Goal: Transaction & Acquisition: Download file/media

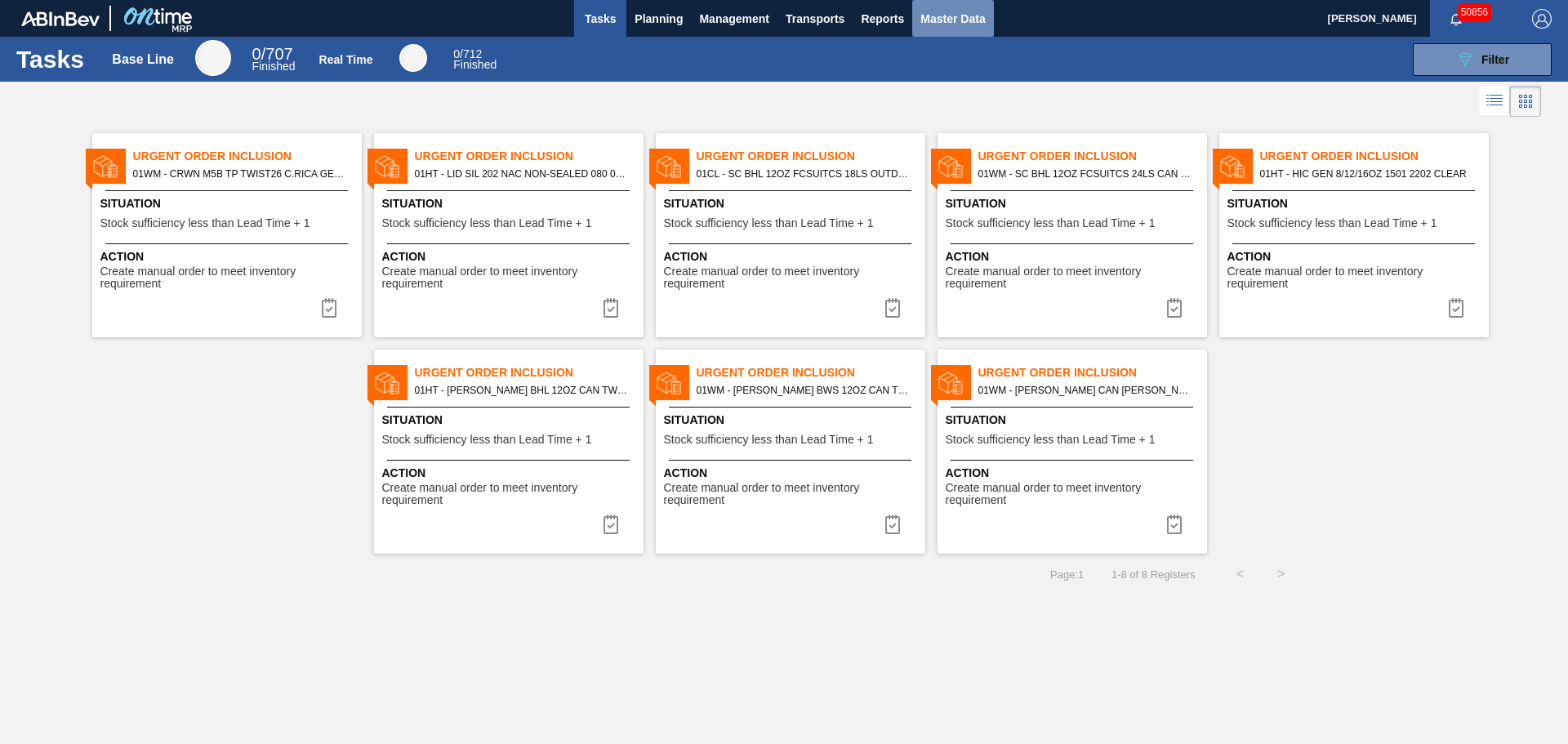
click at [953, 8] on button "Master Data" at bounding box center [952, 18] width 81 height 37
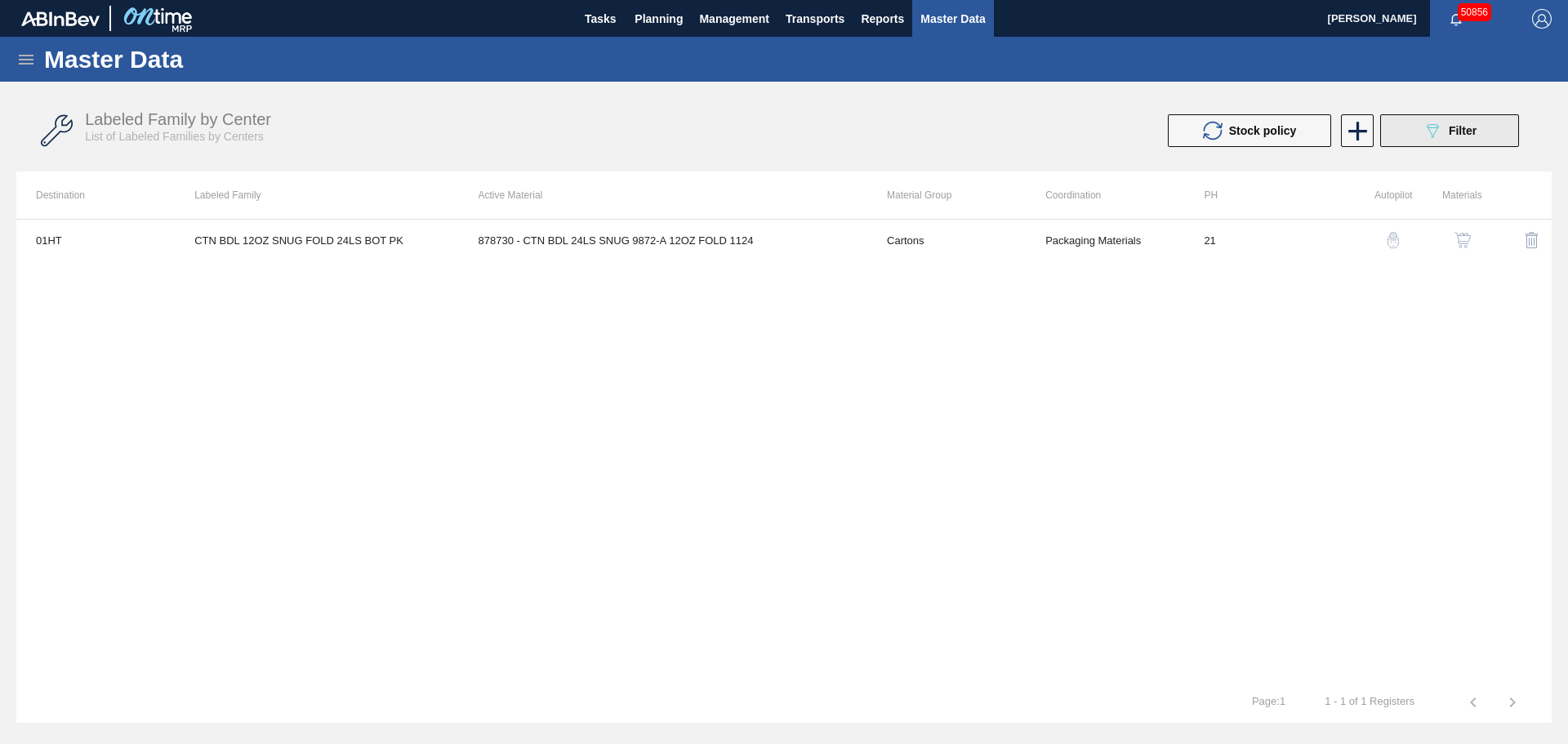
click at [1428, 129] on icon "089F7B8B-B2A5-4AFE-B5C0-19BA573D28AC" at bounding box center [1433, 130] width 19 height 19
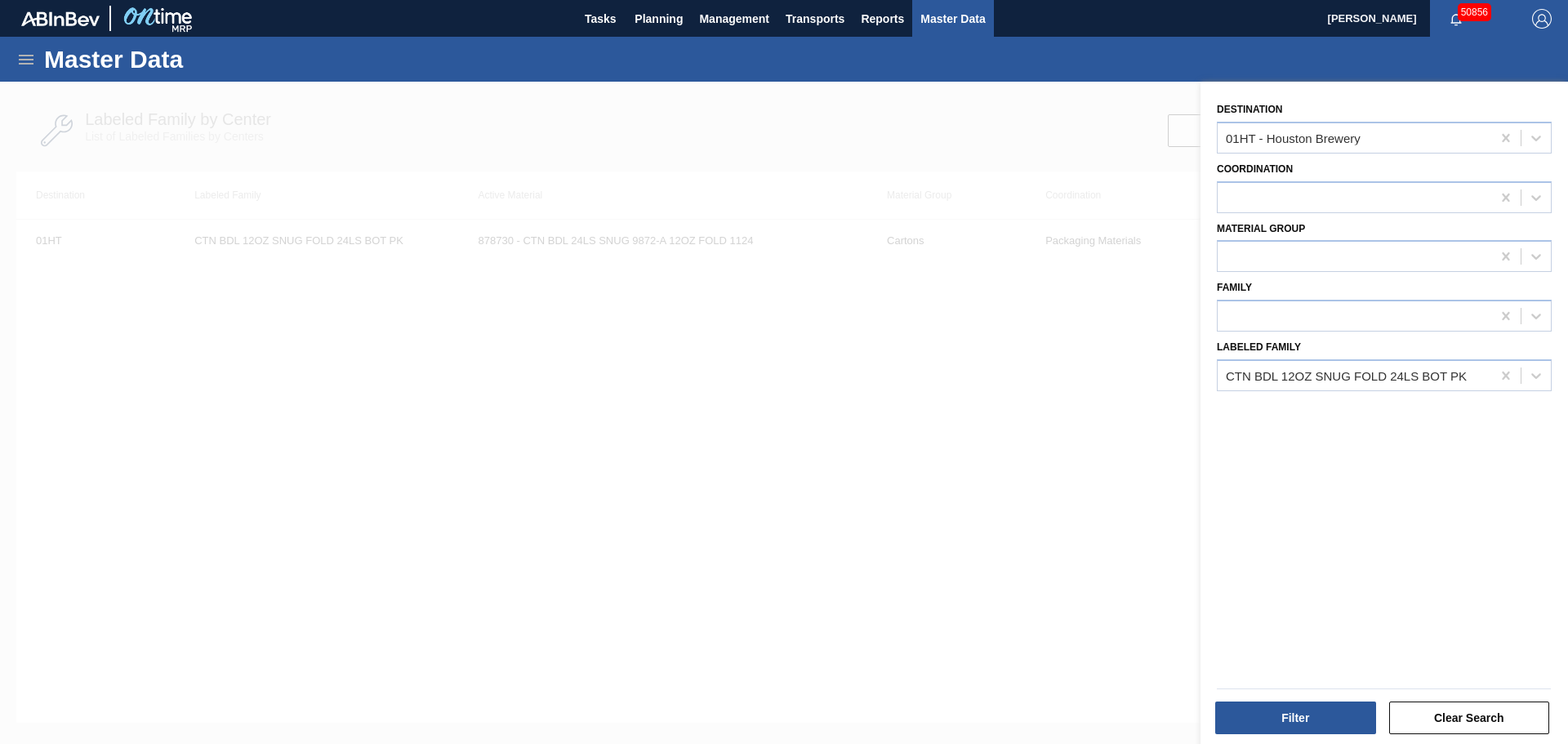
click at [553, 321] on div at bounding box center [784, 453] width 1568 height 744
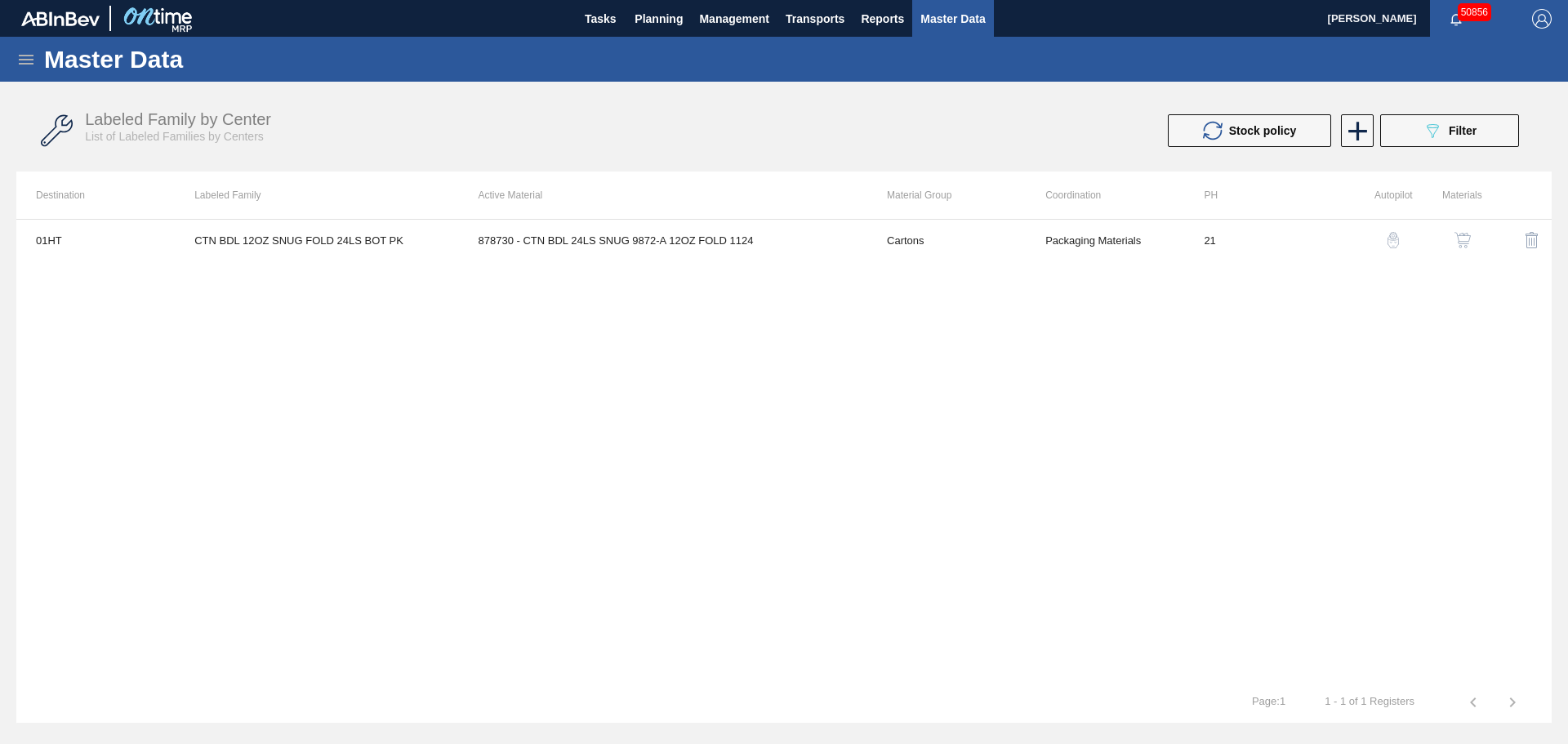
click at [31, 65] on icon at bounding box center [26, 59] width 19 height 19
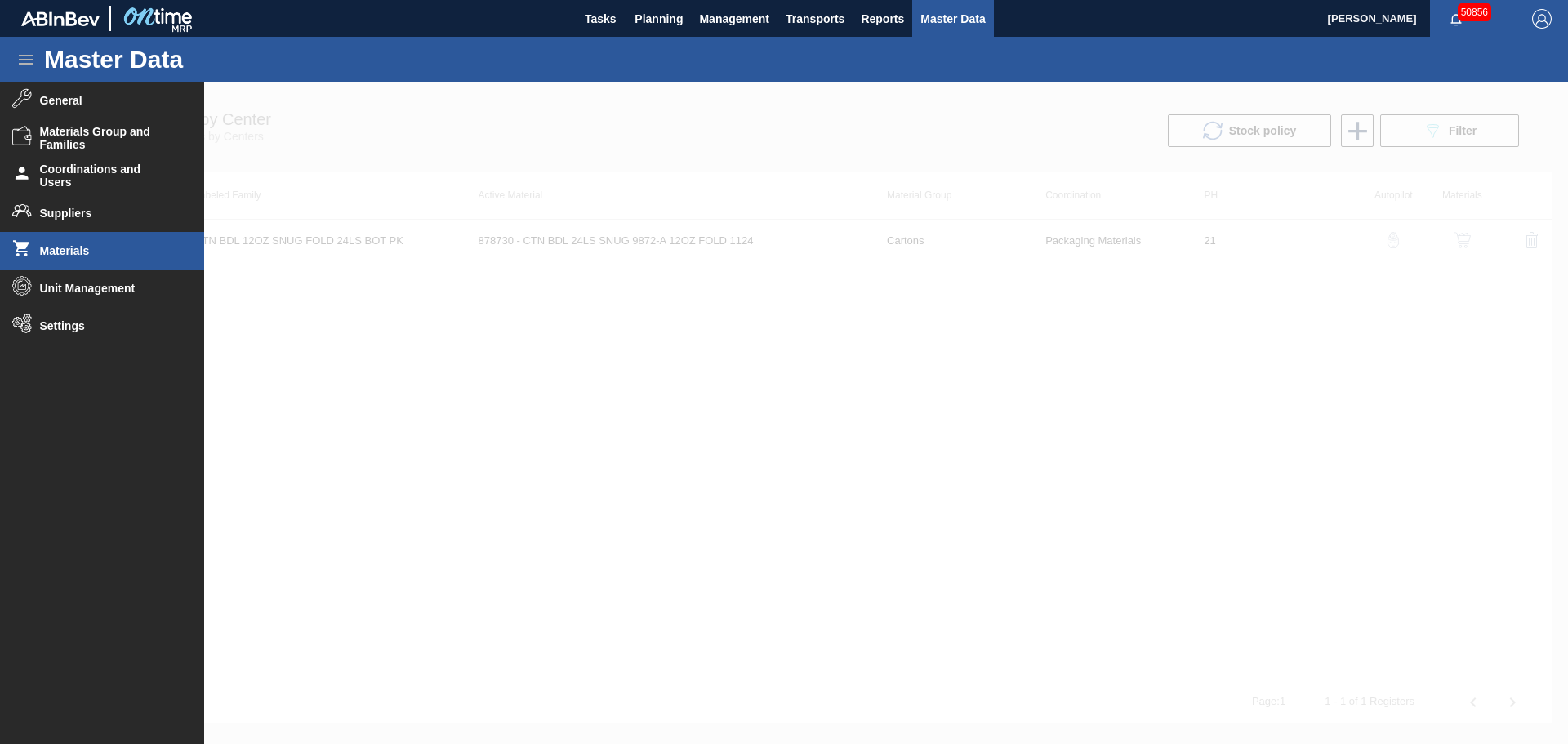
click at [71, 247] on span "Materials" at bounding box center [107, 250] width 135 height 13
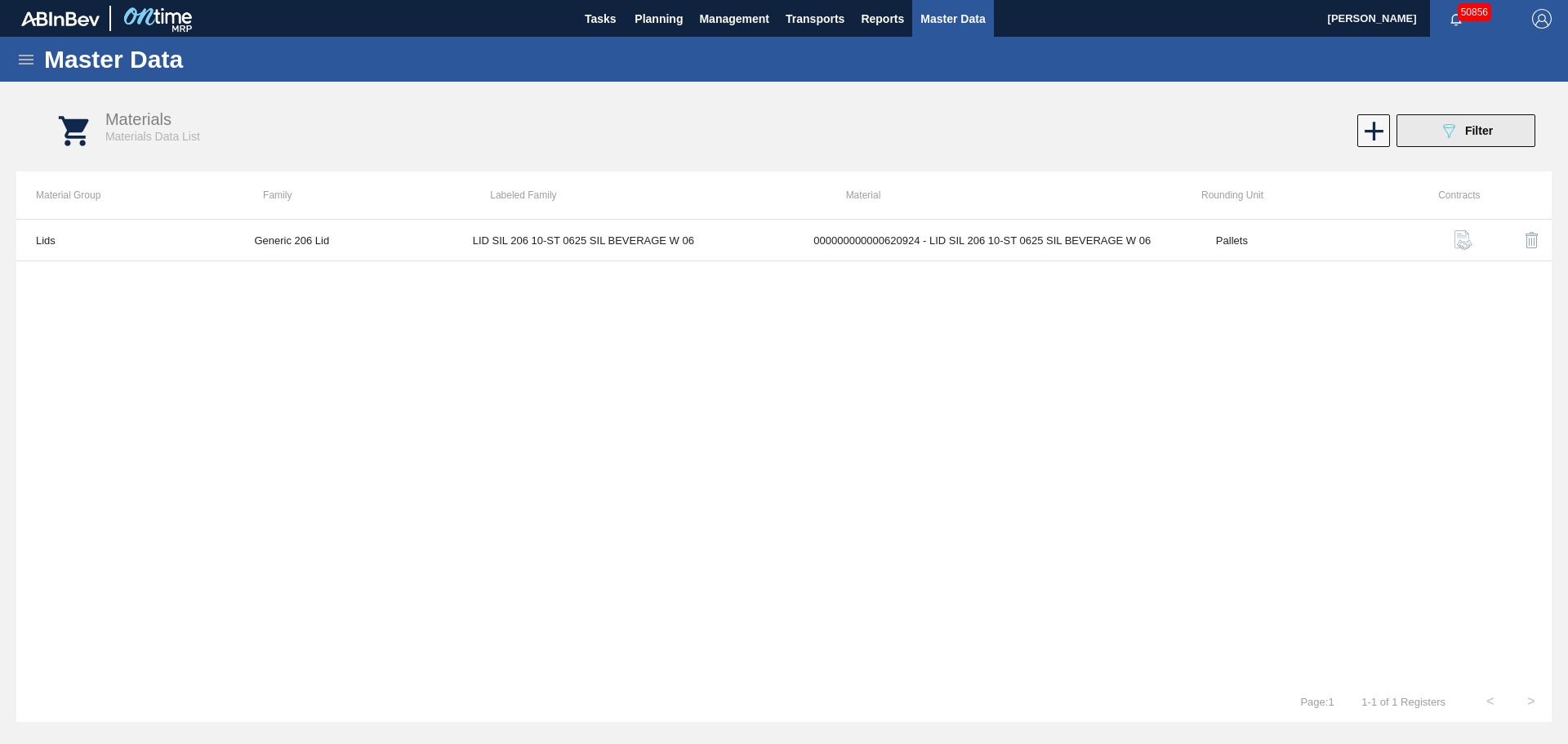
click at [1443, 137] on icon "089F7B8B-B2A5-4AFE-B5C0-19BA573D28AC" at bounding box center [1448, 130] width 19 height 19
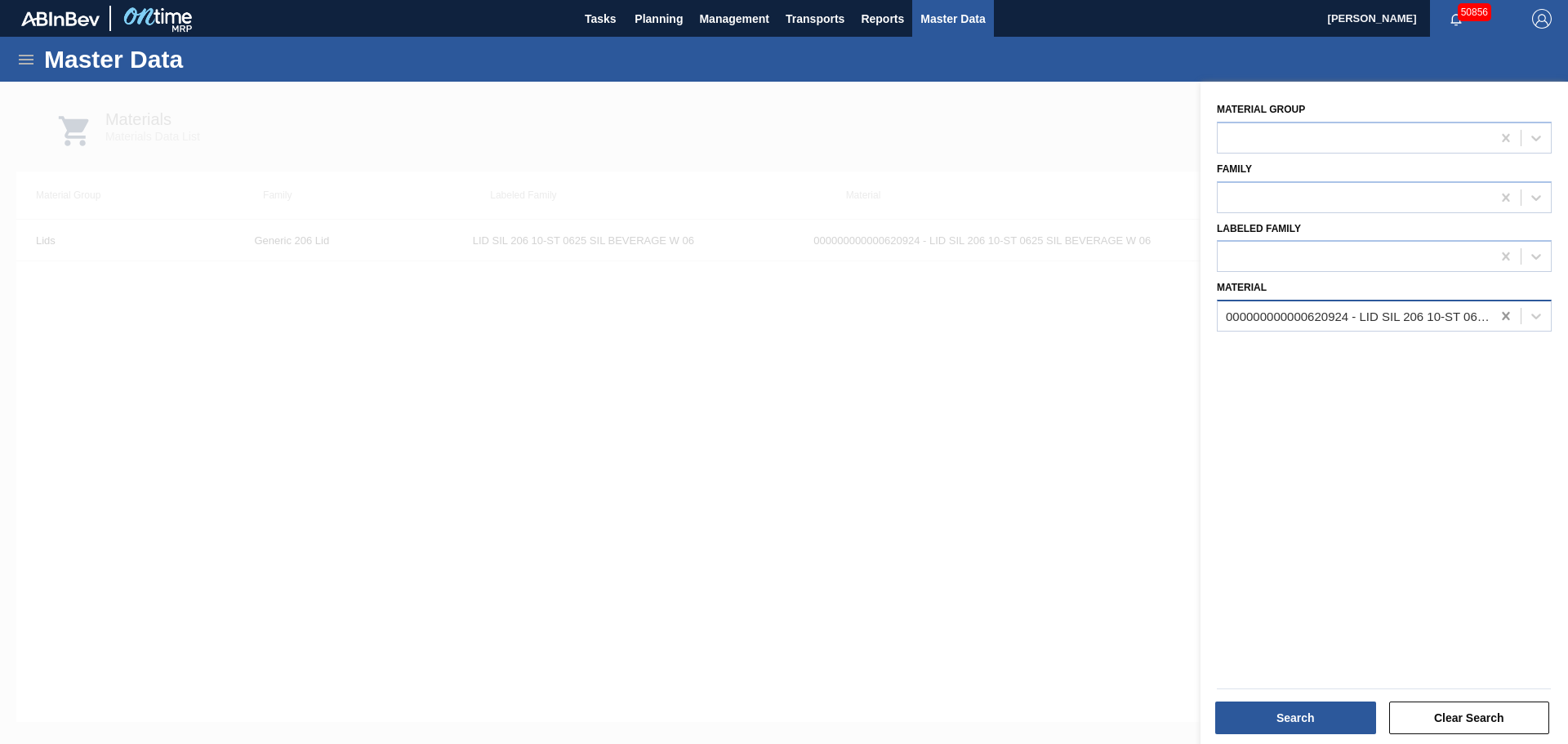
click at [1500, 312] on icon at bounding box center [1506, 316] width 17 height 17
type input "677099"
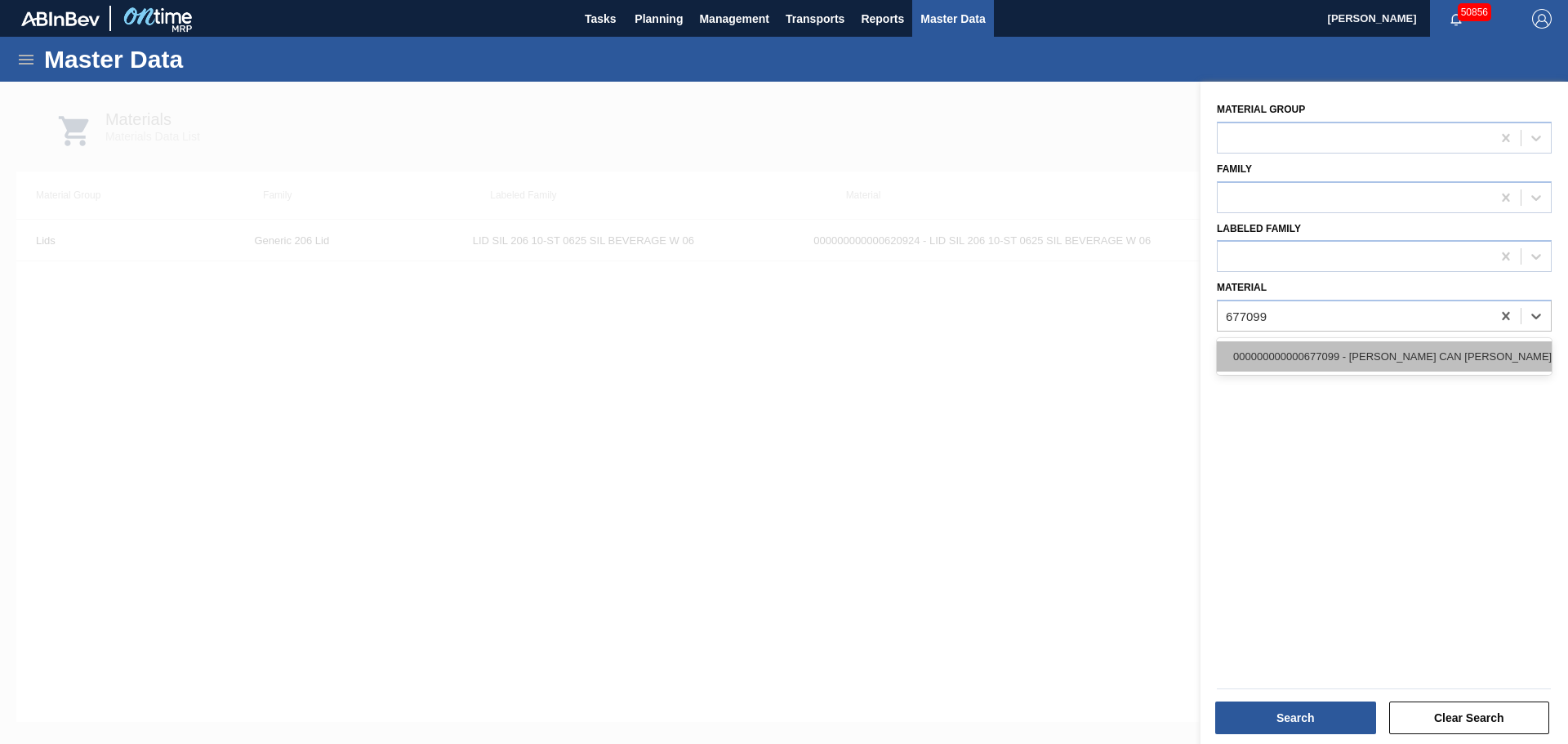
click at [1443, 370] on div "000000000000677099 - [PERSON_NAME] CAN [PERSON_NAME] 12OZ TWNSTK 30/12 CAN 0724" at bounding box center [1384, 356] width 335 height 30
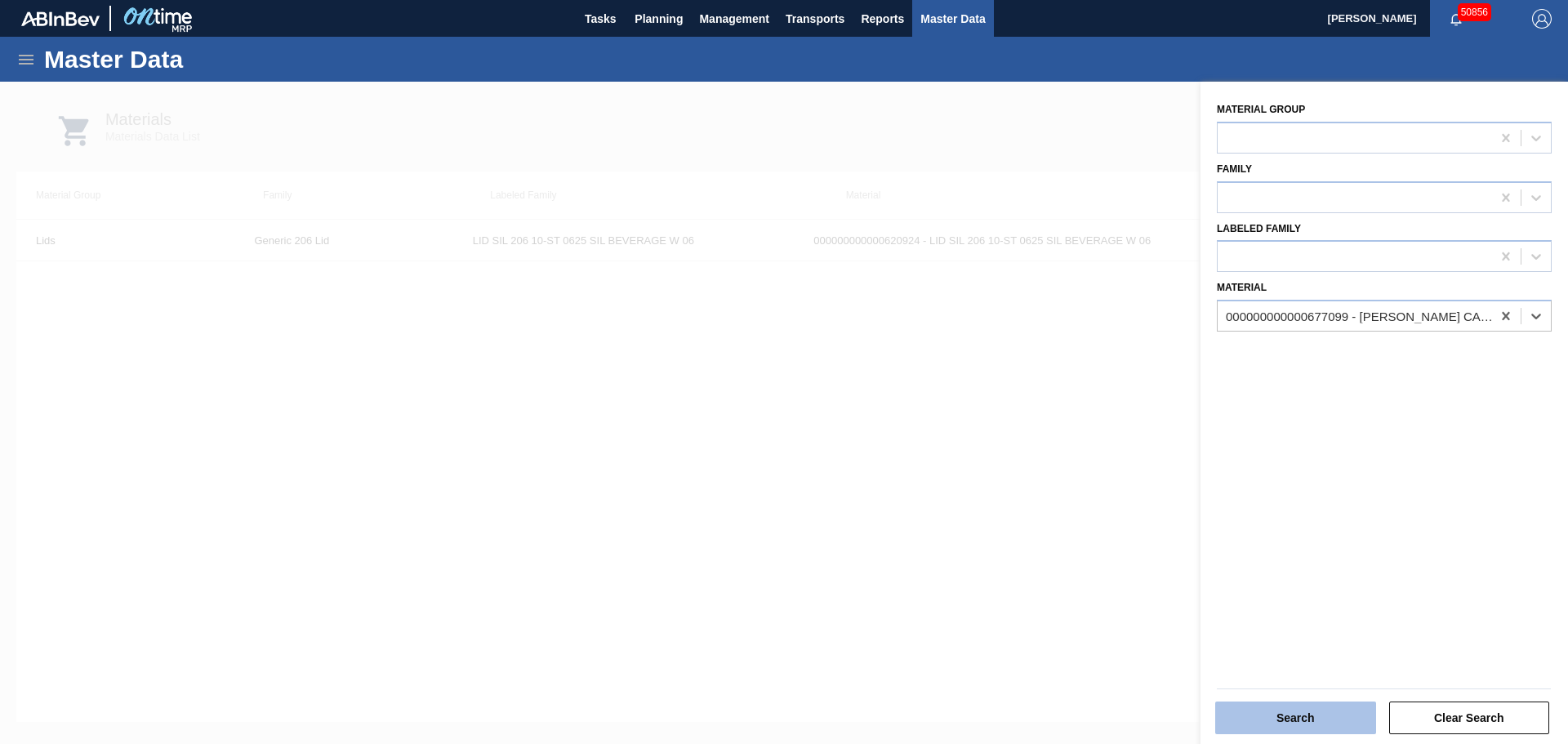
click at [1277, 704] on button "Search" at bounding box center [1295, 718] width 160 height 33
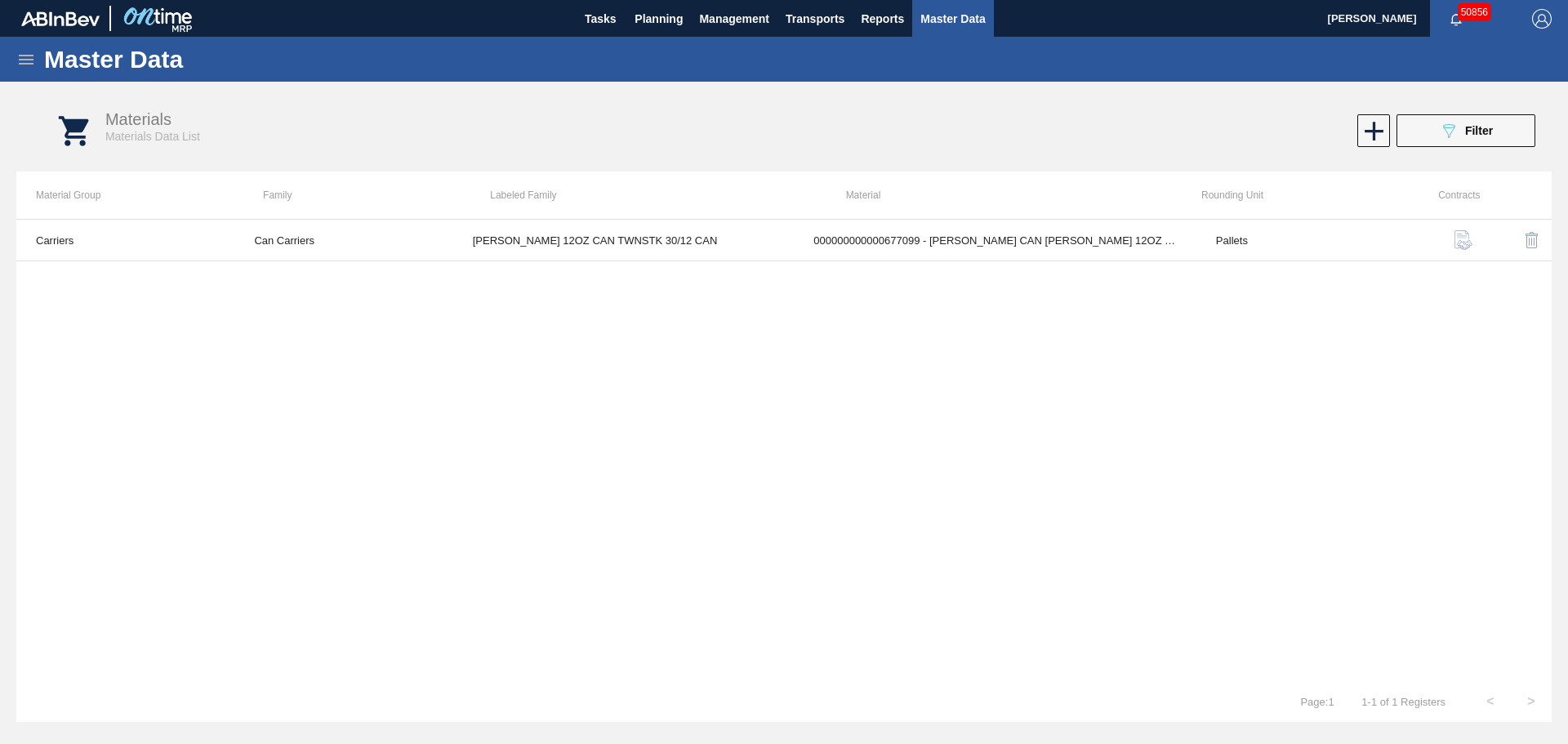
click at [1104, 374] on div "Carriers Can Carriers [PERSON_NAME] 12OZ CAN TWNSTK 30/12 CAN 00000000000067709…" at bounding box center [784, 449] width 1535 height 462
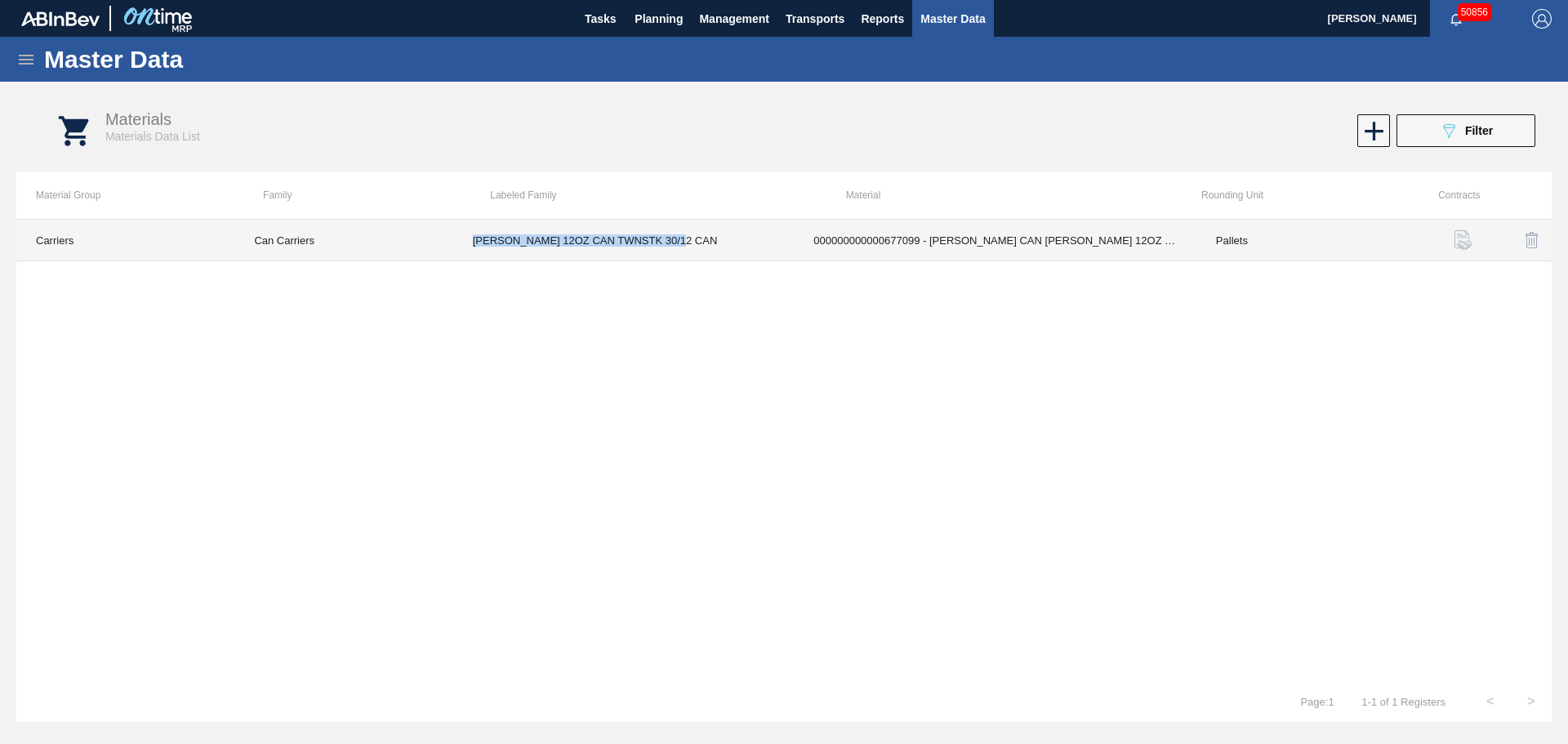
drag, startPoint x: 597, startPoint y: 242, endPoint x: 466, endPoint y: 237, distance: 131.1
click at [466, 237] on td "[PERSON_NAME] 12OZ CAN TWNSTK 30/12 CAN" at bounding box center [624, 240] width 341 height 42
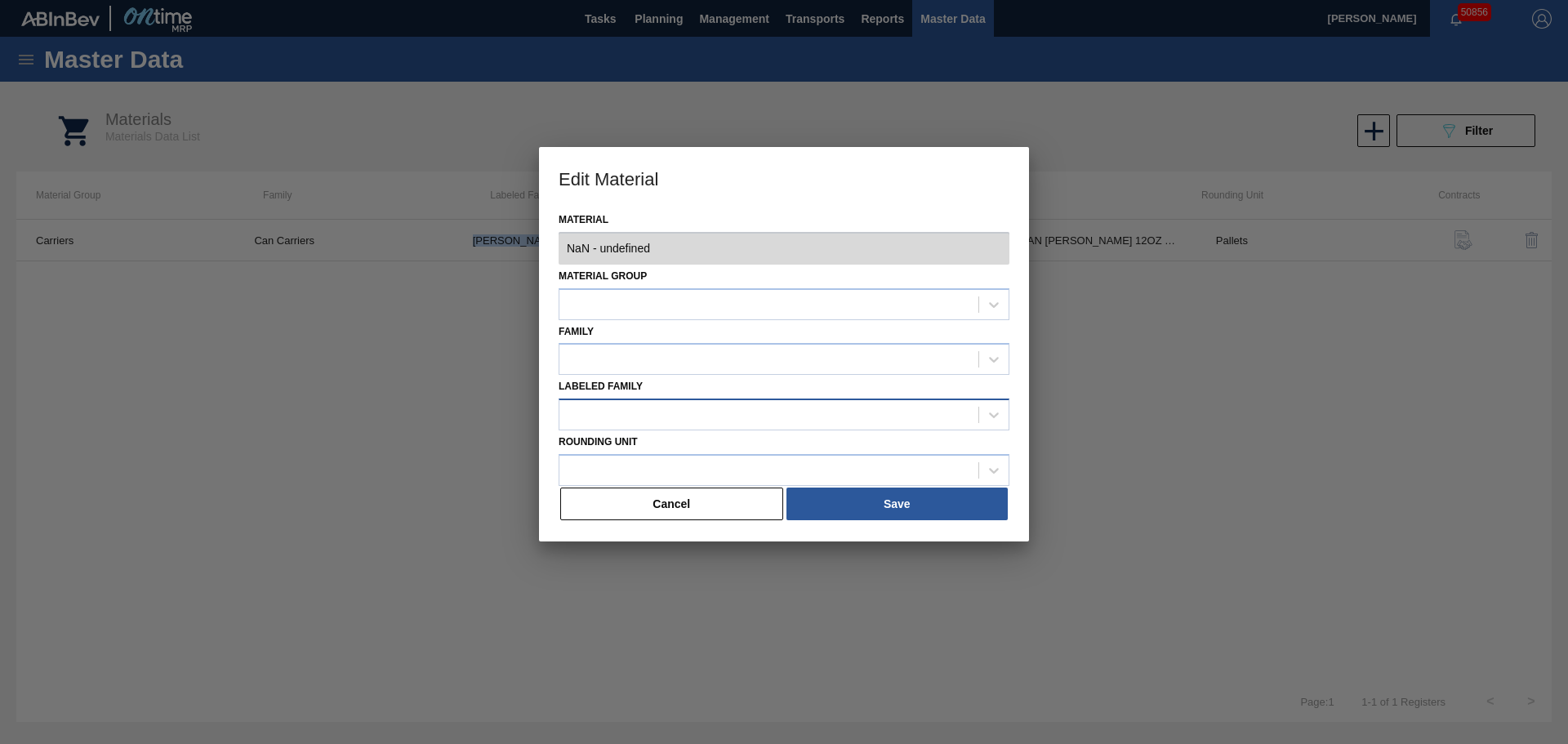
type input "677099 - 000000000000677099 - [PERSON_NAME] CAN [PERSON_NAME] 12OZ TWNSTK 30/12…"
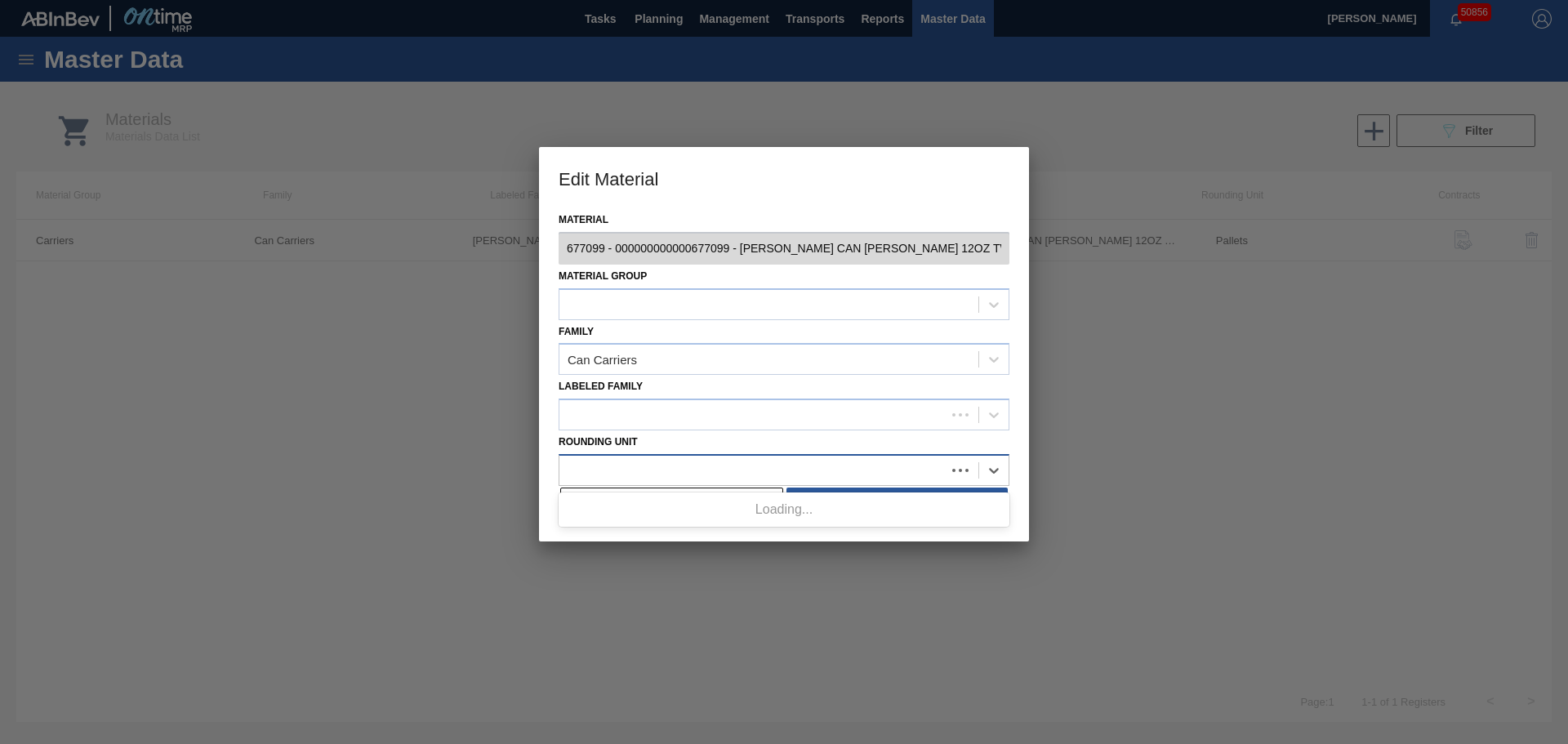
click at [643, 477] on div at bounding box center [752, 470] width 386 height 23
click at [649, 514] on div "Loading..." at bounding box center [783, 510] width 450 height 28
click at [542, 425] on div "Material 677099 - 000000000000677099 - [PERSON_NAME] CAN [PERSON_NAME] 12OZ TWN…" at bounding box center [784, 374] width 490 height 334
click at [614, 516] on button "Cancel" at bounding box center [671, 504] width 223 height 33
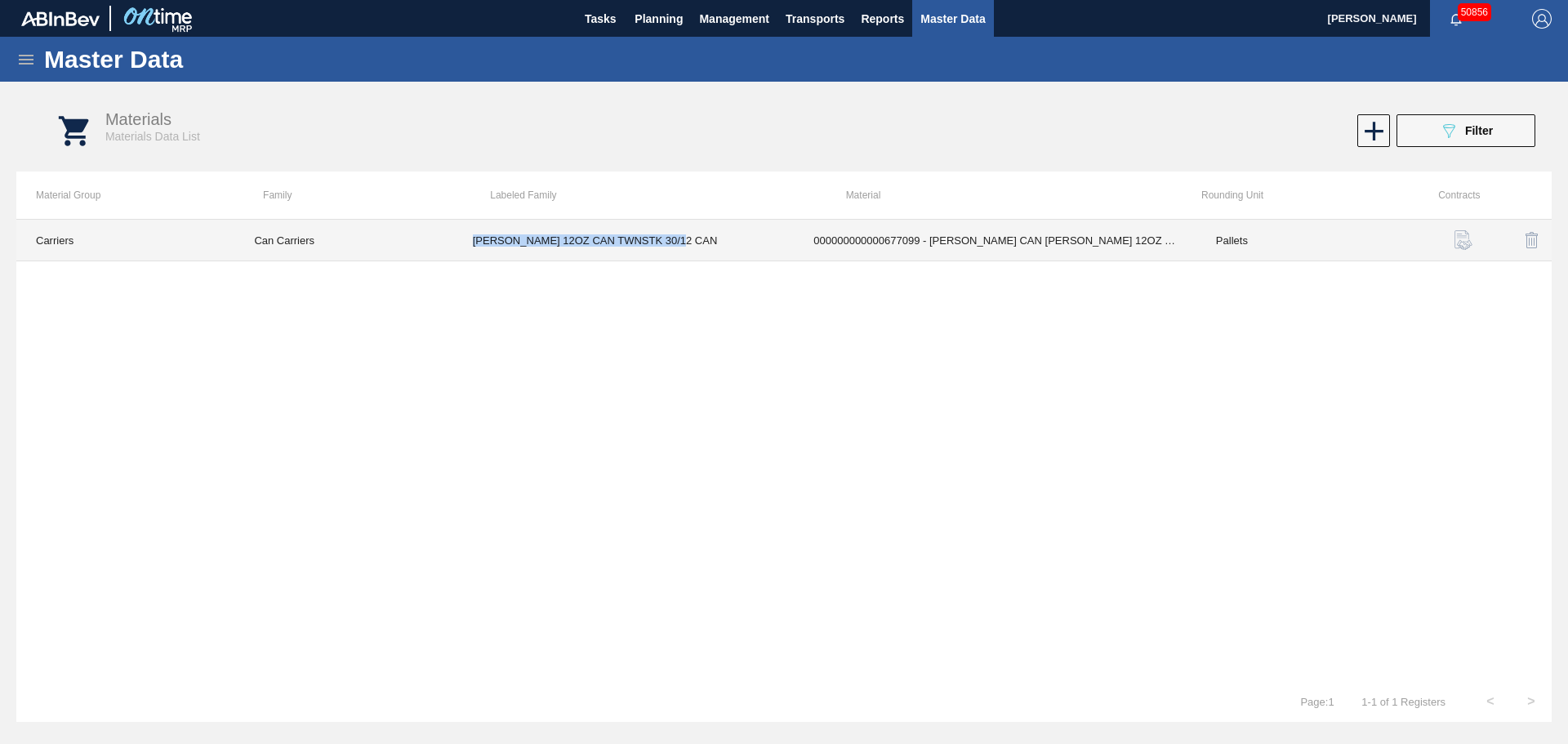
drag, startPoint x: 699, startPoint y: 242, endPoint x: 460, endPoint y: 256, distance: 239.4
click at [444, 241] on tr "Carriers Can Carriers [PERSON_NAME] 12OZ CAN TWNSTK 30/12 CAN 00000000000067709…" at bounding box center [784, 240] width 1535 height 42
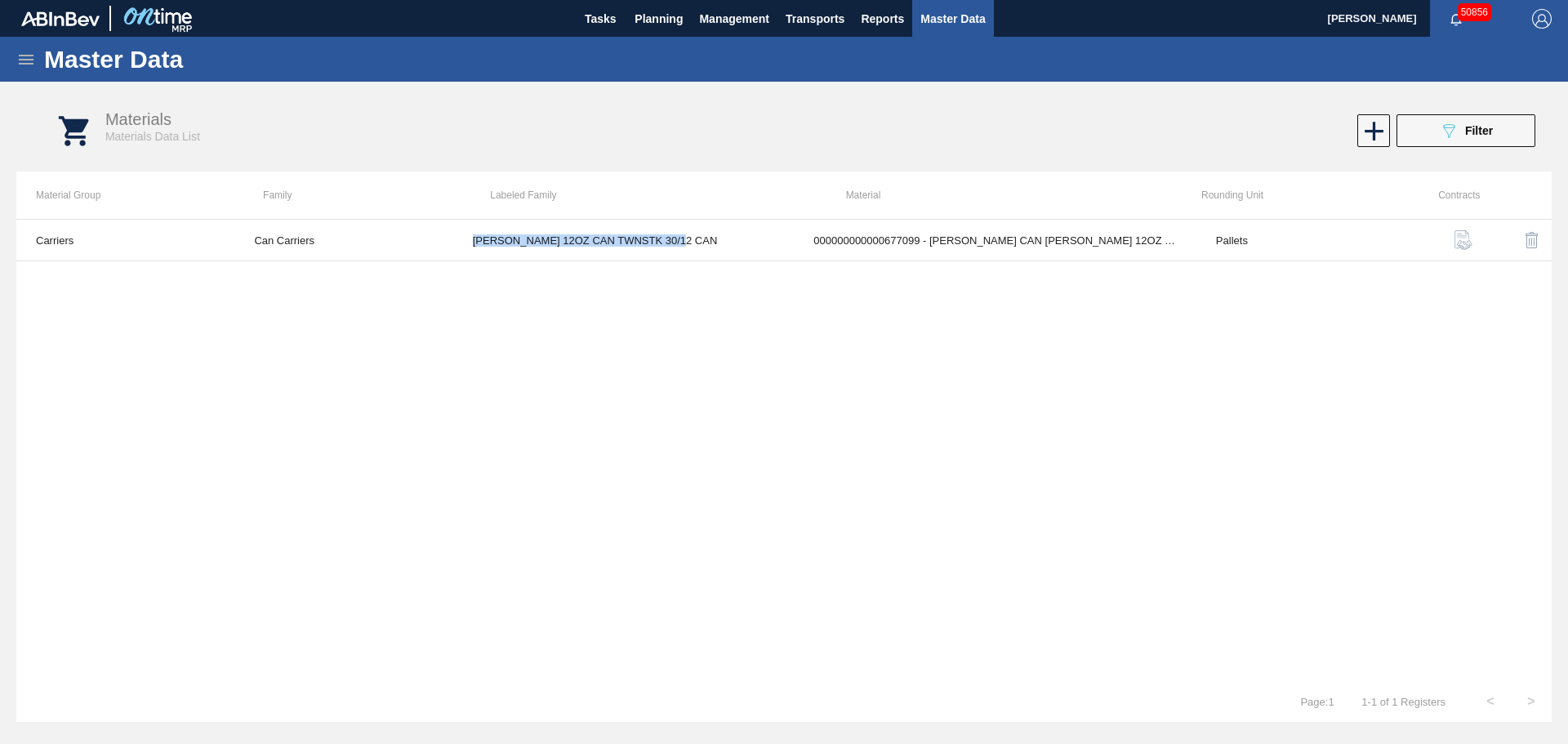
copy tr "[PERSON_NAME] 12OZ CAN TWNSTK 30/12 CAN"
click at [18, 54] on icon at bounding box center [26, 59] width 19 height 19
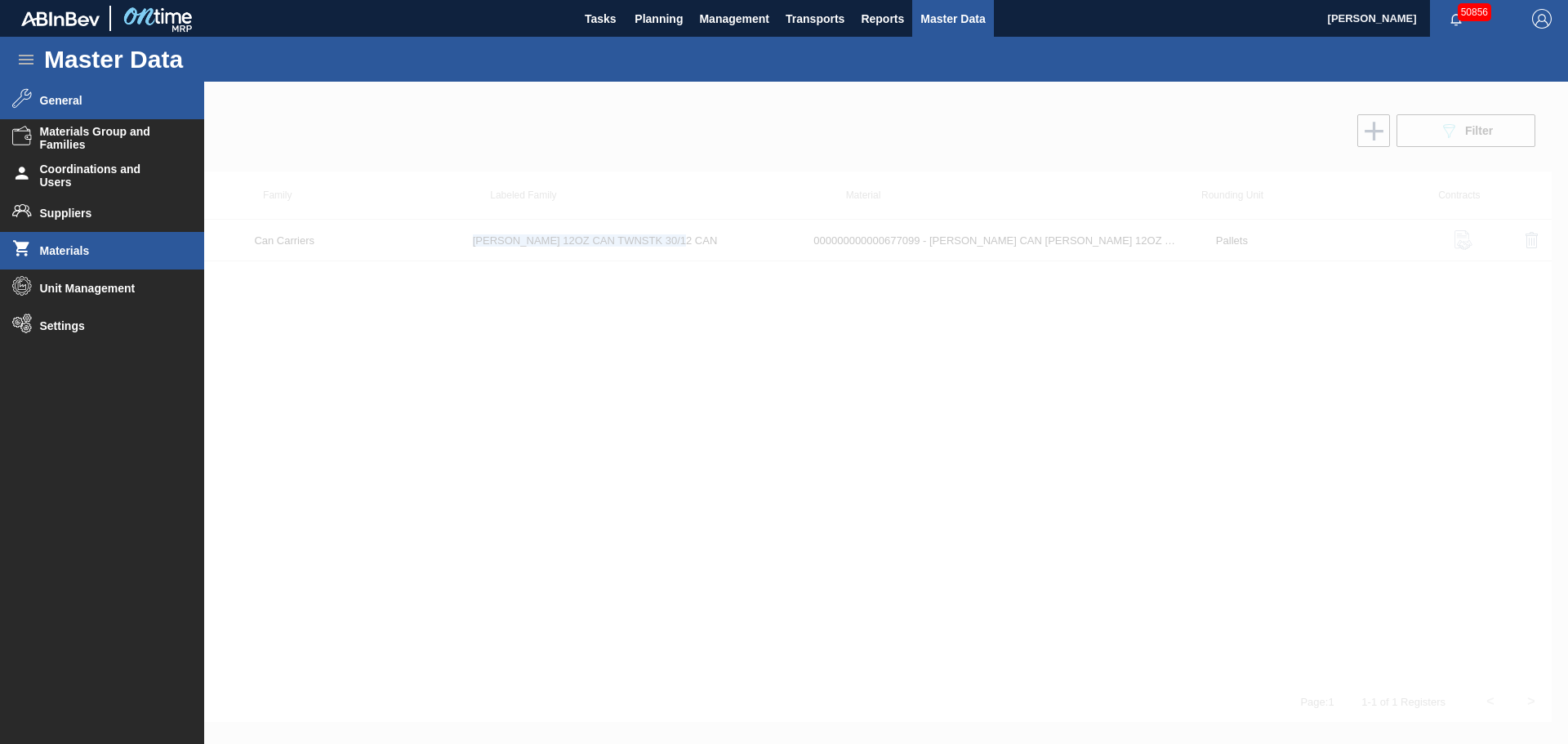
click at [61, 109] on li "General" at bounding box center [102, 100] width 204 height 38
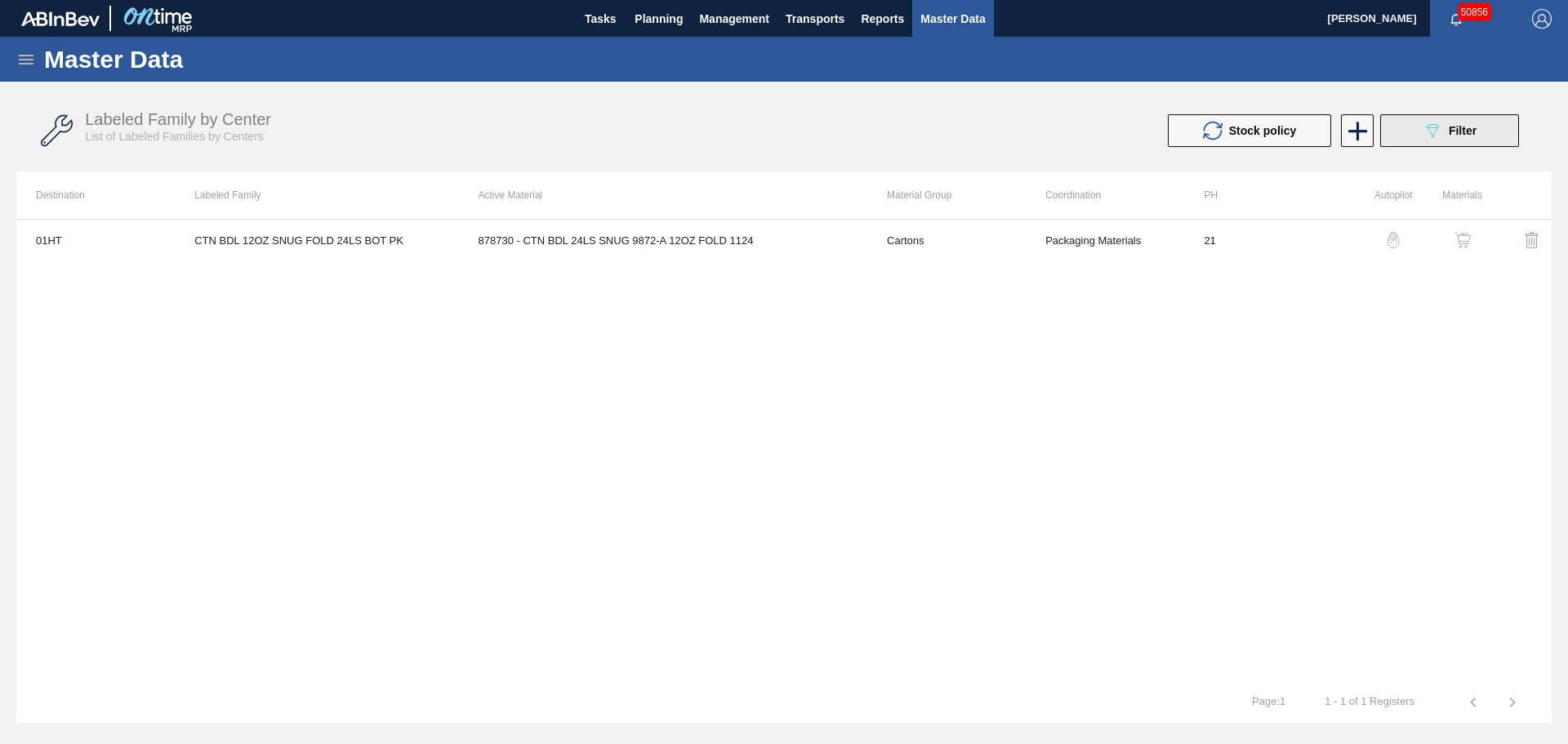
click at [1386, 129] on button "089F7B8B-B2A5-4AFE-B5C0-19BA573D28AC Filter" at bounding box center [1449, 131] width 139 height 33
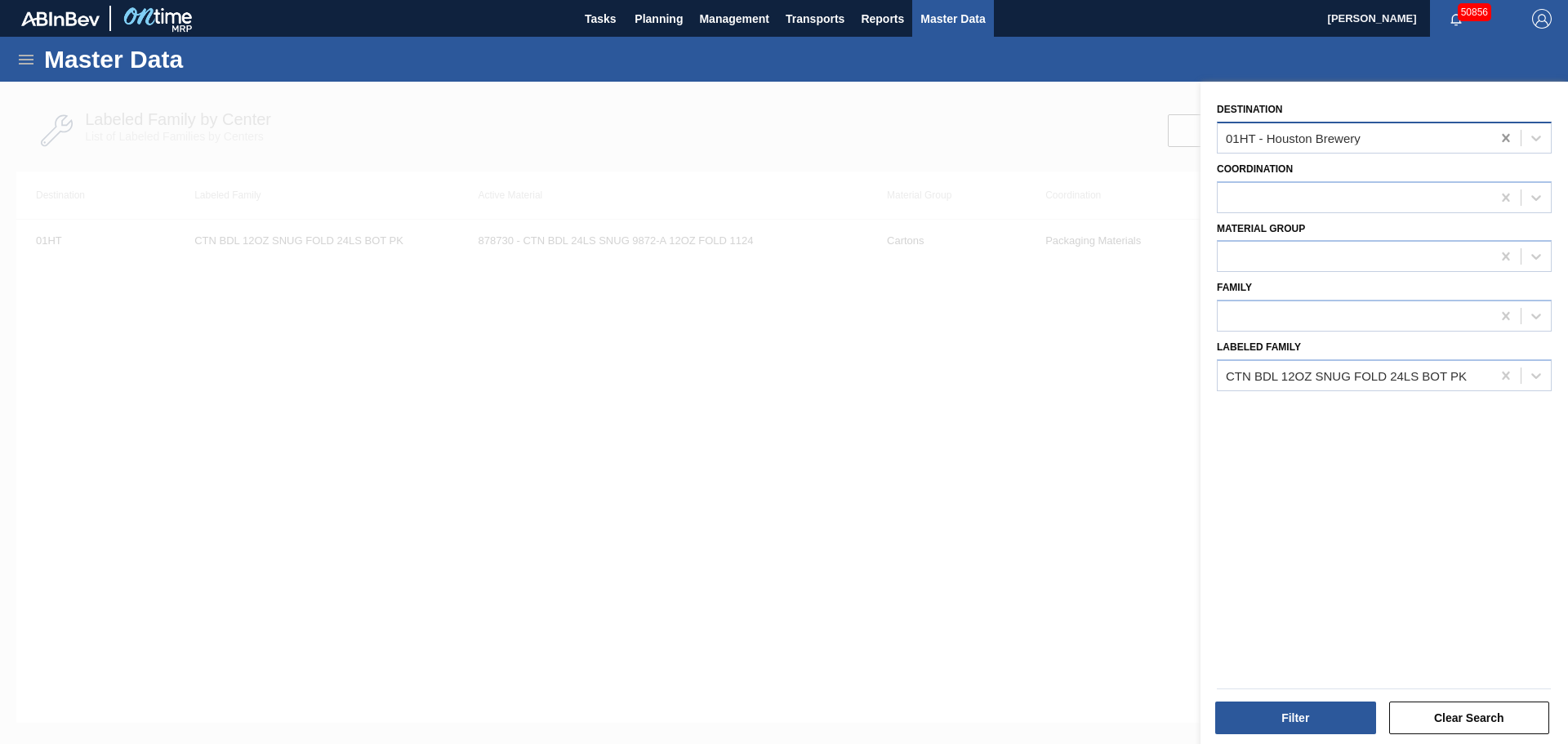
click at [1502, 138] on icon at bounding box center [1506, 137] width 17 height 17
click at [1503, 372] on icon at bounding box center [1506, 375] width 17 height 17
paste Family "[PERSON_NAME] 12OZ CAN TWNSTK 30/12 CAN"
drag, startPoint x: 1244, startPoint y: 375, endPoint x: 1164, endPoint y: 375, distance: 80.0
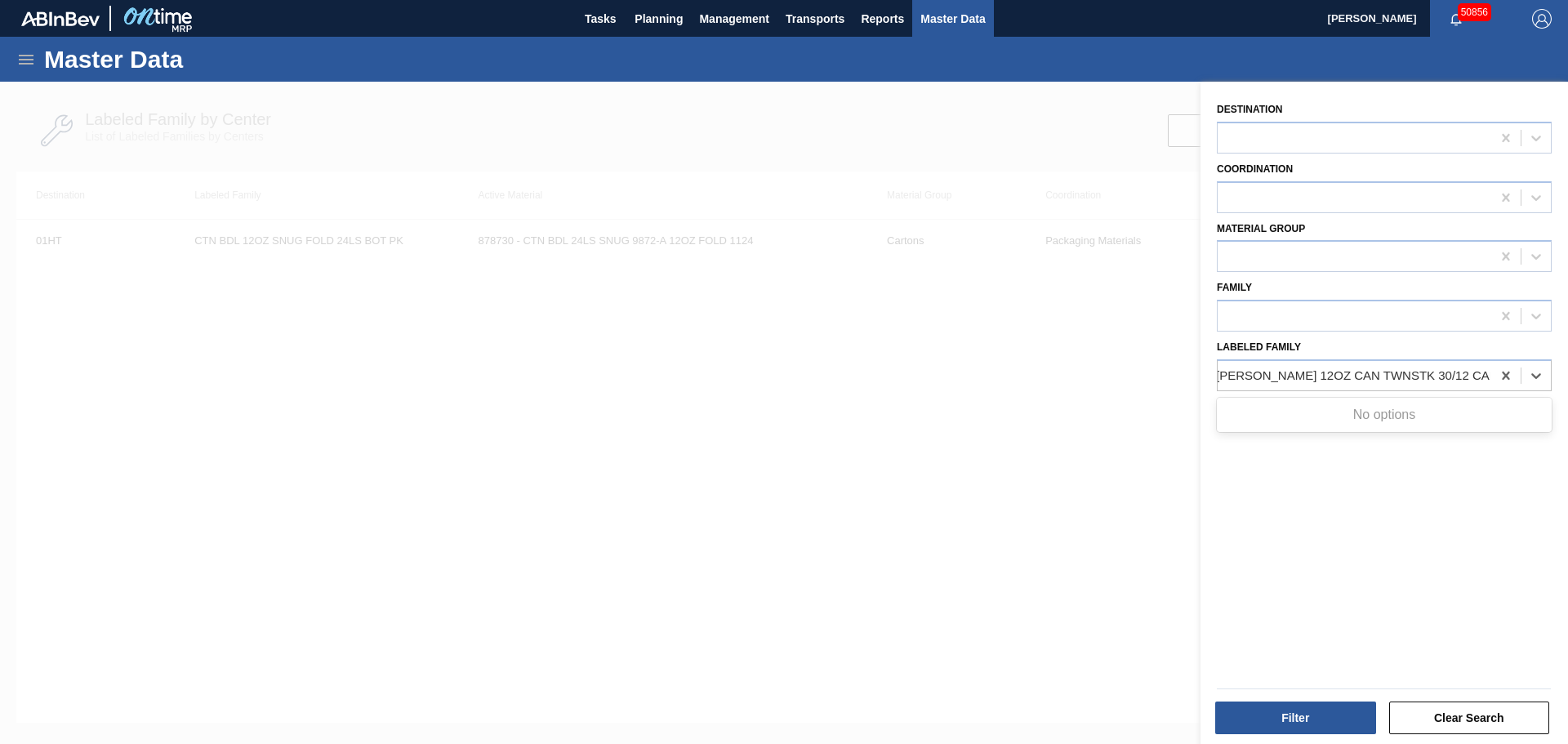
click at [1200, 375] on div "Destination Coordination Material Group Family Labeled Family Use Up and Down t…" at bounding box center [1384, 453] width 368 height 744
type Family "[PERSON_NAME] 12OZ CAN TWNSTK 30/12 CAN"
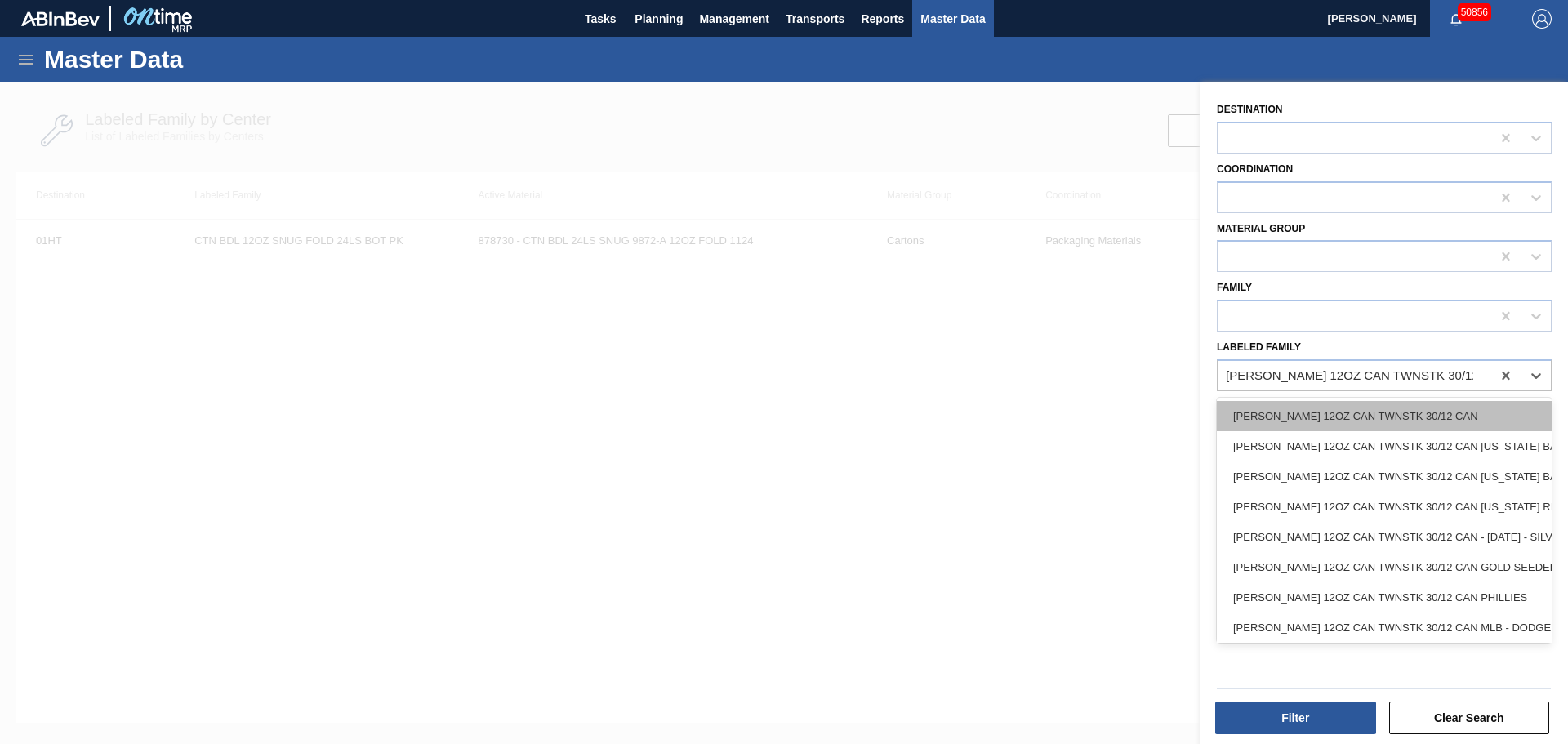
click at [1362, 413] on div "[PERSON_NAME] 12OZ CAN TWNSTK 30/12 CAN" at bounding box center [1384, 415] width 335 height 30
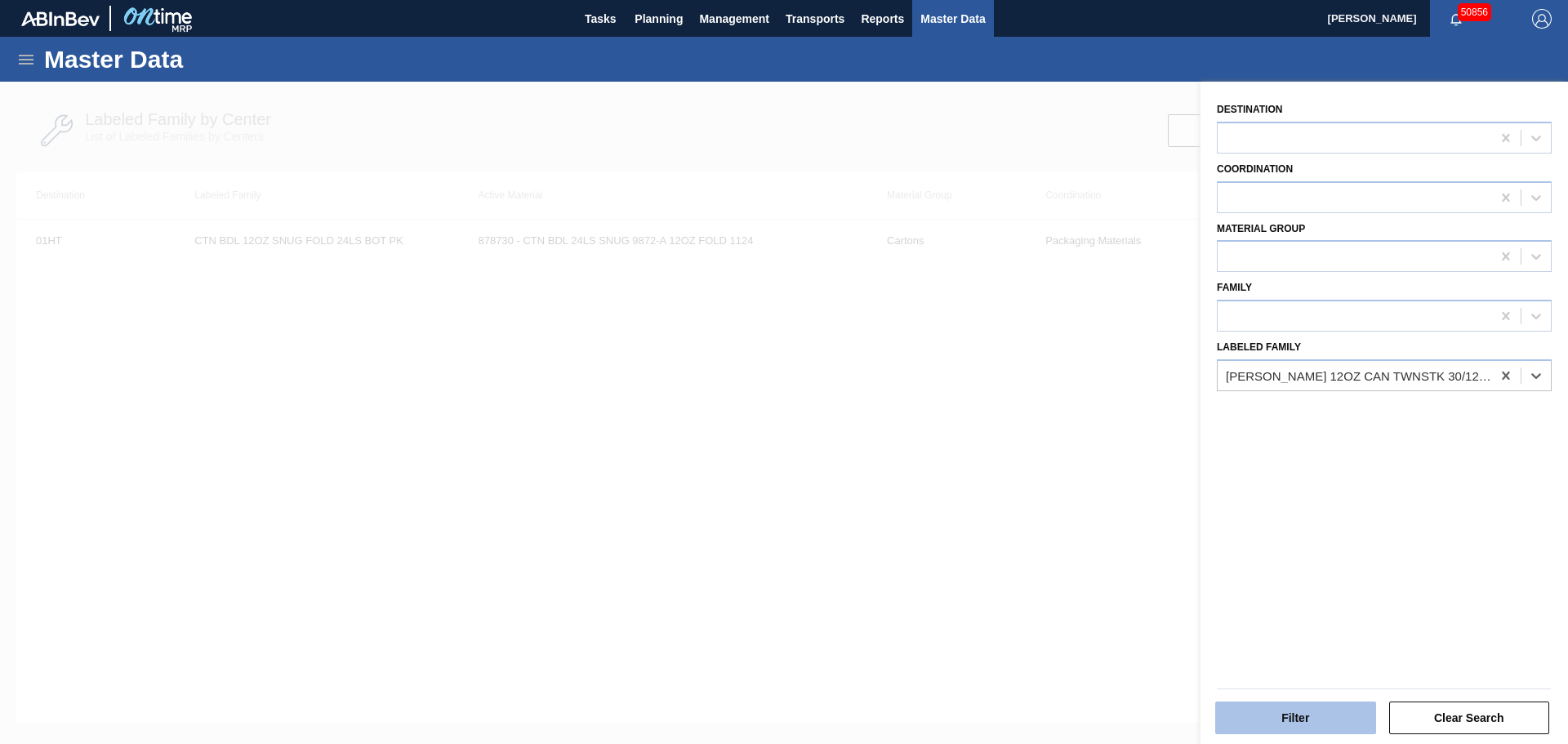
click at [1301, 715] on button "Filter" at bounding box center [1295, 718] width 160 height 33
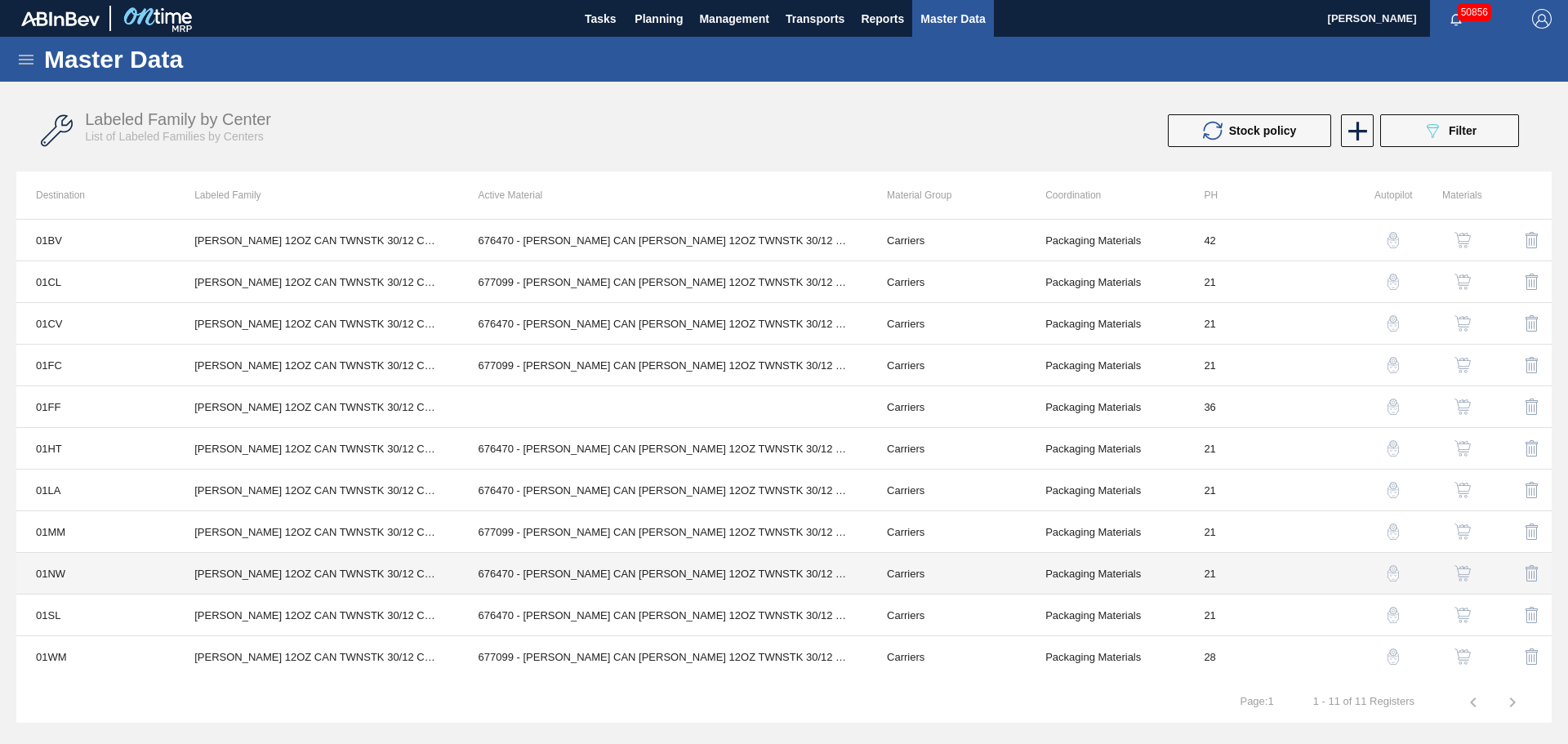
click at [537, 576] on td "676470 - [PERSON_NAME] CAN [PERSON_NAME] 12OZ TWNSTK 30/12 CAN 0922" at bounding box center [663, 573] width 409 height 42
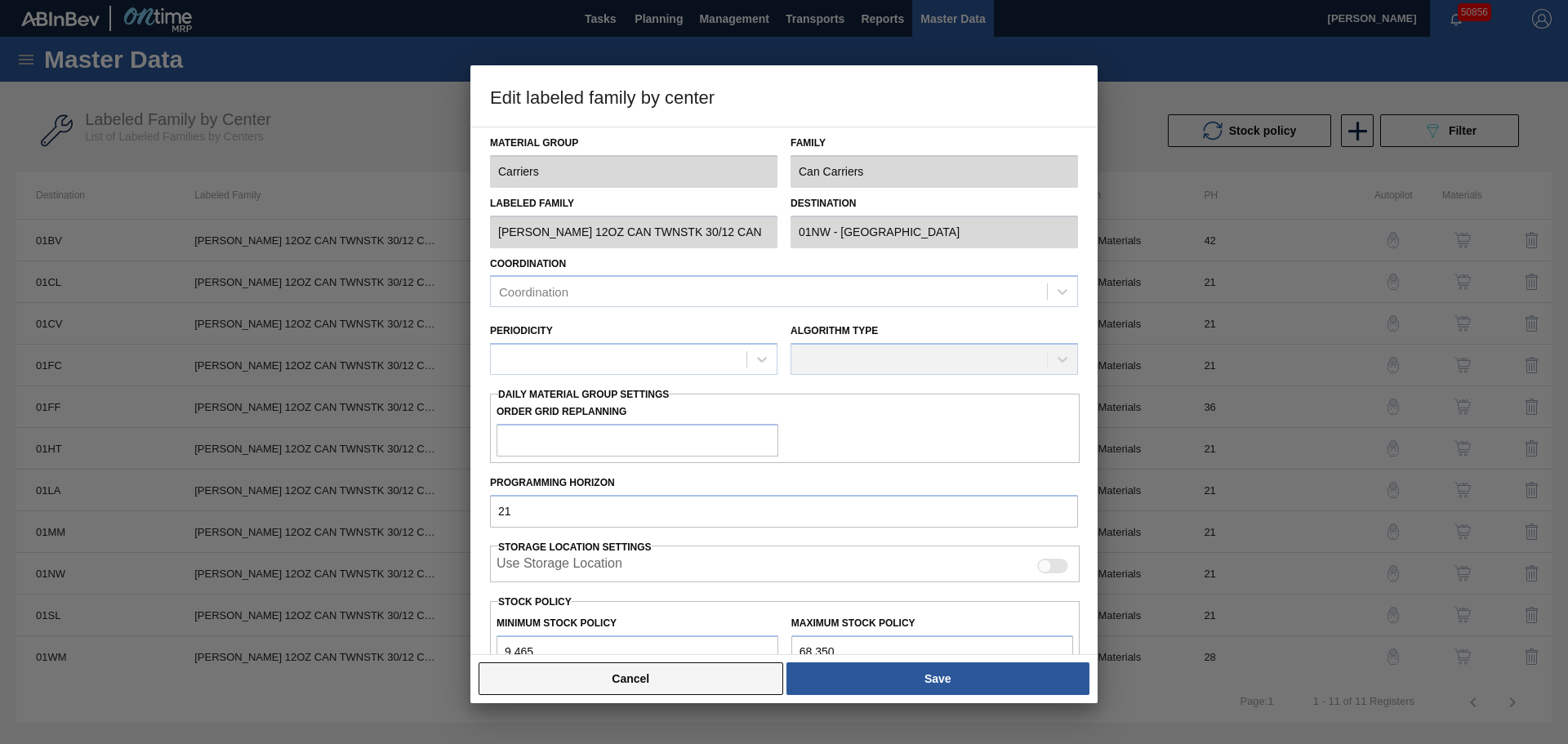
click at [694, 664] on button "Cancel" at bounding box center [630, 679] width 304 height 33
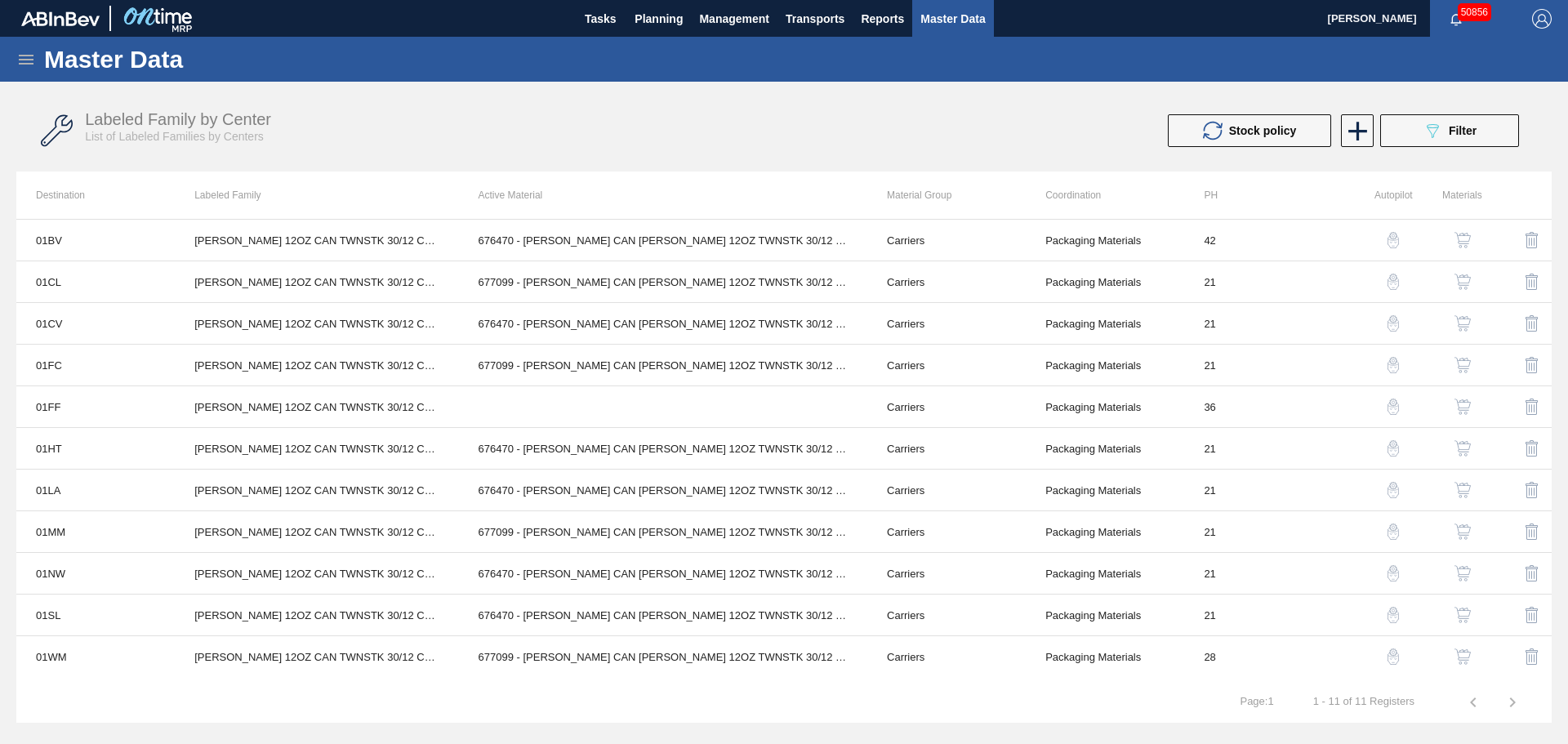
click at [1459, 573] on img "button" at bounding box center [1462, 573] width 17 height 17
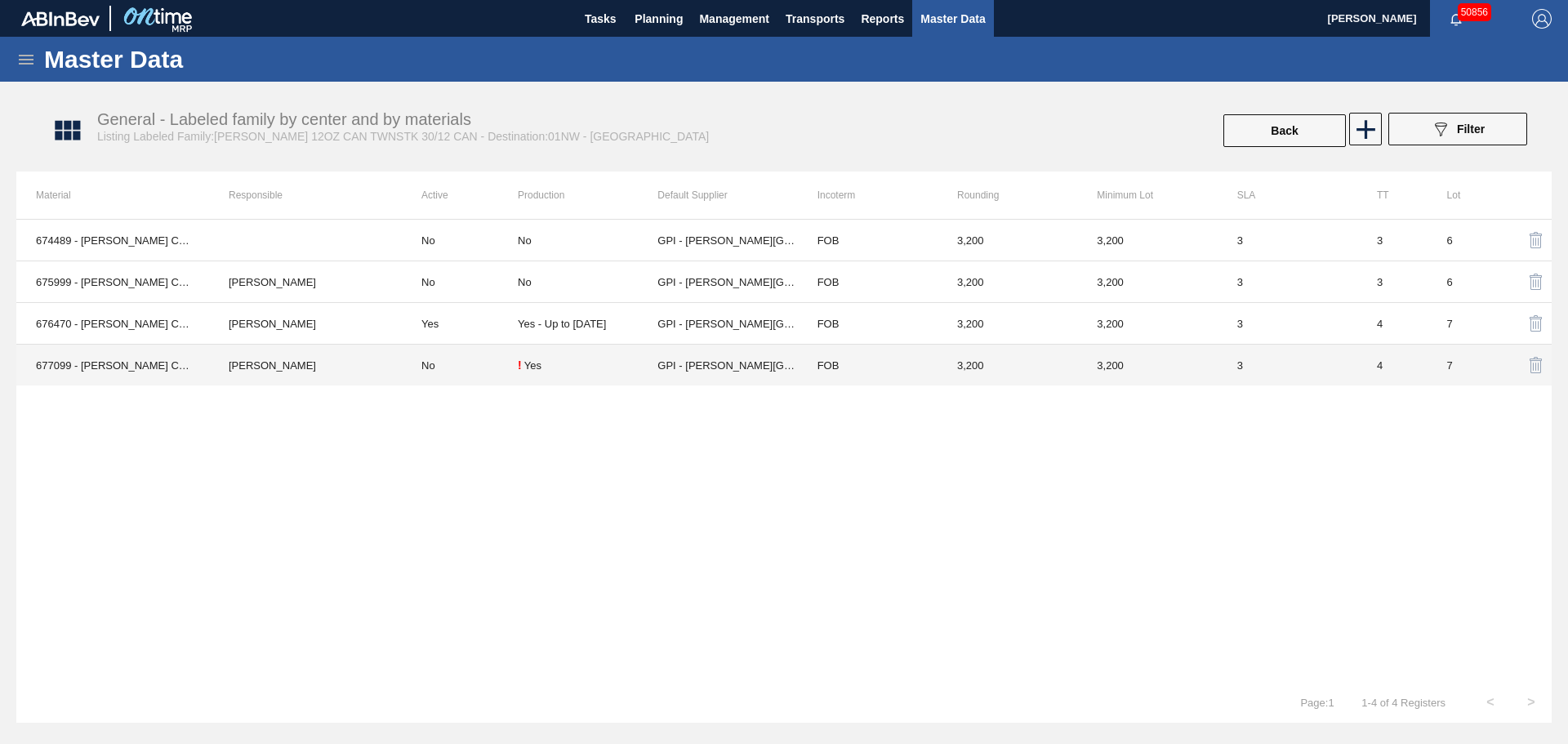
click at [472, 367] on td "No" at bounding box center [459, 365] width 116 height 42
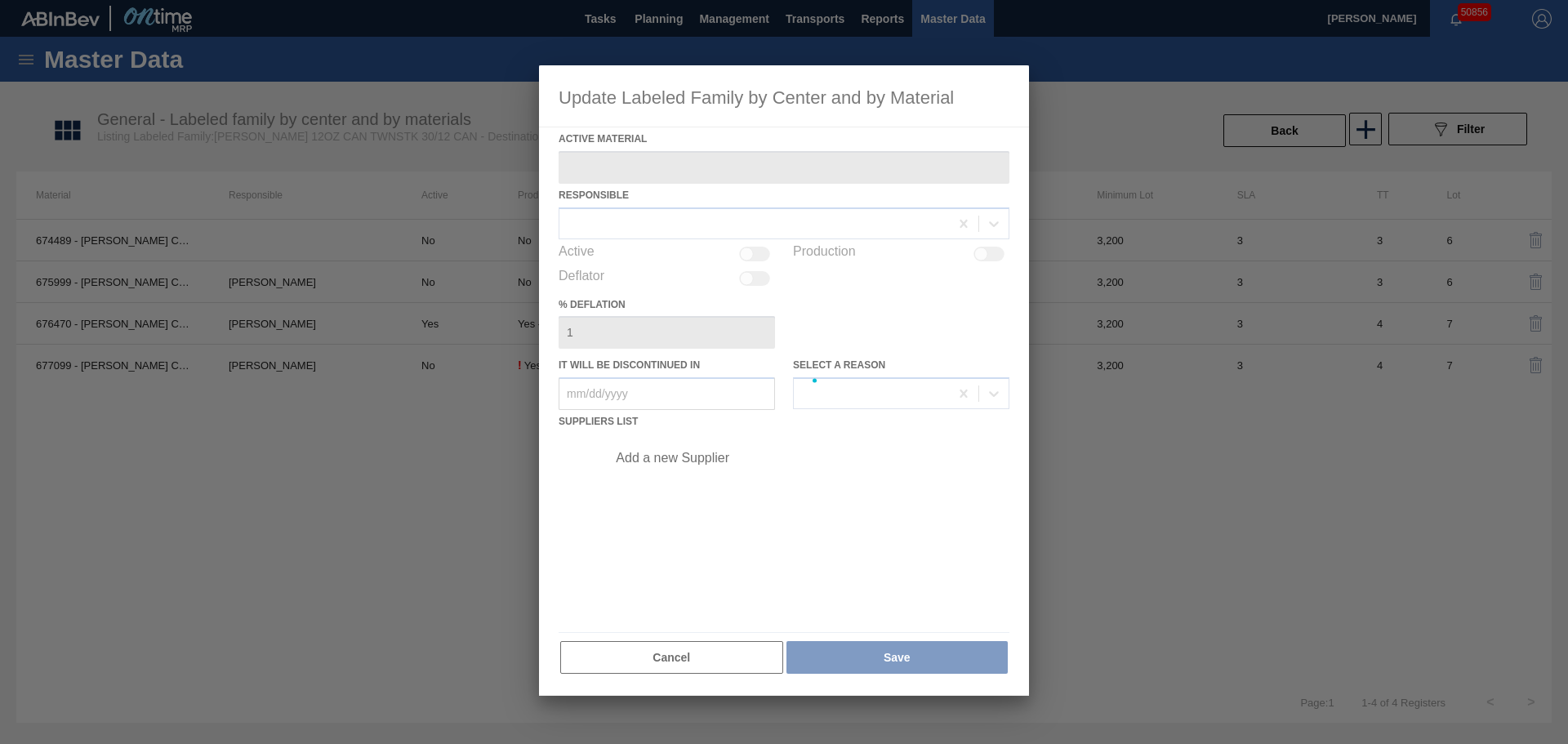
type Material "677099 - [PERSON_NAME] CAN [PERSON_NAME] 12OZ TWNSTK 30/12 CAN 0724"
checkbox input "true"
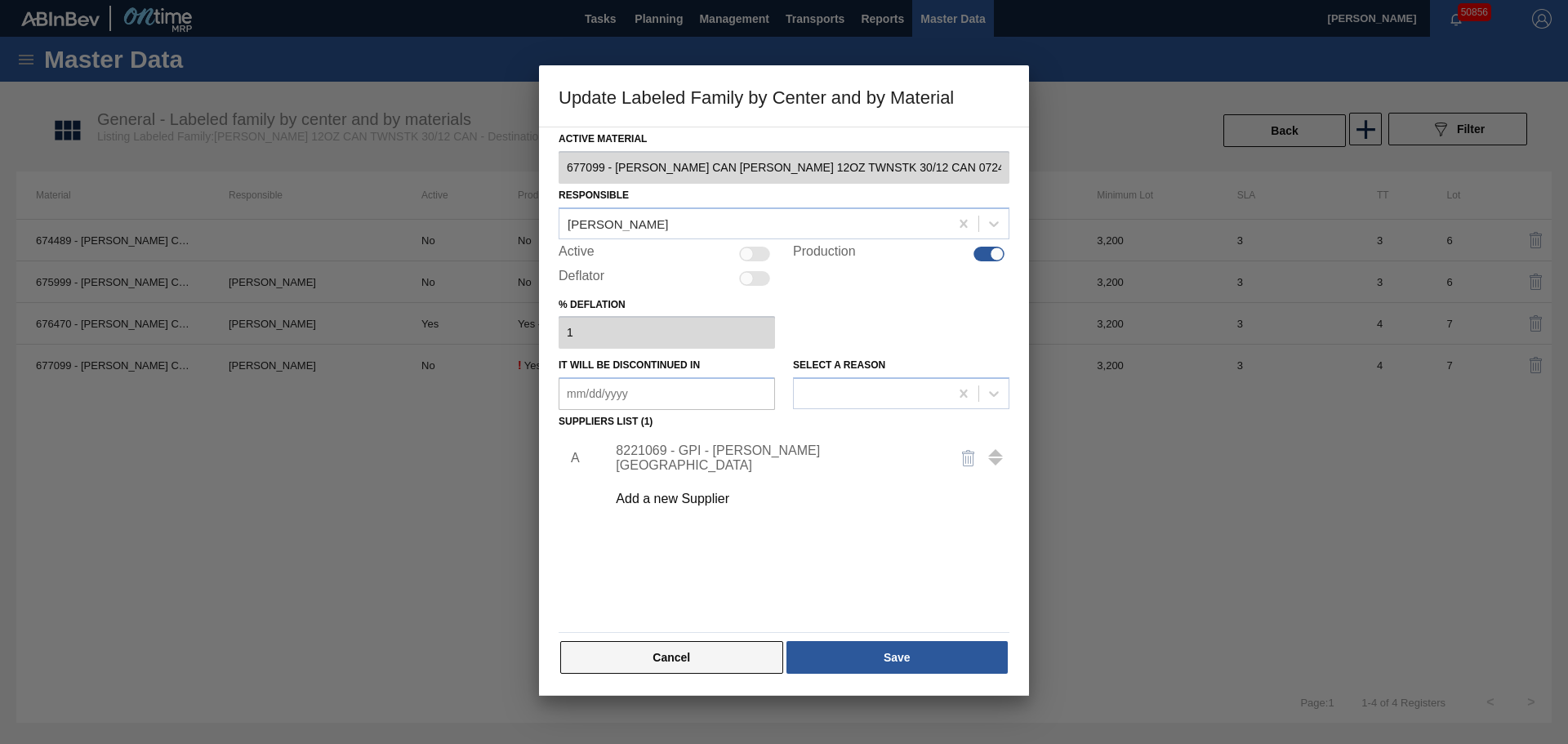
click at [696, 670] on button "Cancel" at bounding box center [671, 657] width 223 height 33
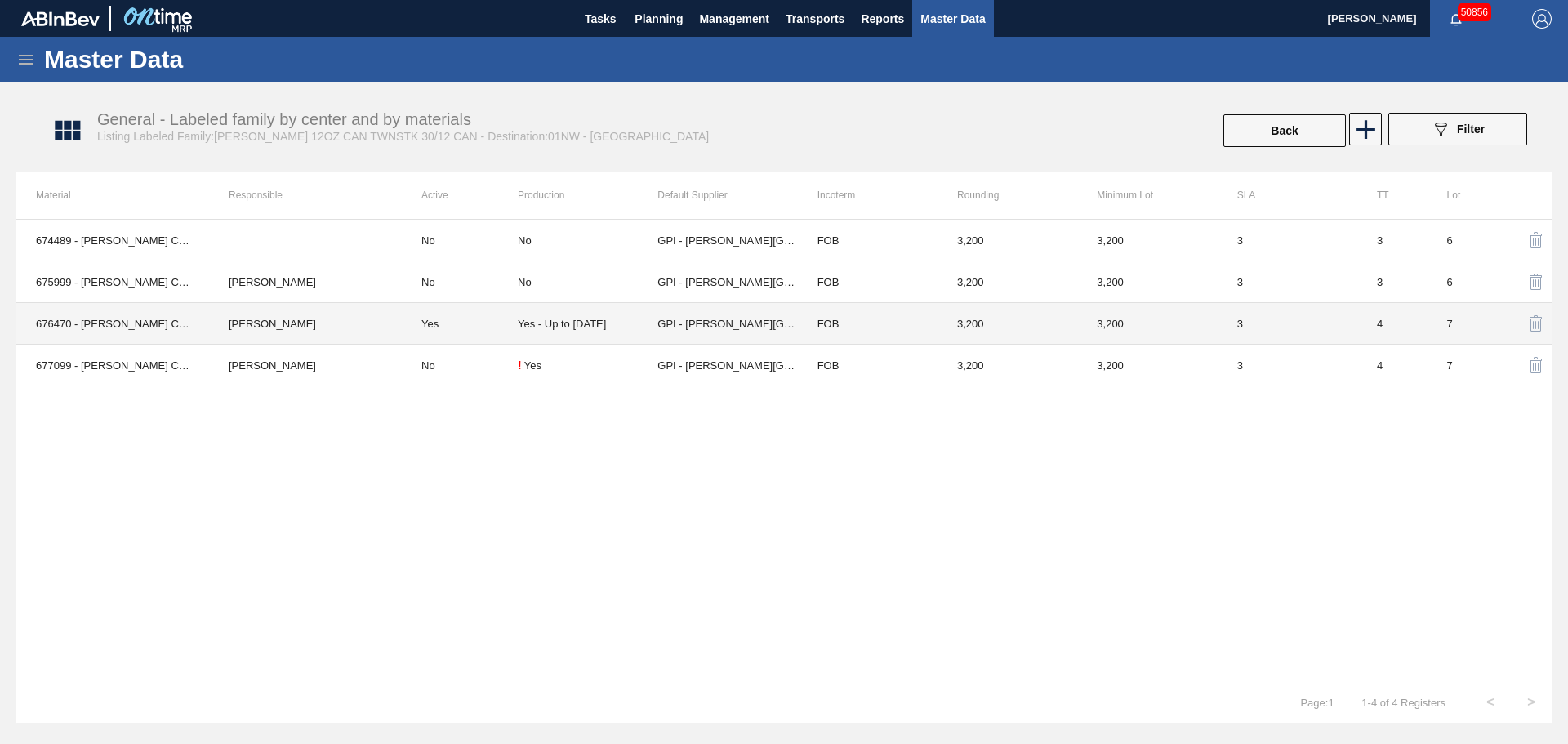
click at [493, 324] on td "Yes" at bounding box center [459, 323] width 116 height 42
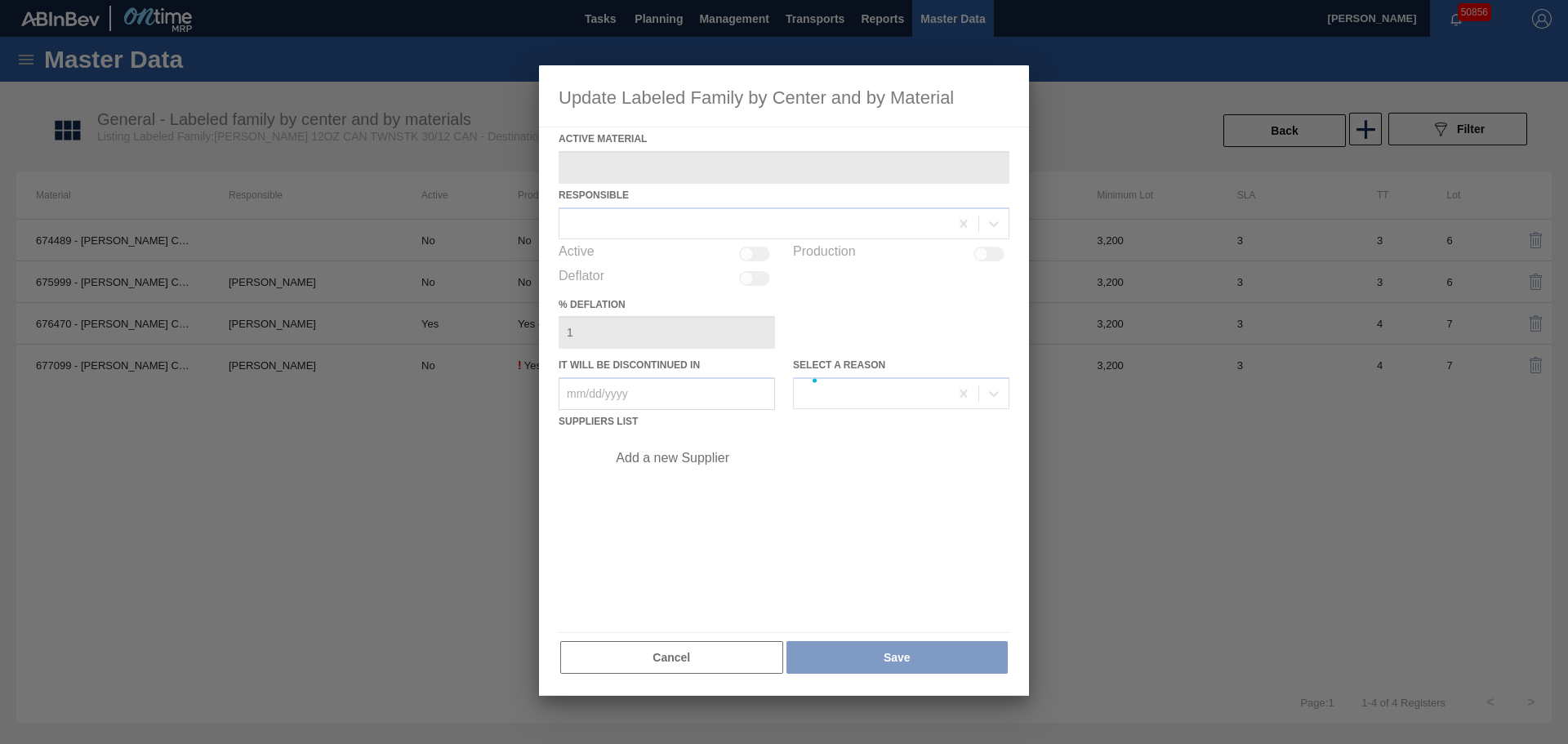
type Material "676470 - [PERSON_NAME] CAN [PERSON_NAME] 12OZ TWNSTK 30/12 CAN 0922"
checkbox input "true"
type in "[DATE]"
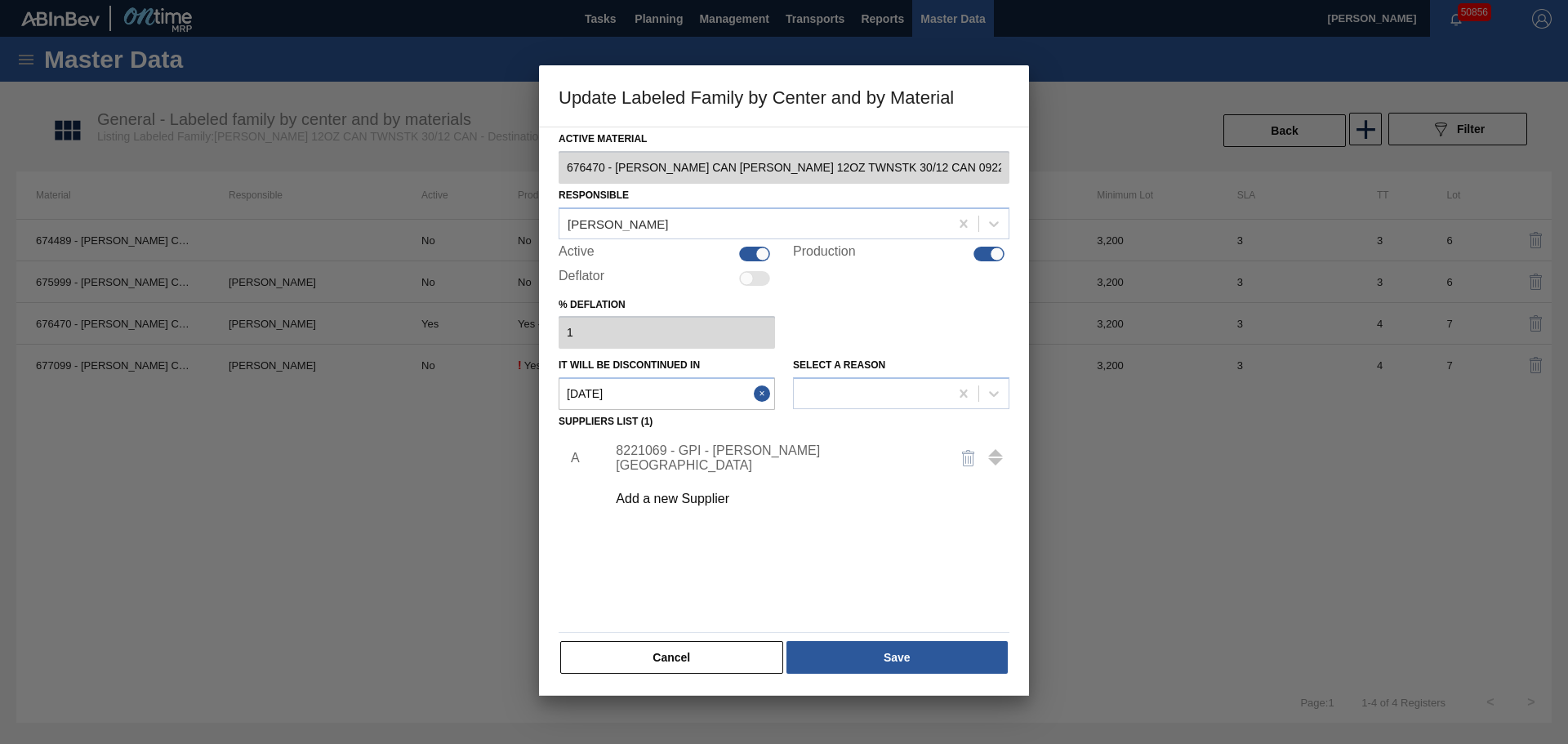
click at [770, 249] on div "Active" at bounding box center [666, 254] width 216 height 19
click at [763, 252] on div at bounding box center [763, 254] width 14 height 14
checkbox input "false"
click at [849, 665] on button "Save" at bounding box center [898, 657] width 222 height 33
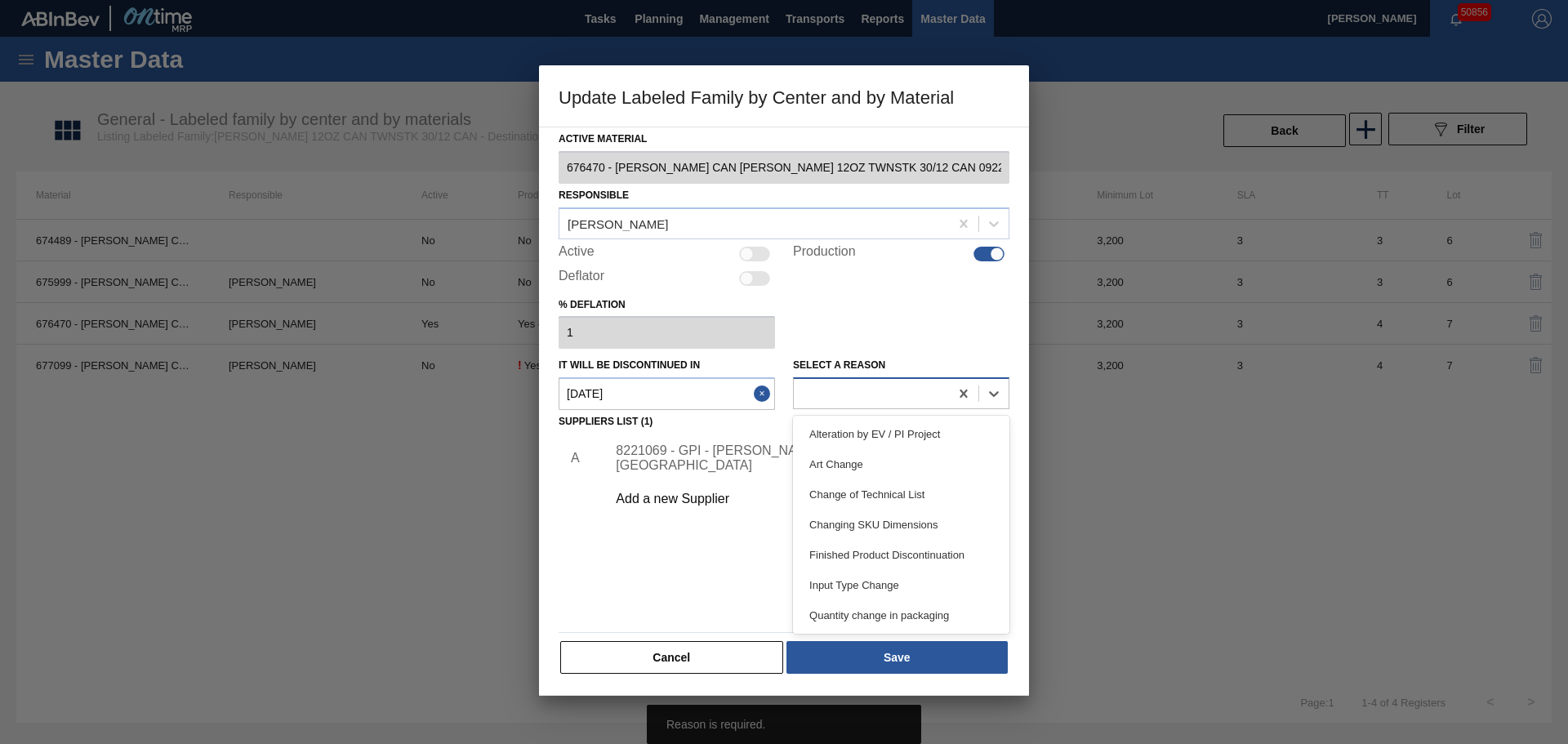
click at [886, 409] on div at bounding box center [901, 393] width 216 height 32
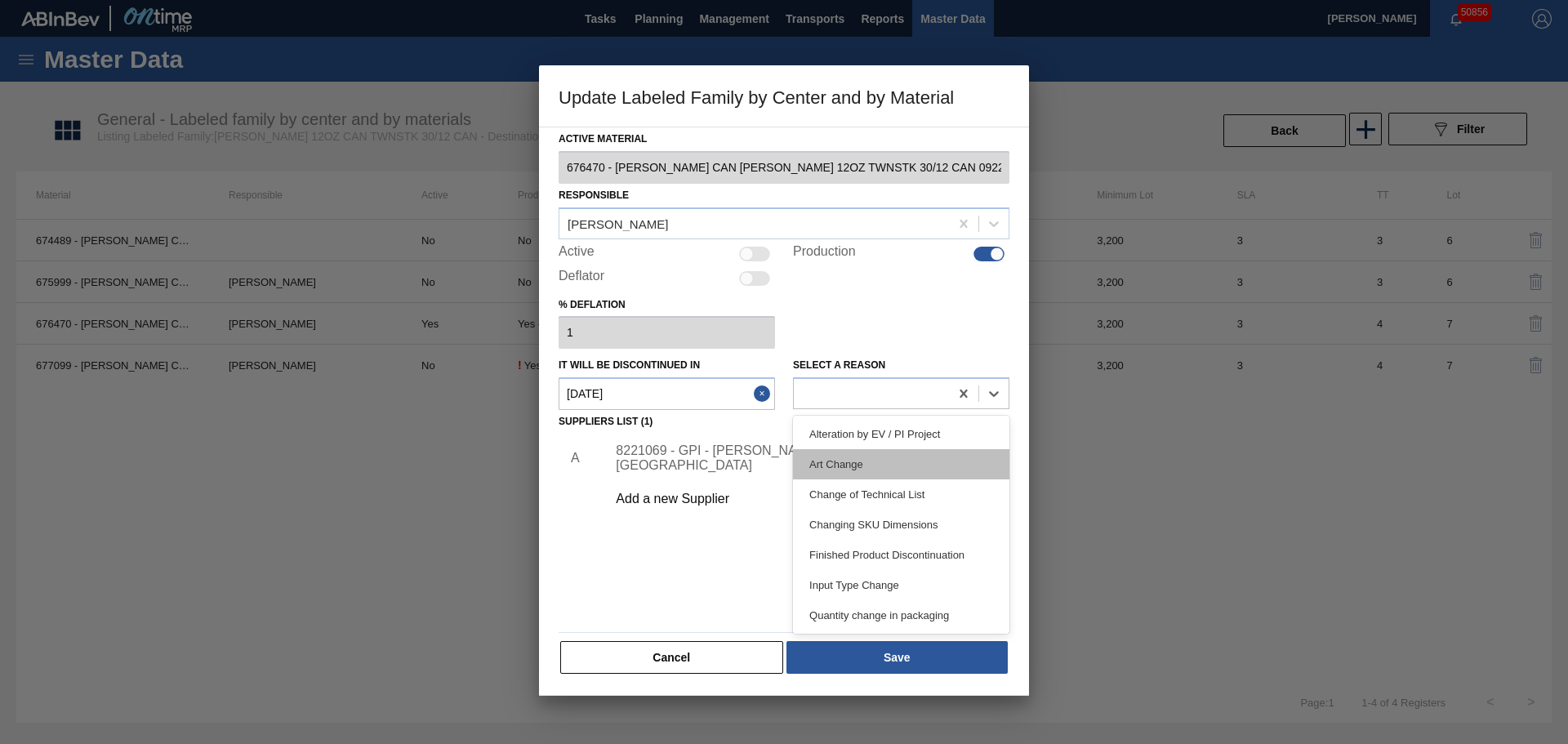
click at [883, 461] on div "Art Change" at bounding box center [901, 464] width 216 height 30
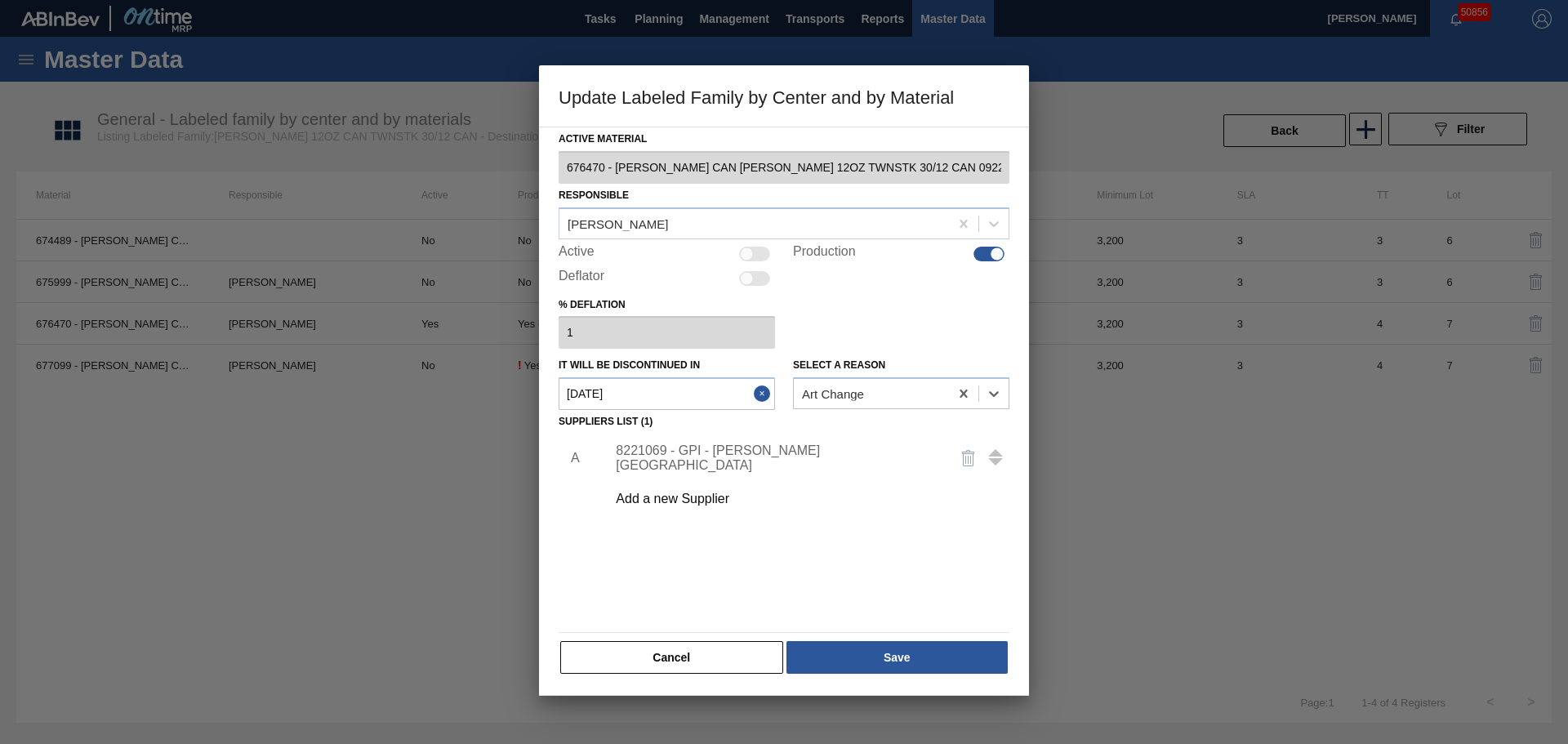
click at [850, 694] on div "Update Labeled Family by Center and by Material Active Material 676470 - [PERSO…" at bounding box center [784, 372] width 1568 height 744
click at [869, 659] on button "Save" at bounding box center [898, 657] width 222 height 33
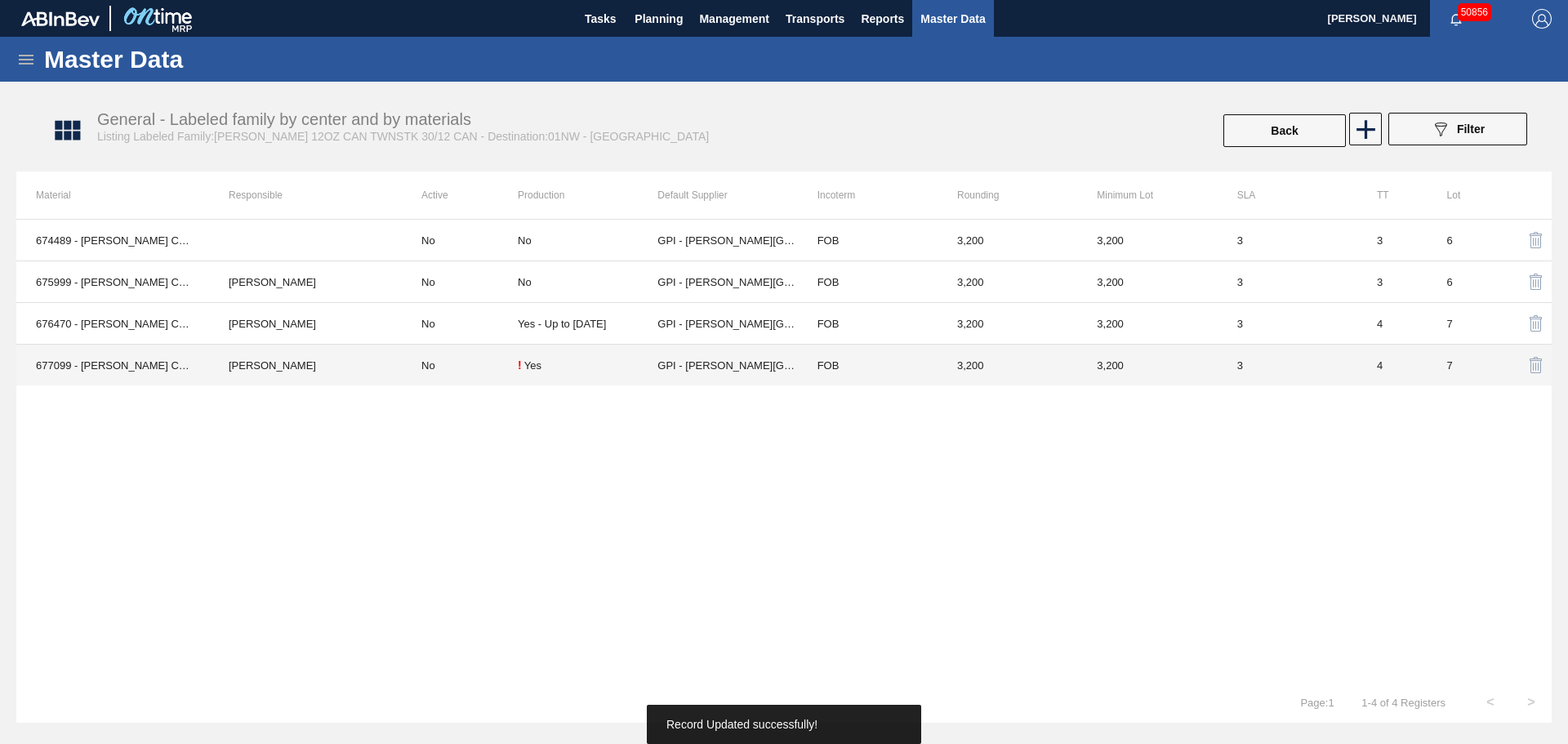
click at [481, 369] on td "No" at bounding box center [459, 365] width 116 height 42
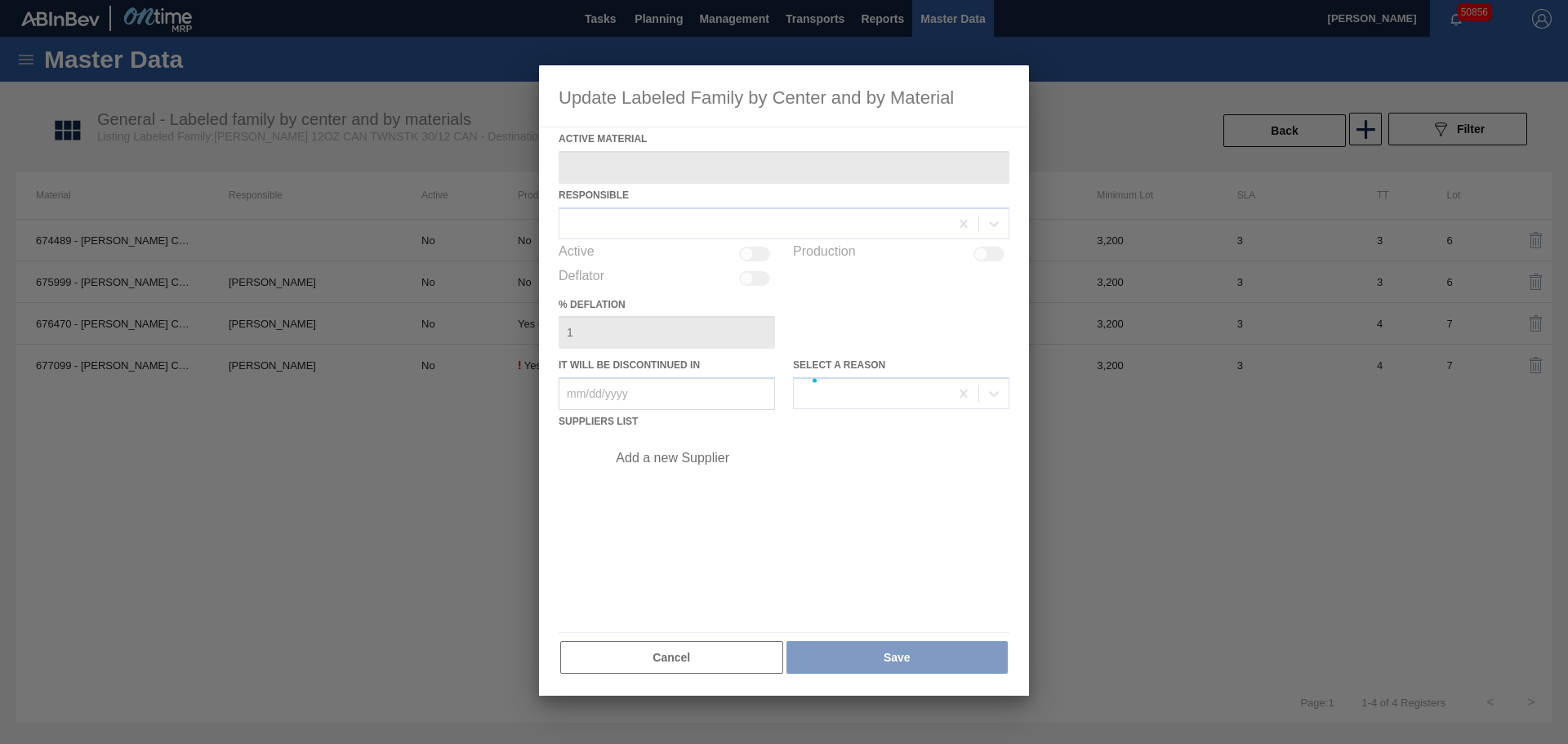
type Material "677099 - [PERSON_NAME] CAN [PERSON_NAME] 12OZ TWNSTK 30/12 CAN 0724"
checkbox input "true"
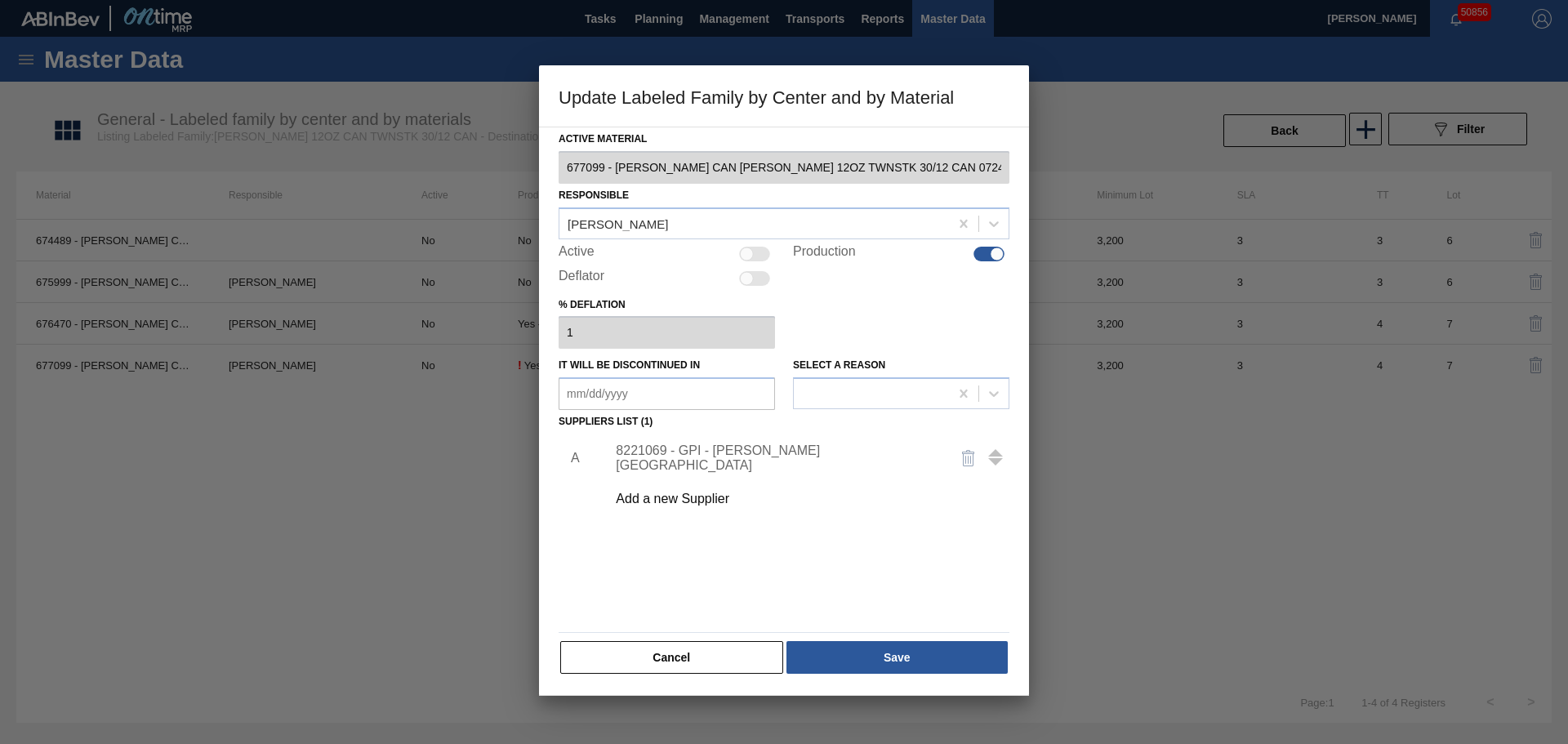
click at [762, 252] on div at bounding box center [755, 254] width 31 height 15
checkbox input "true"
click at [909, 652] on button "Save" at bounding box center [898, 657] width 222 height 33
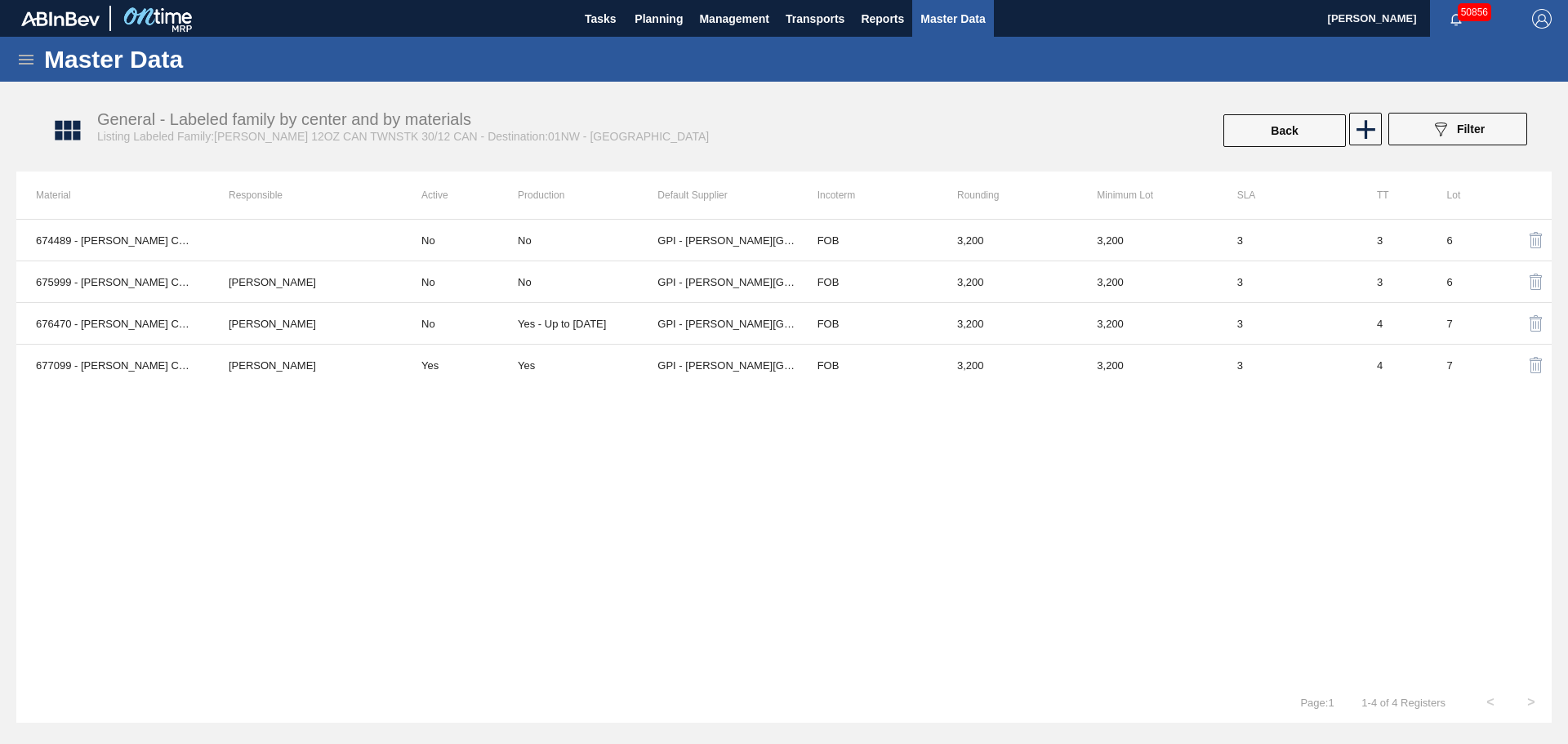
click at [685, 628] on div "674489 - [PERSON_NAME] CAN [PERSON_NAME] 12OZ TWNSTK 30/12 CAN 1018 No No GPI -…" at bounding box center [784, 450] width 1535 height 463
click at [833, 574] on div "674489 - [PERSON_NAME] CAN [PERSON_NAME] 12OZ TWNSTK 30/12 CAN 1018 No No GPI -…" at bounding box center [784, 450] width 1535 height 463
click at [615, 23] on span "Tasks" at bounding box center [600, 18] width 36 height 19
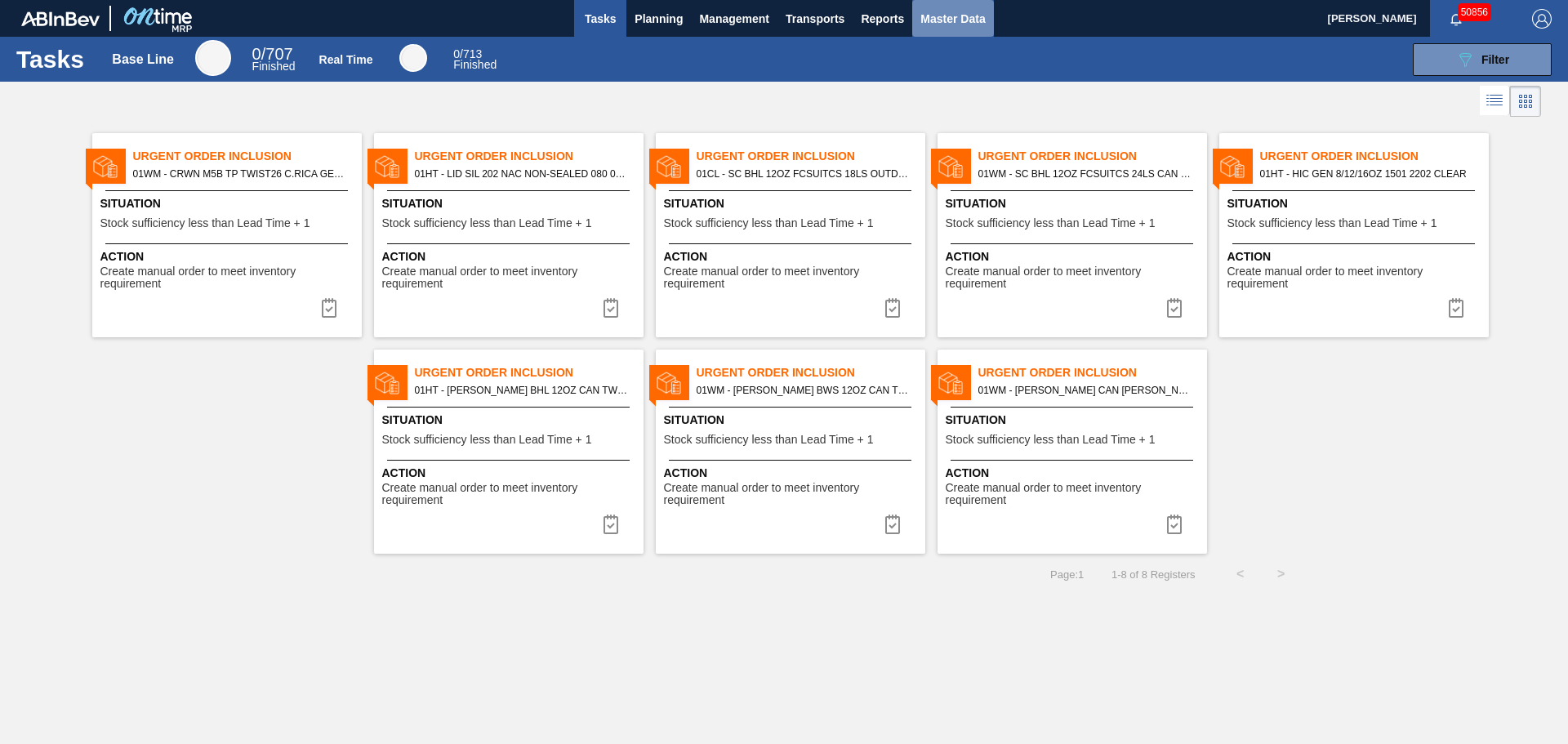
click at [939, 18] on span "Master Data" at bounding box center [952, 18] width 64 height 19
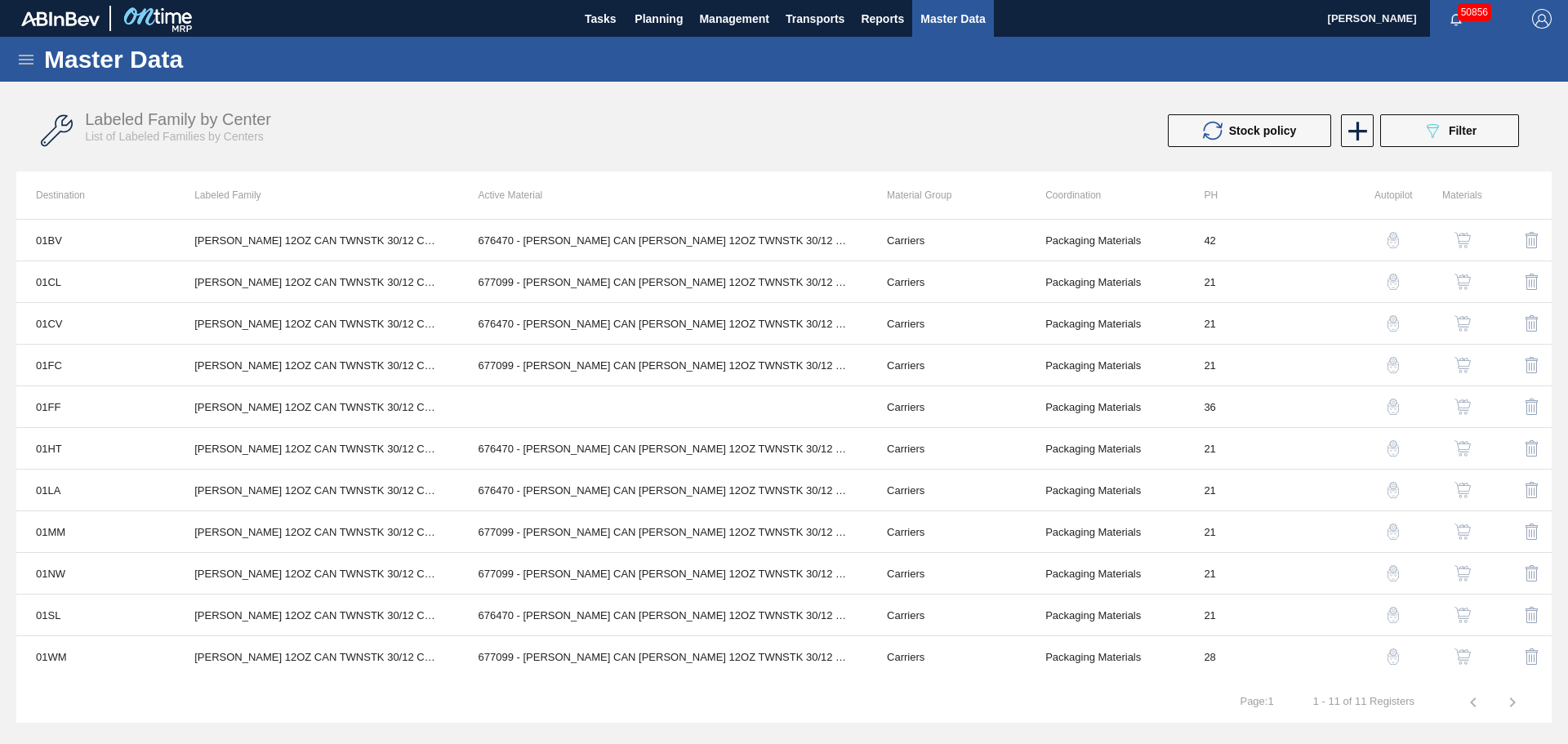
click at [25, 63] on icon at bounding box center [25, 59] width 15 height 10
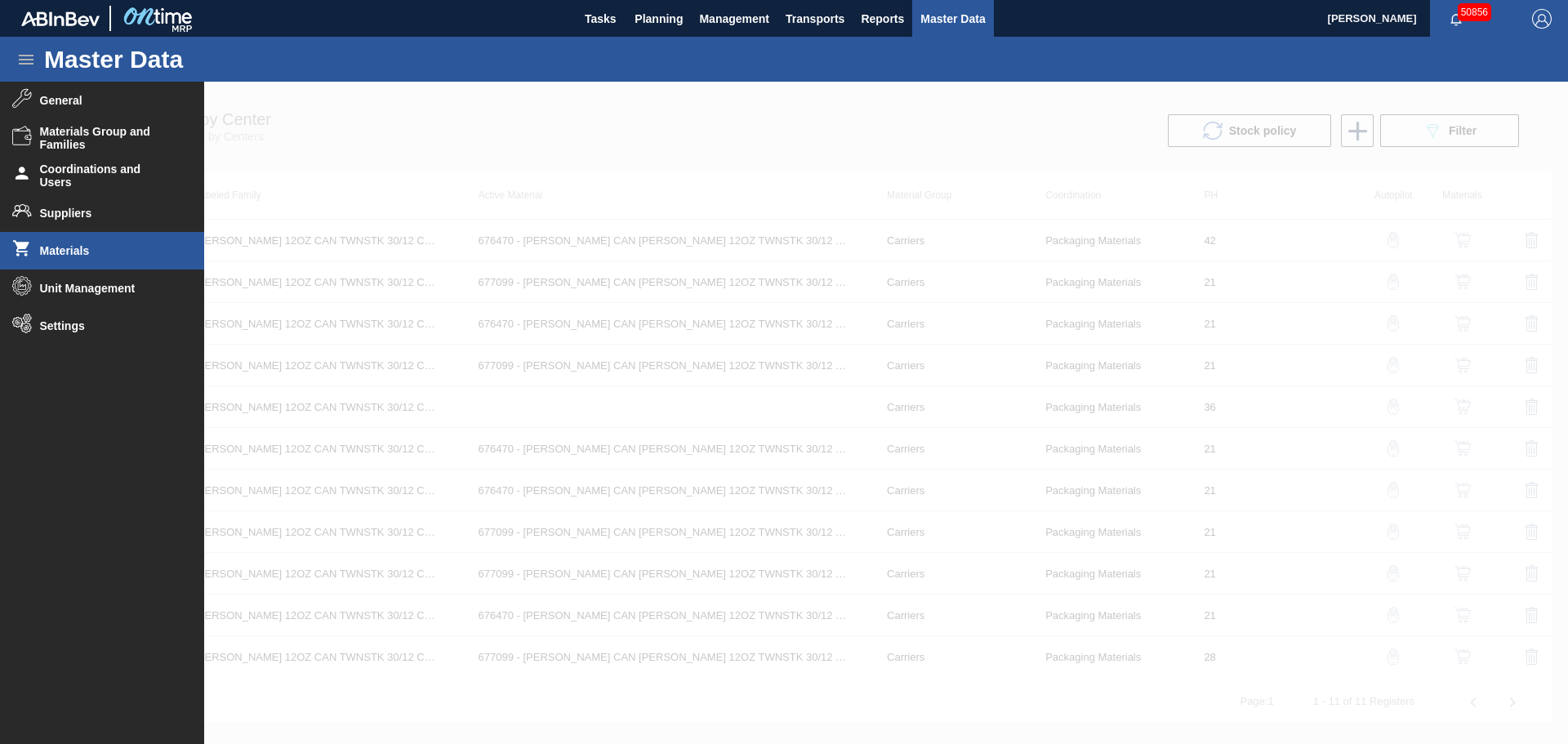
click at [75, 257] on span "Materials" at bounding box center [107, 250] width 135 height 13
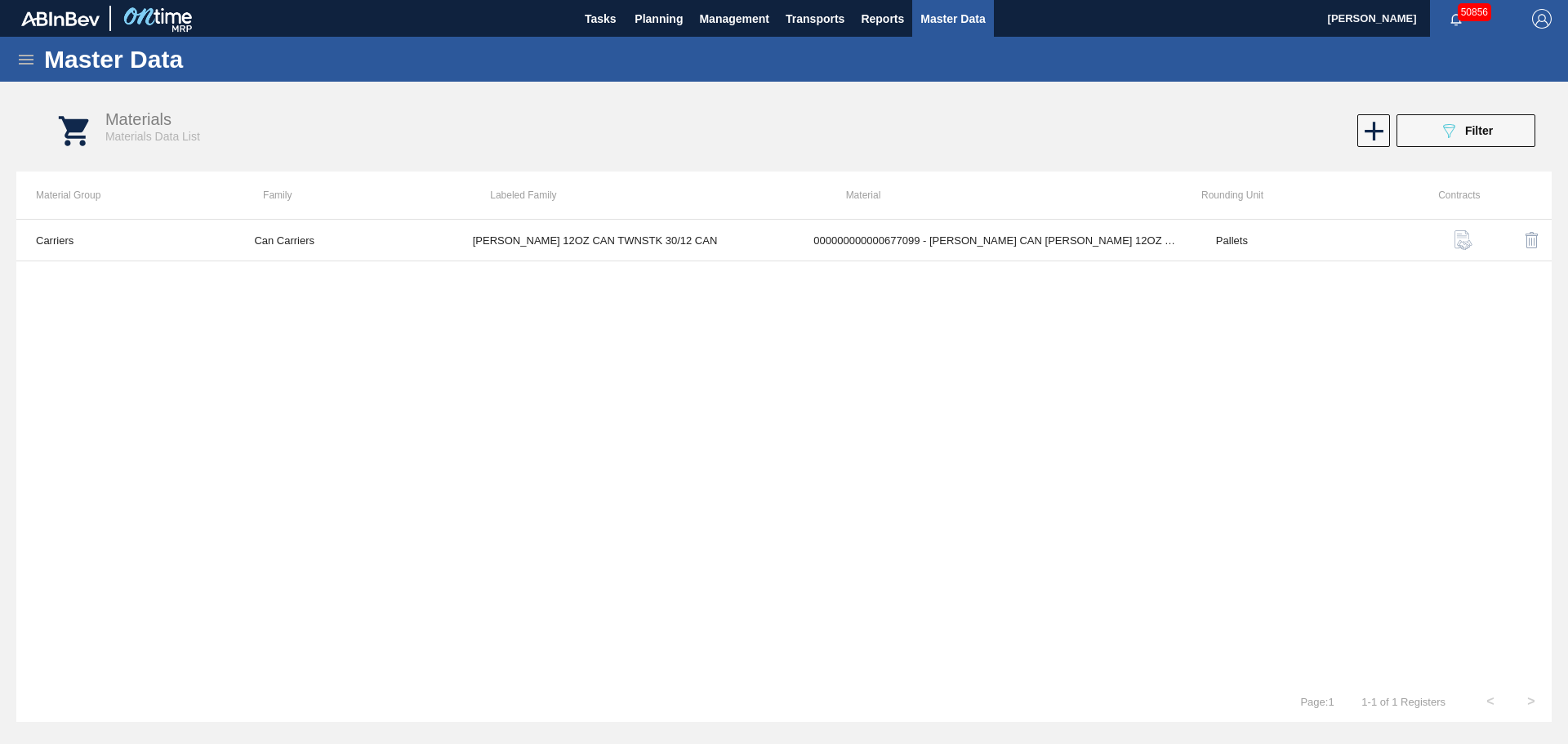
click at [32, 53] on icon at bounding box center [26, 59] width 19 height 19
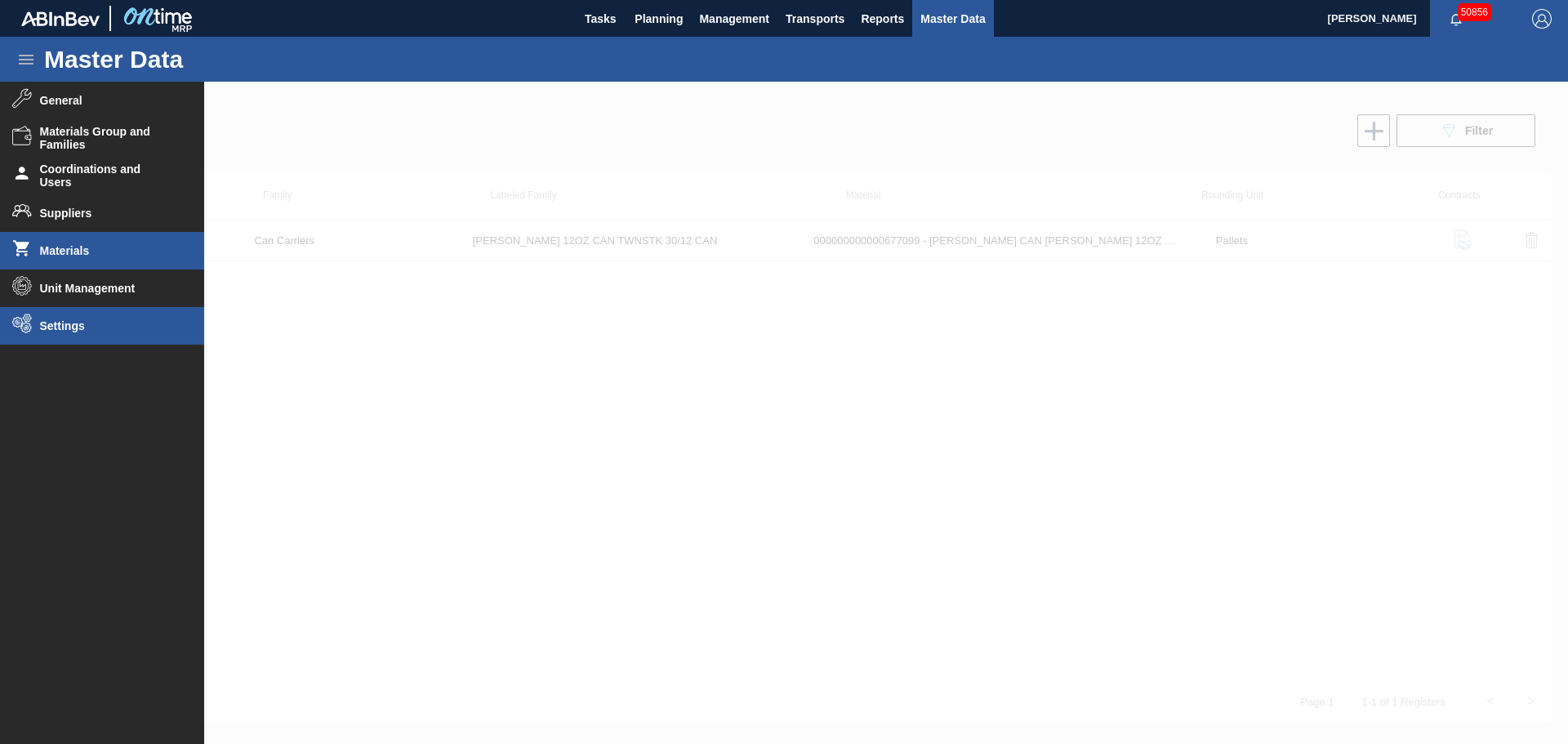
click at [62, 331] on span "Settings" at bounding box center [107, 325] width 135 height 13
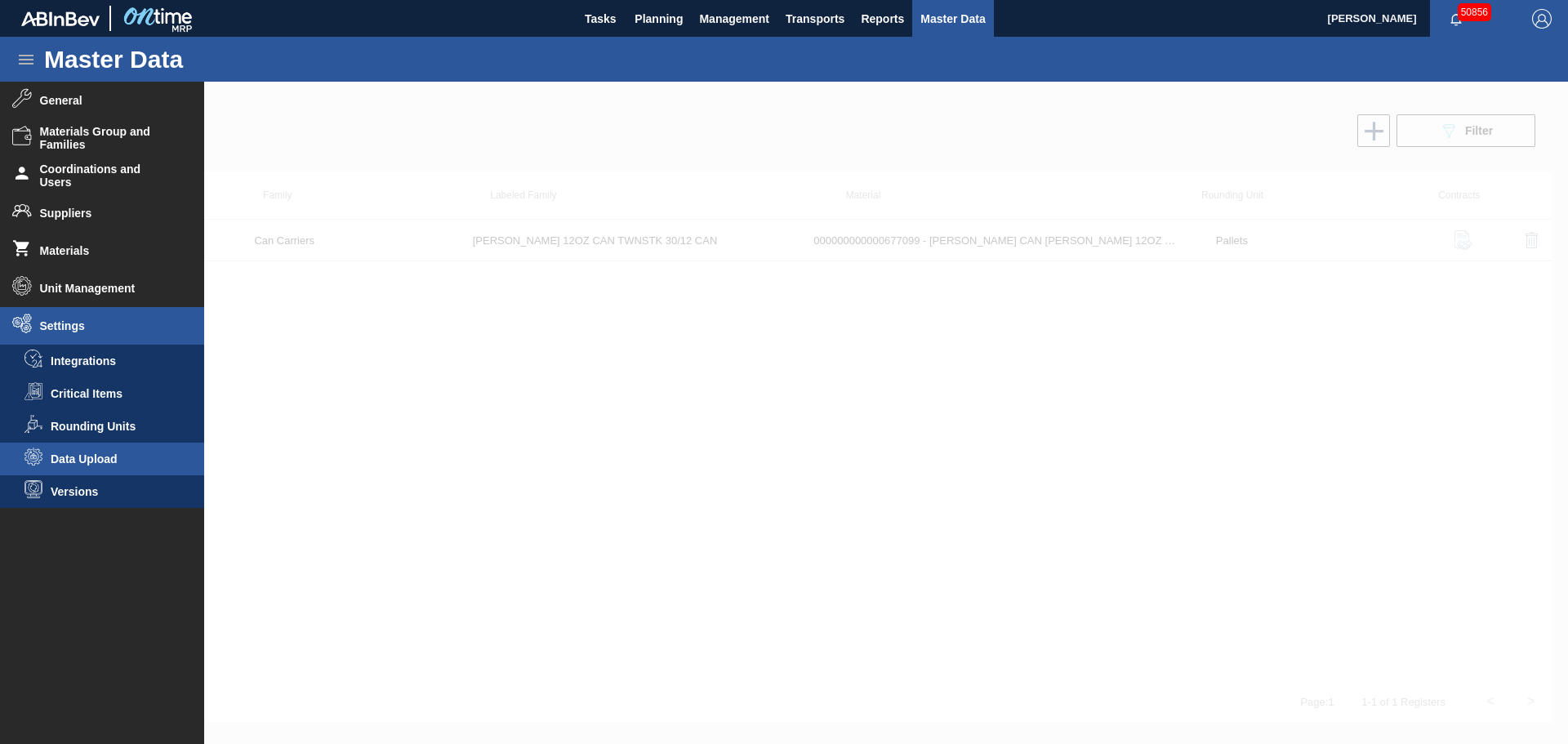
click at [119, 456] on span "Data Upload" at bounding box center [113, 458] width 125 height 13
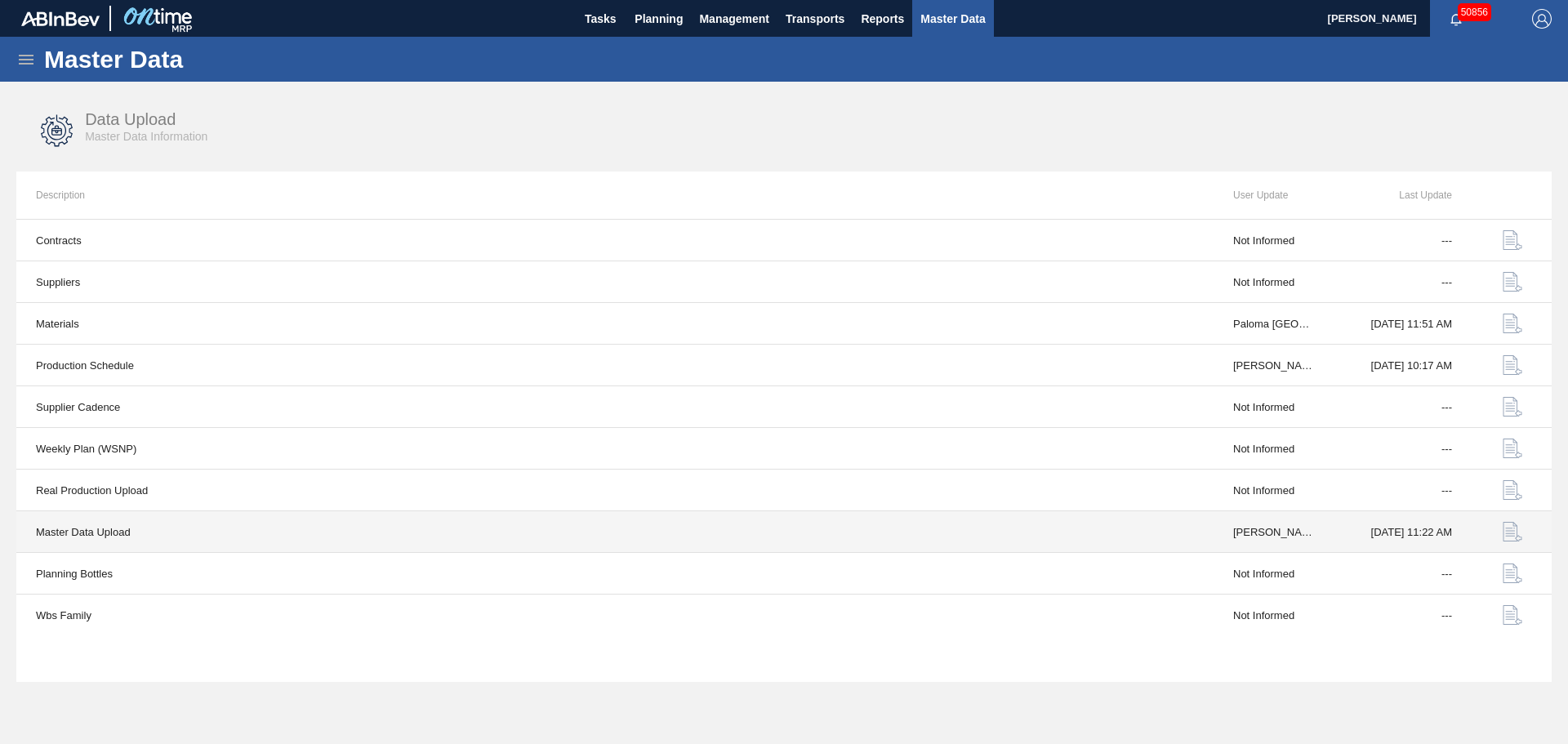
click at [1210, 522] on td "Master Data Upload" at bounding box center [615, 532] width 1197 height 42
click at [1512, 528] on img "button" at bounding box center [1513, 532] width 19 height 19
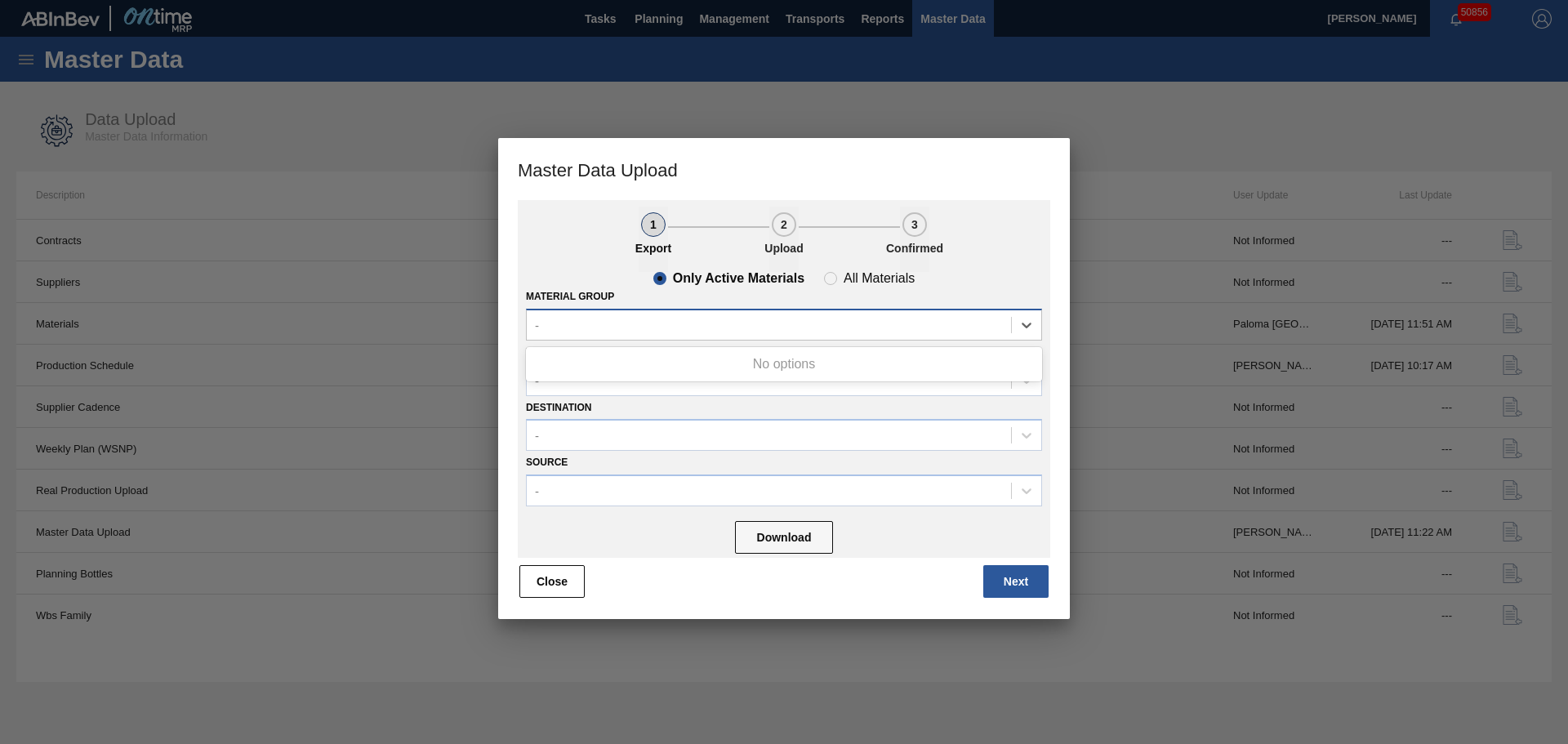
click at [620, 334] on div "-" at bounding box center [769, 325] width 484 height 23
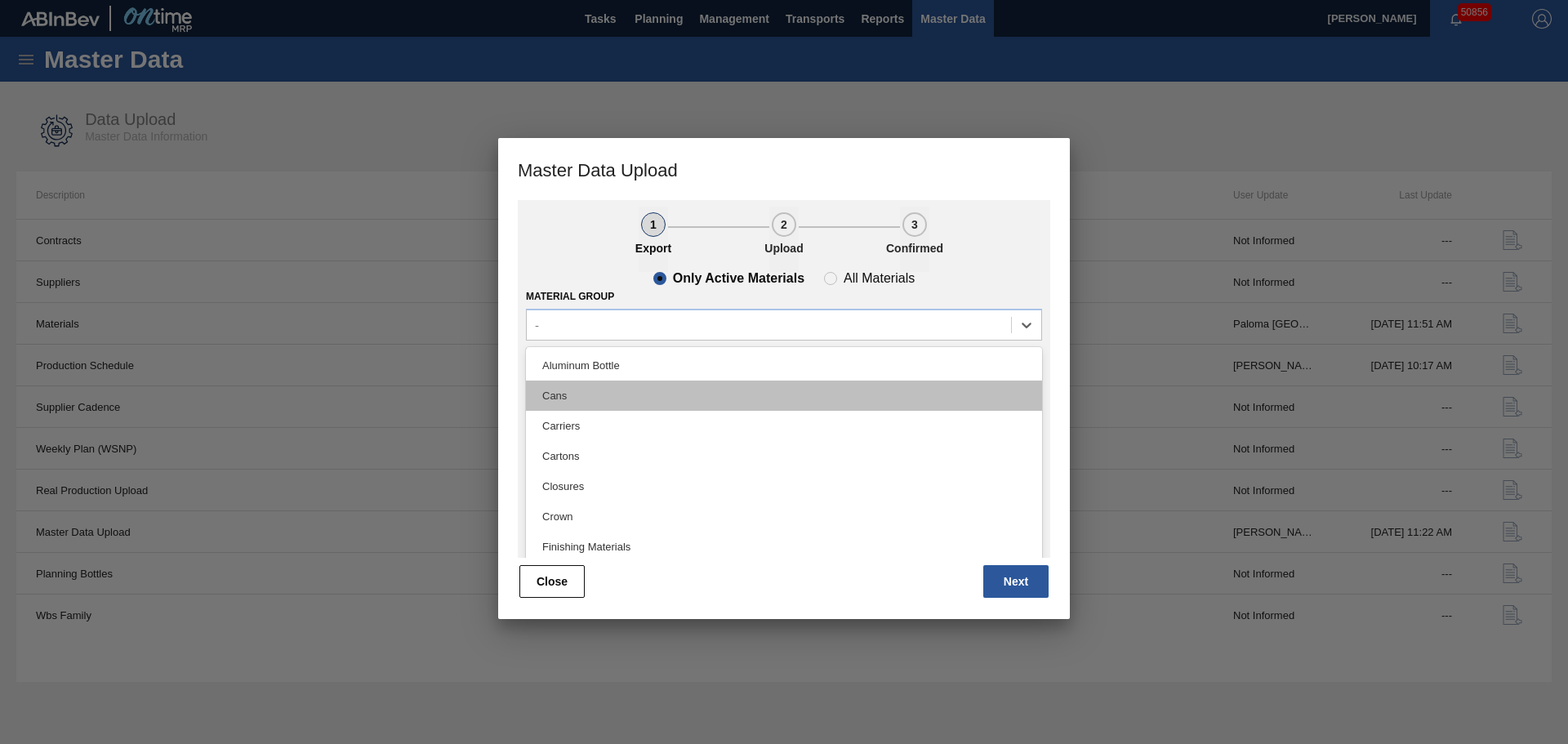
click at [566, 396] on div "Cans" at bounding box center [784, 395] width 517 height 30
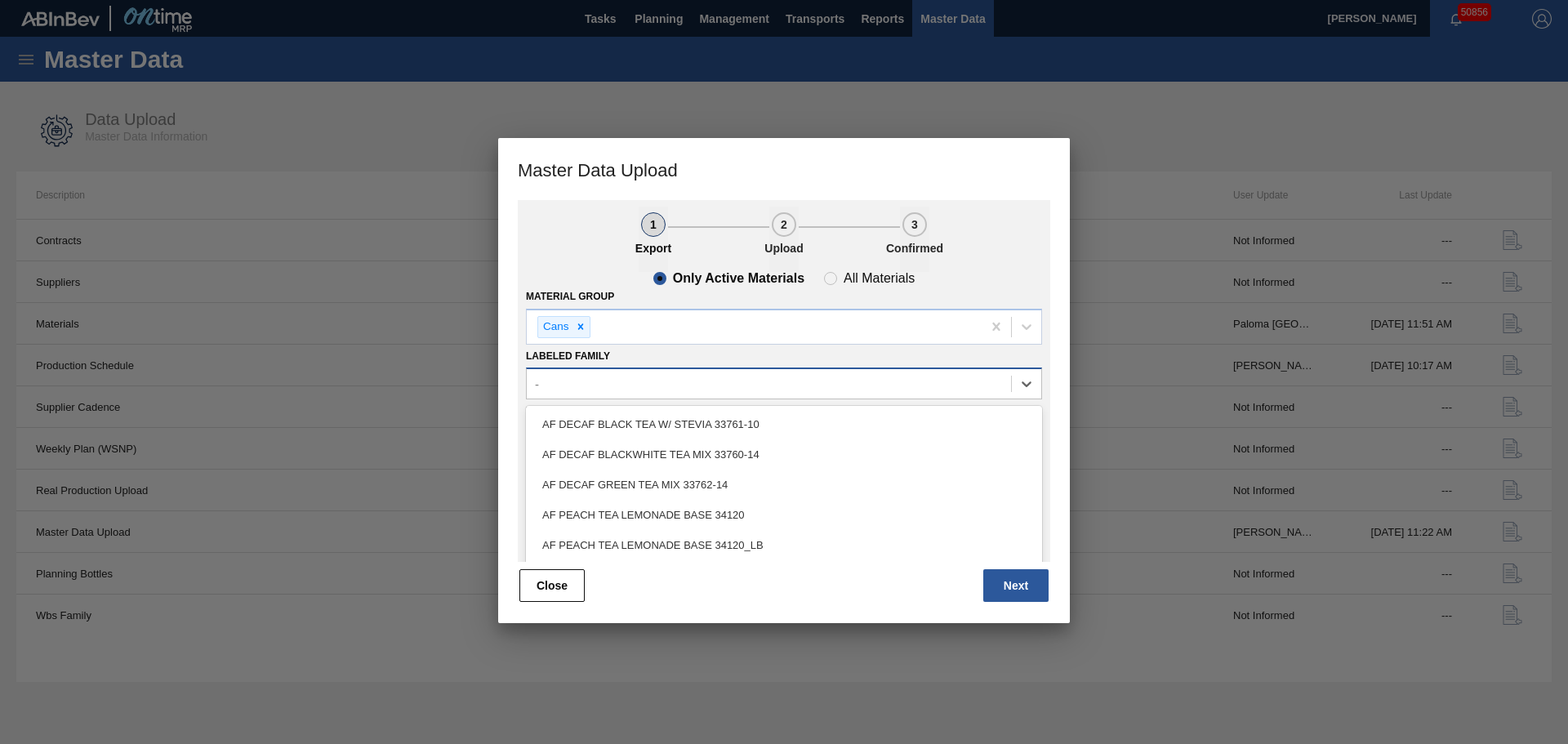
click at [624, 389] on div "-" at bounding box center [769, 384] width 484 height 23
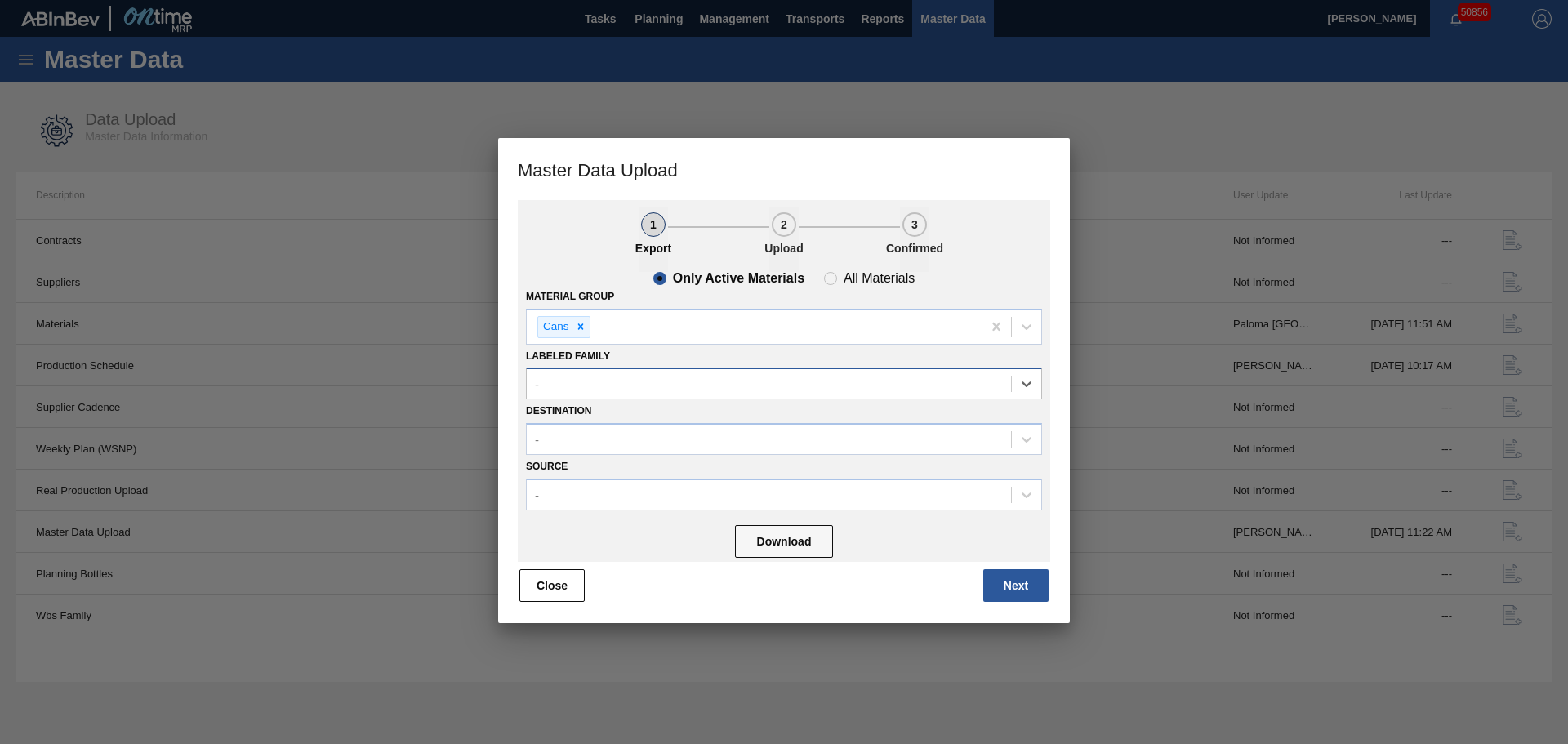
click at [624, 389] on div "-" at bounding box center [769, 384] width 484 height 23
click at [591, 439] on div "-" at bounding box center [769, 440] width 484 height 23
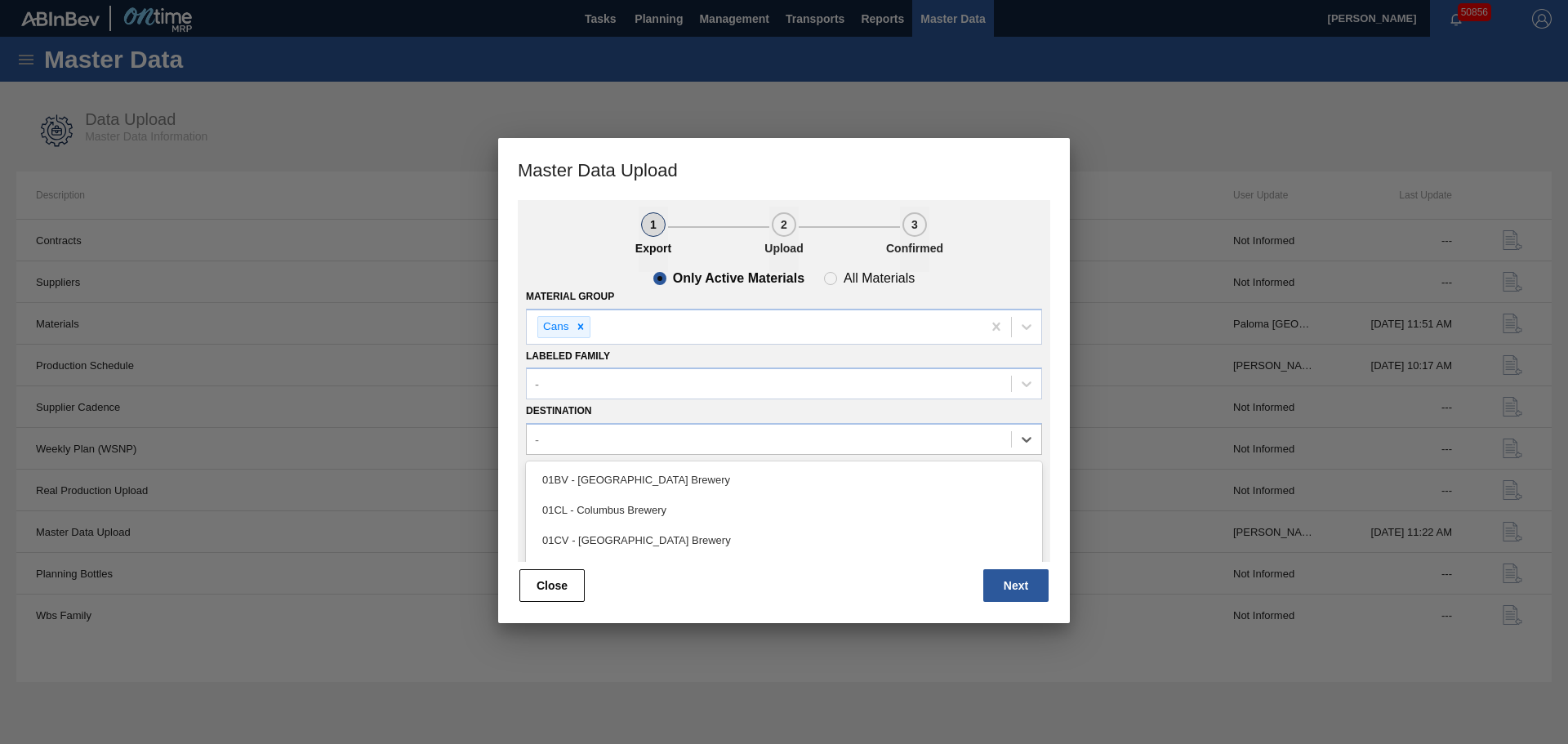
click at [610, 477] on div "01BV - [GEOGRAPHIC_DATA] Brewery" at bounding box center [784, 479] width 517 height 30
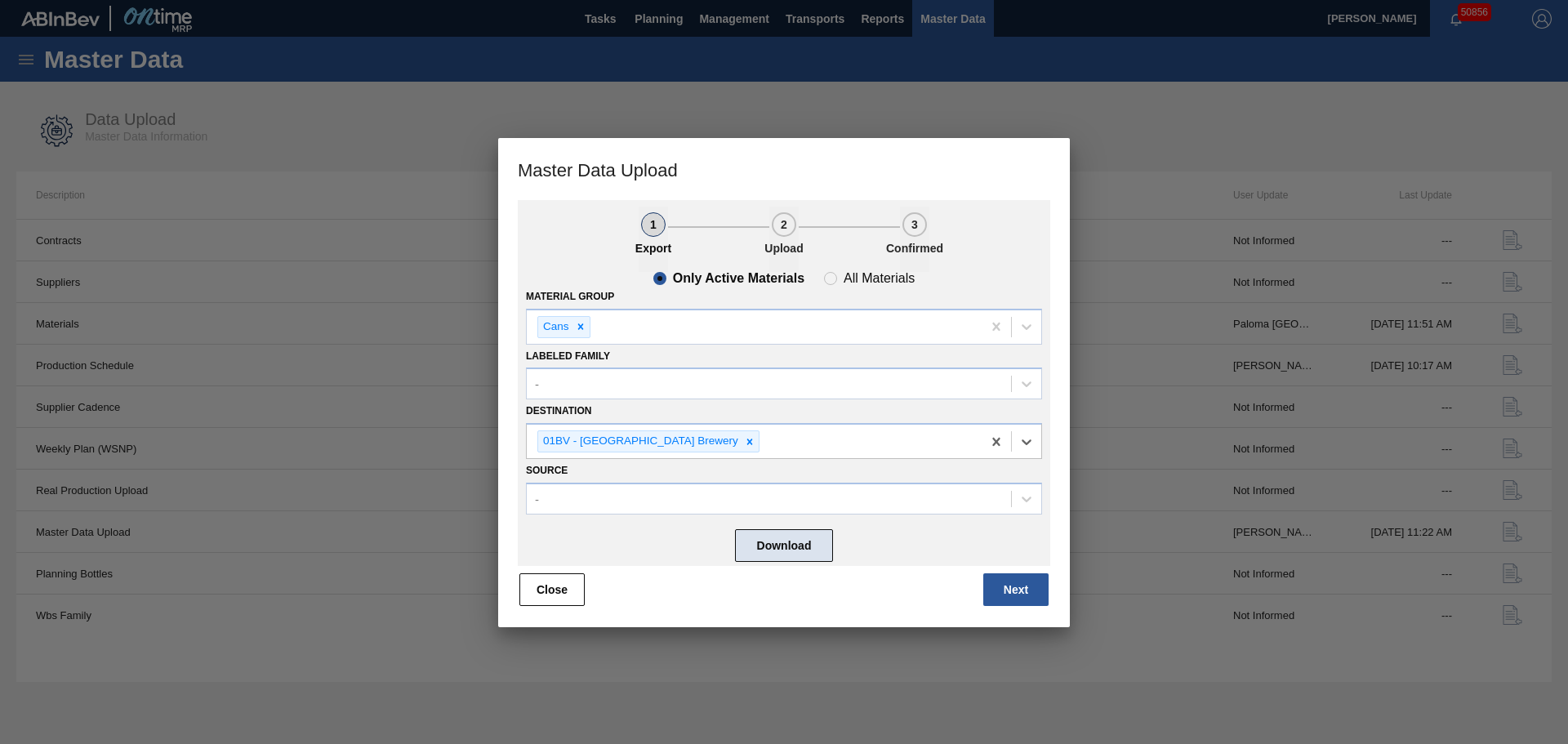
click at [787, 549] on button "Download" at bounding box center [784, 546] width 98 height 33
drag, startPoint x: 763, startPoint y: 441, endPoint x: 755, endPoint y: 442, distance: 8.1
click at [763, 441] on div "01BV - [GEOGRAPHIC_DATA] Brewery" at bounding box center [755, 442] width 455 height 33
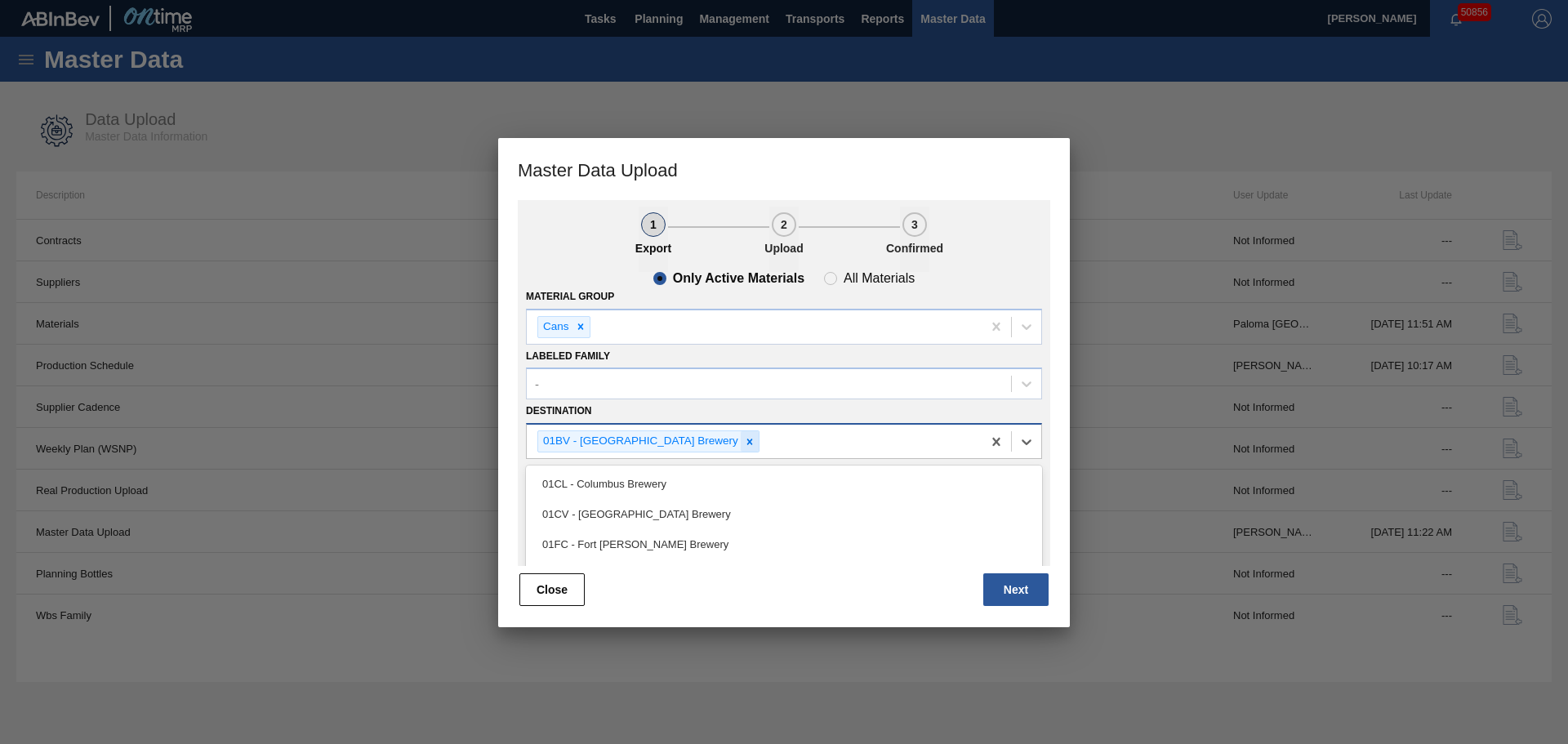
click at [744, 442] on icon at bounding box center [750, 442] width 12 height 12
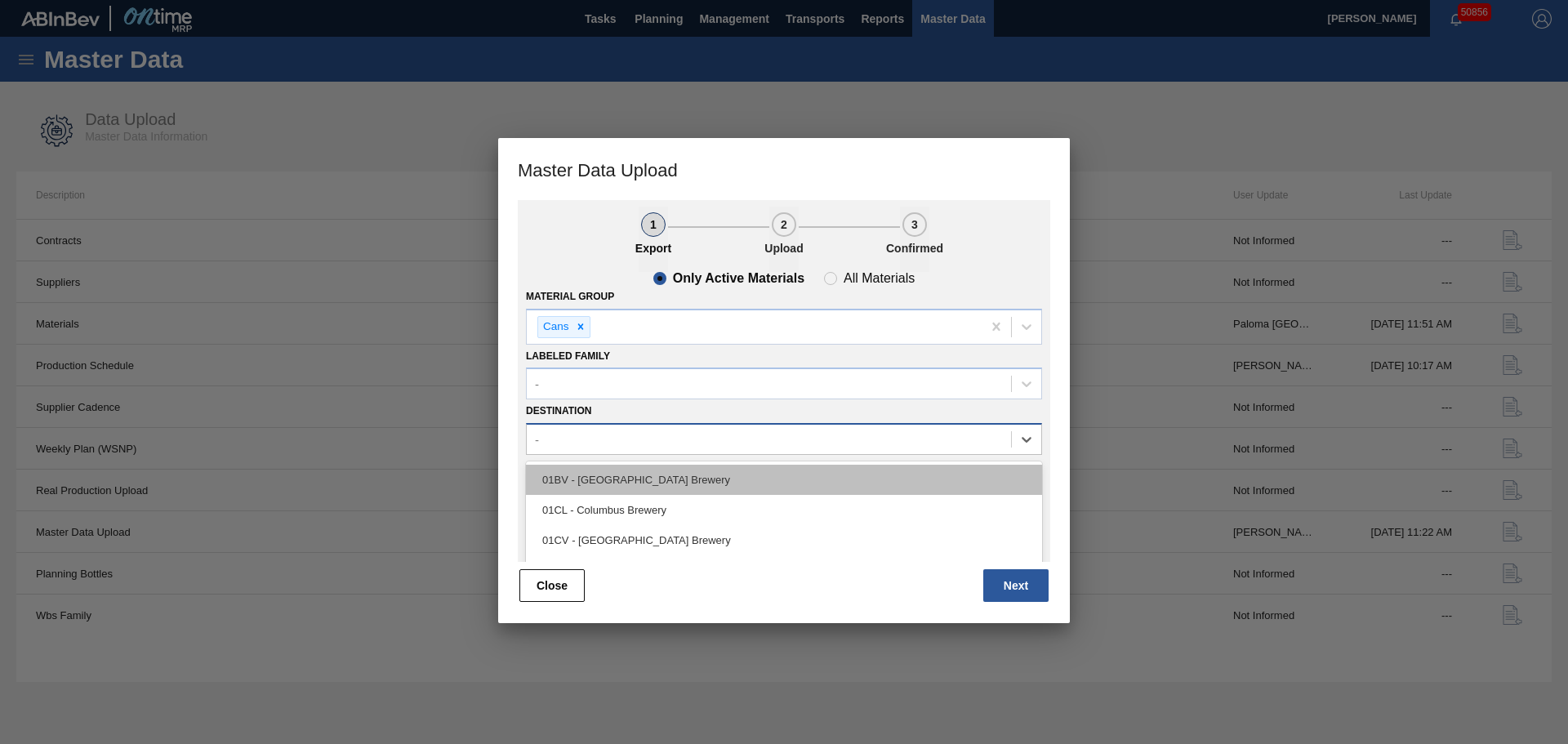
scroll to position [124, 0]
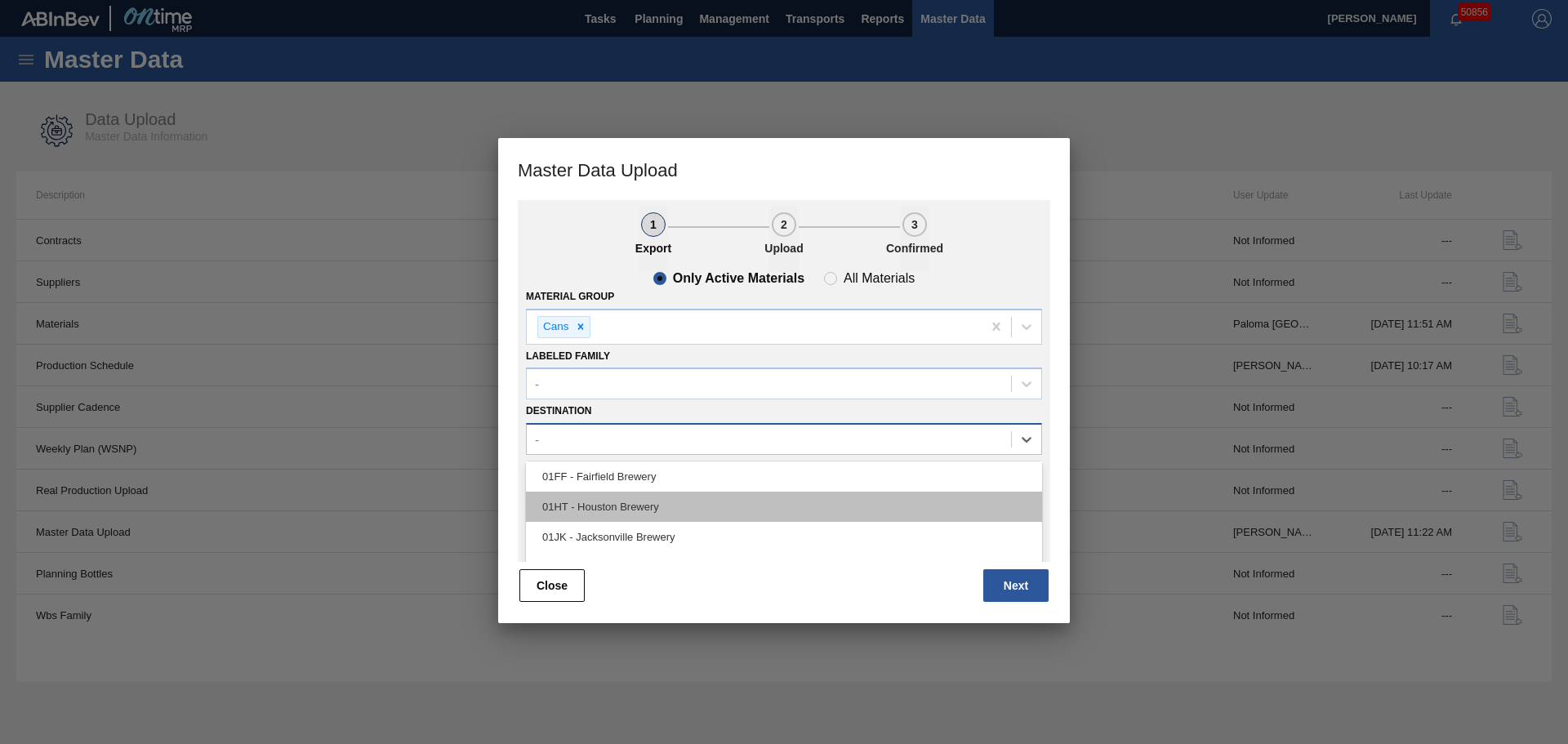
click at [625, 513] on div "01HT - Houston Brewery" at bounding box center [784, 506] width 517 height 30
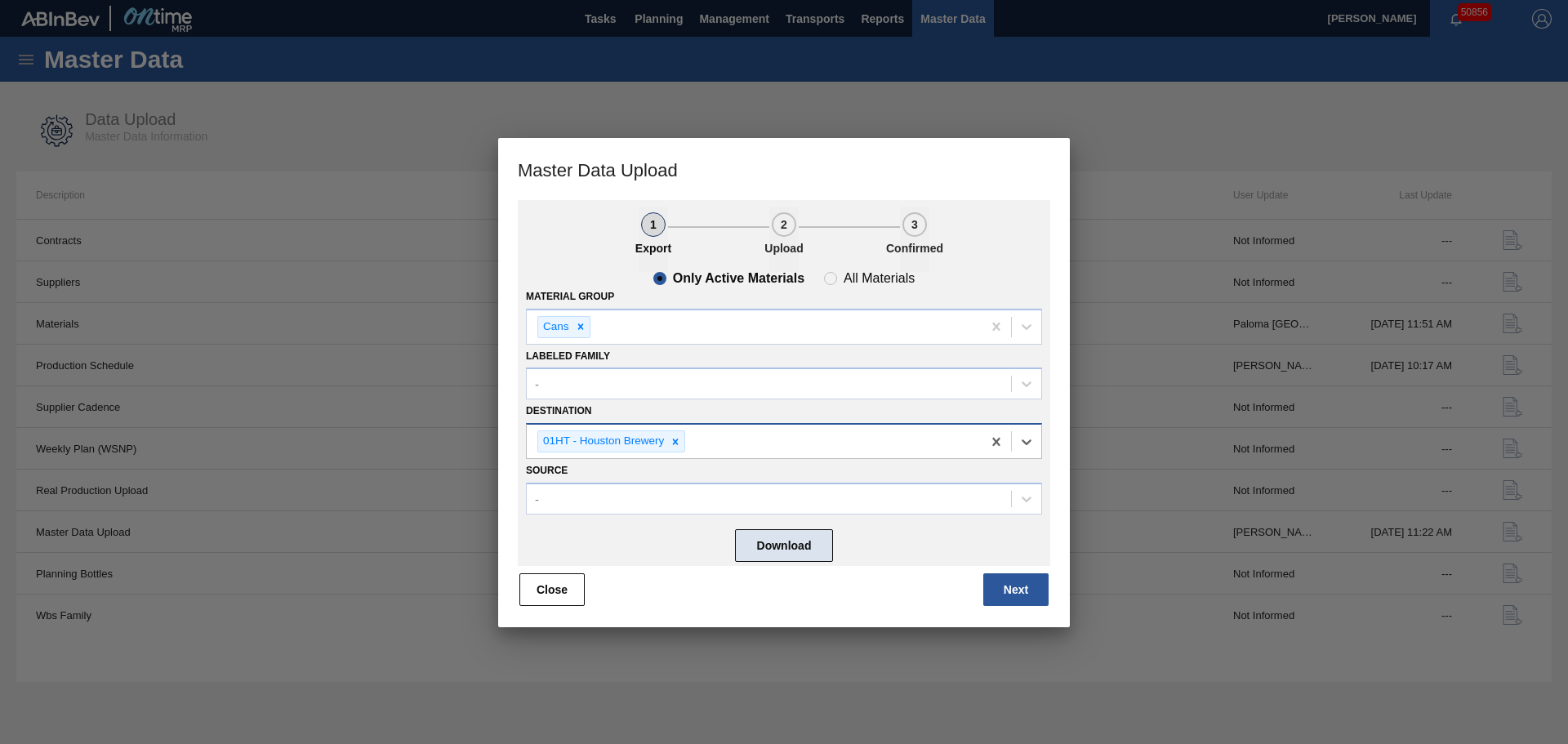
click at [776, 544] on button "Download" at bounding box center [784, 546] width 98 height 33
click at [570, 589] on button "Close" at bounding box center [552, 589] width 65 height 33
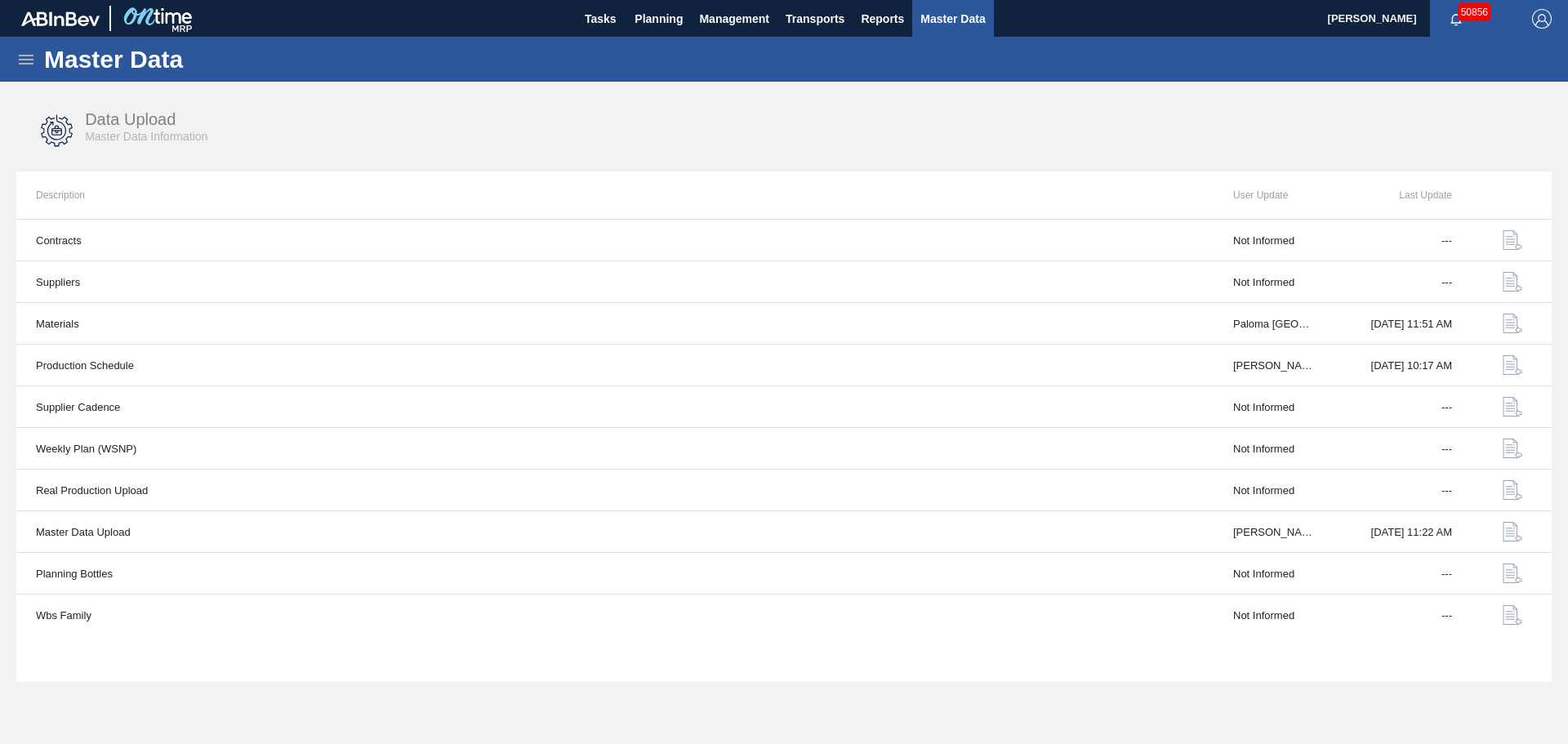
click at [30, 56] on icon at bounding box center [26, 59] width 19 height 19
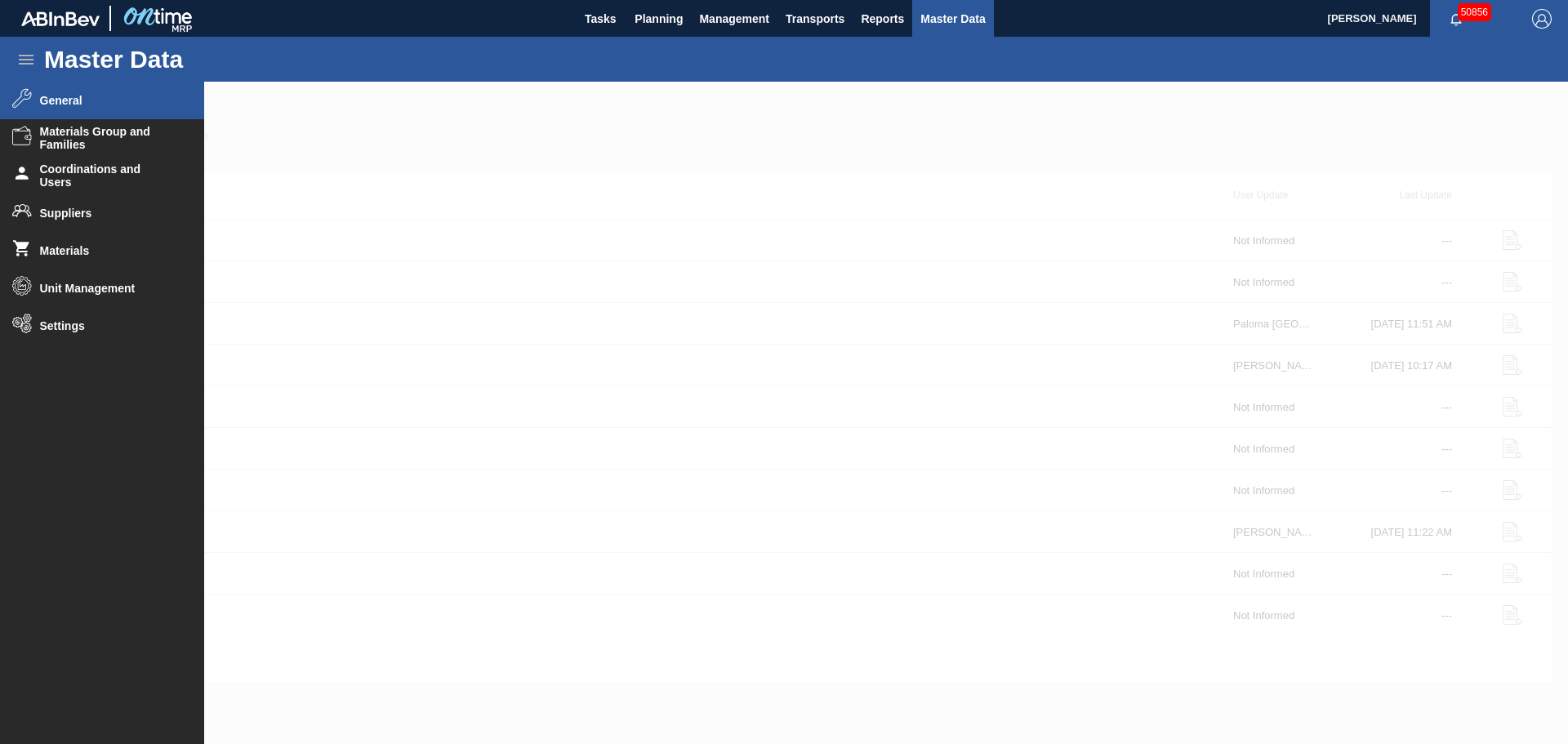
click at [70, 99] on span "General" at bounding box center [107, 100] width 135 height 13
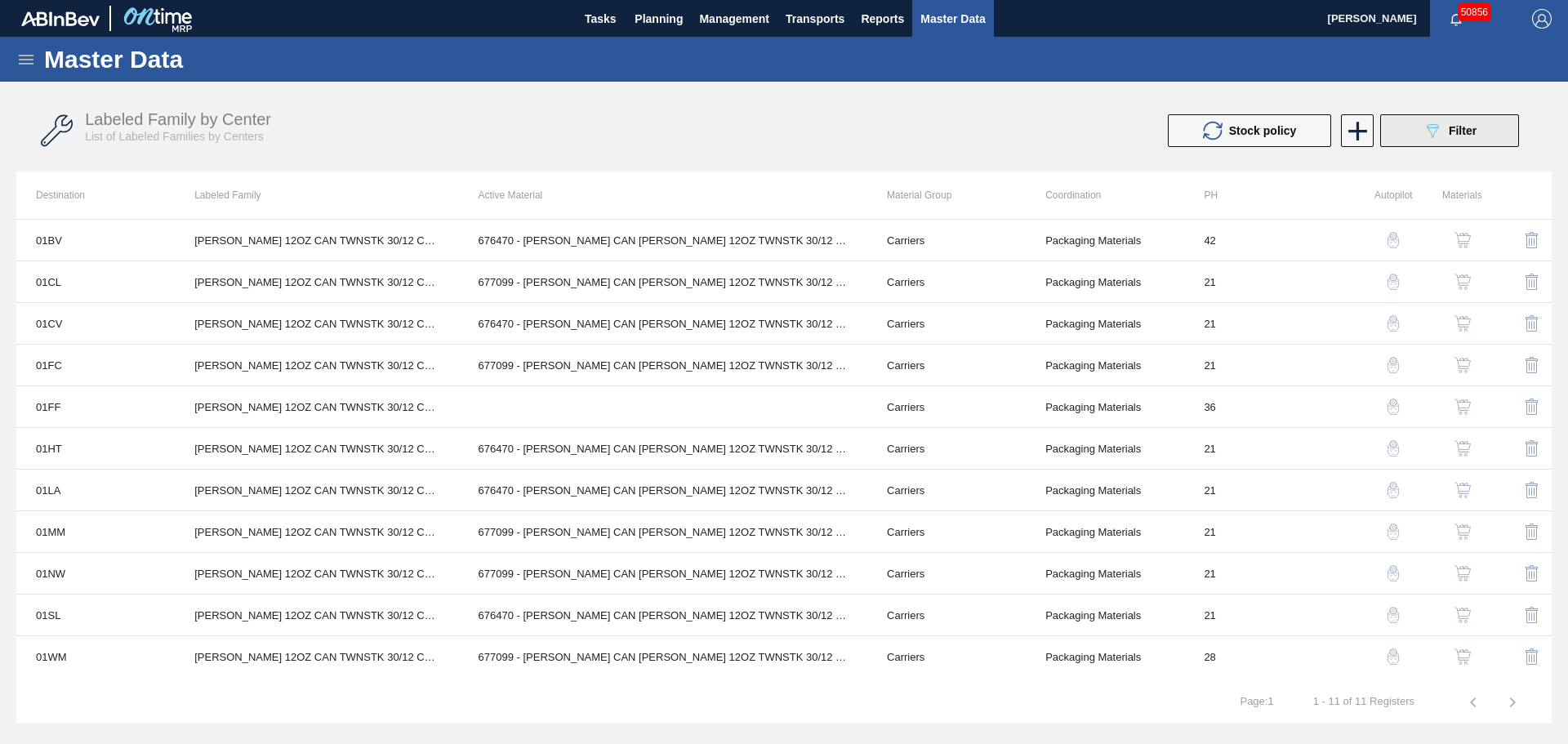
click at [1393, 122] on button "089F7B8B-B2A5-4AFE-B5C0-19BA573D28AC Filter" at bounding box center [1449, 131] width 139 height 33
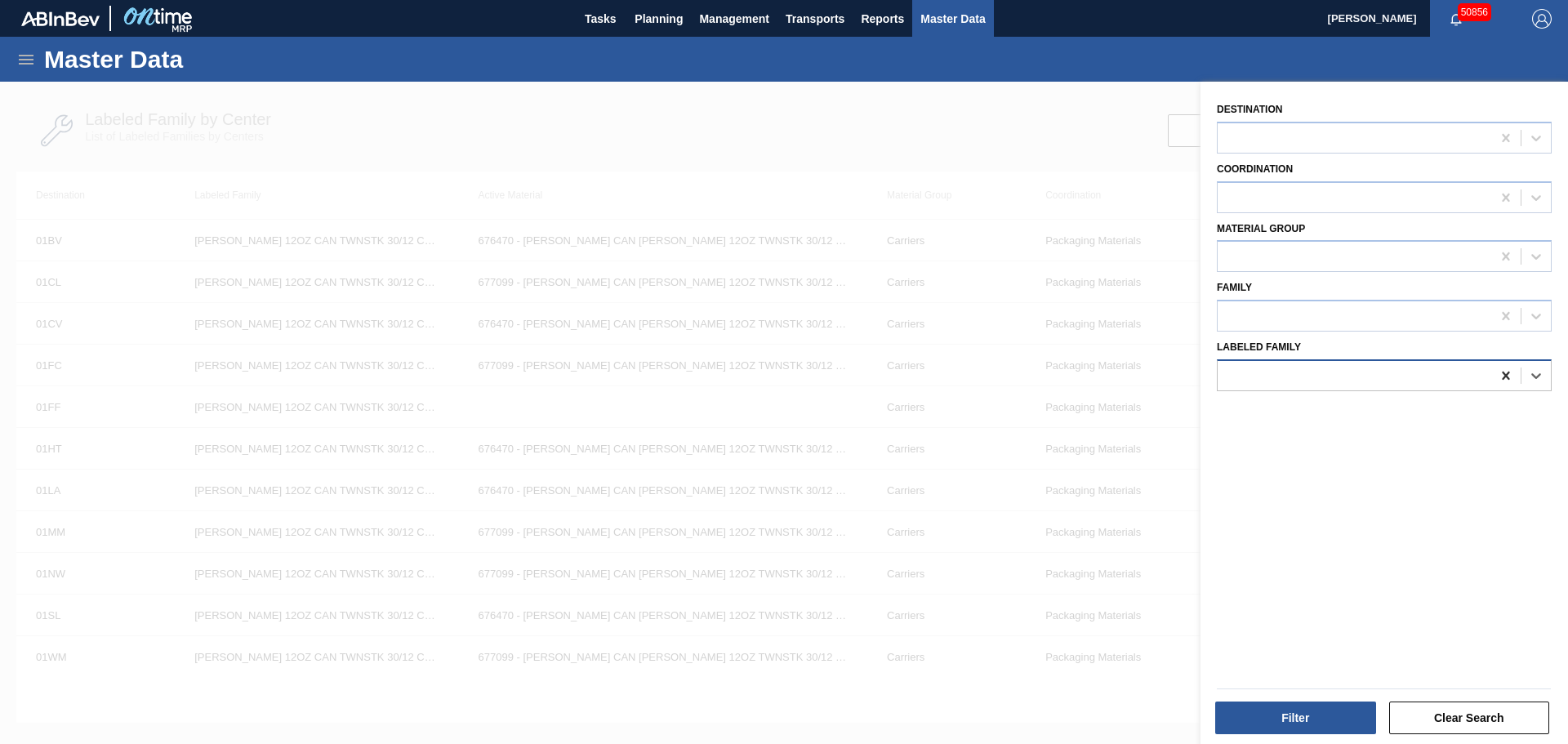
click at [1510, 373] on icon at bounding box center [1506, 375] width 17 height 17
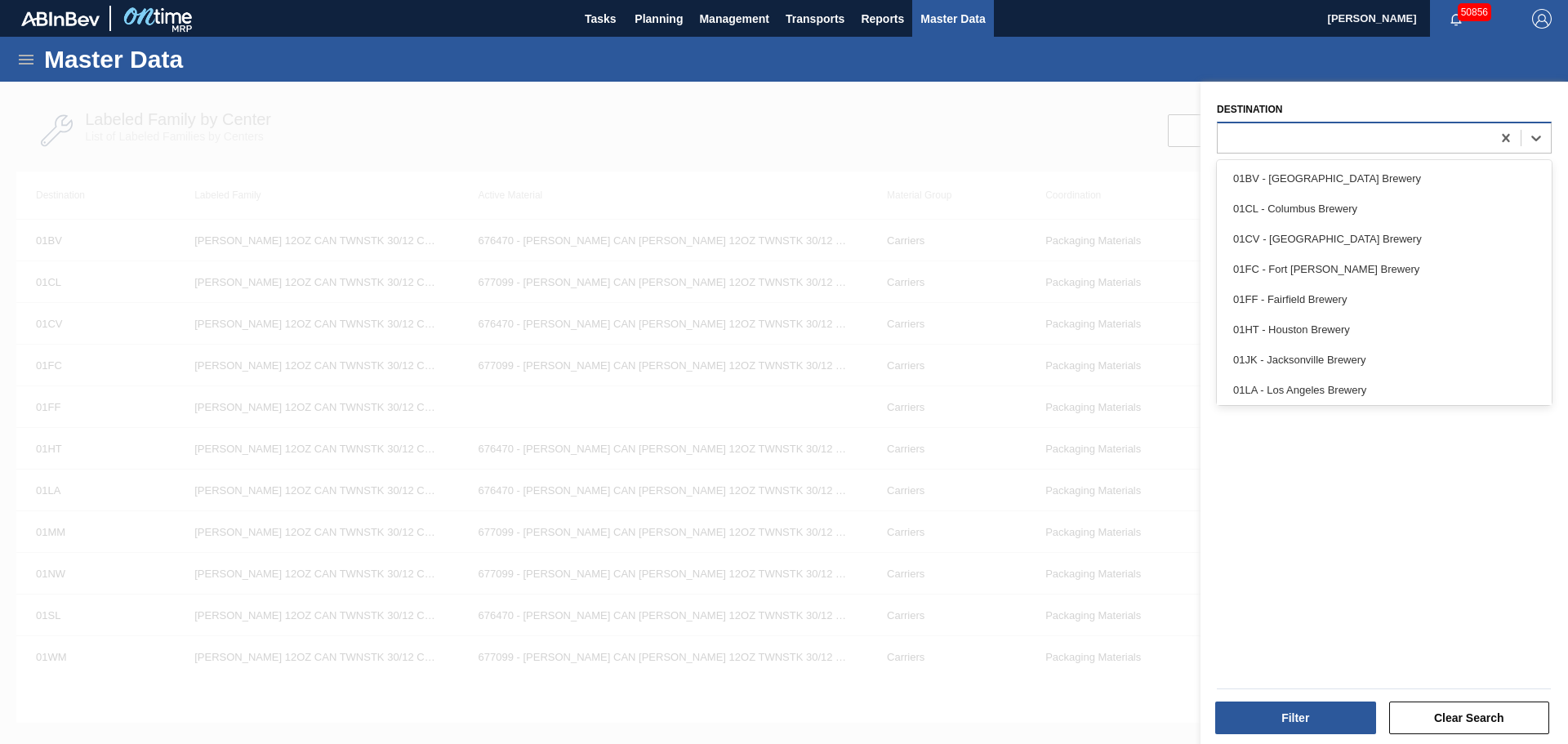
click at [1301, 124] on div at bounding box center [1384, 137] width 335 height 32
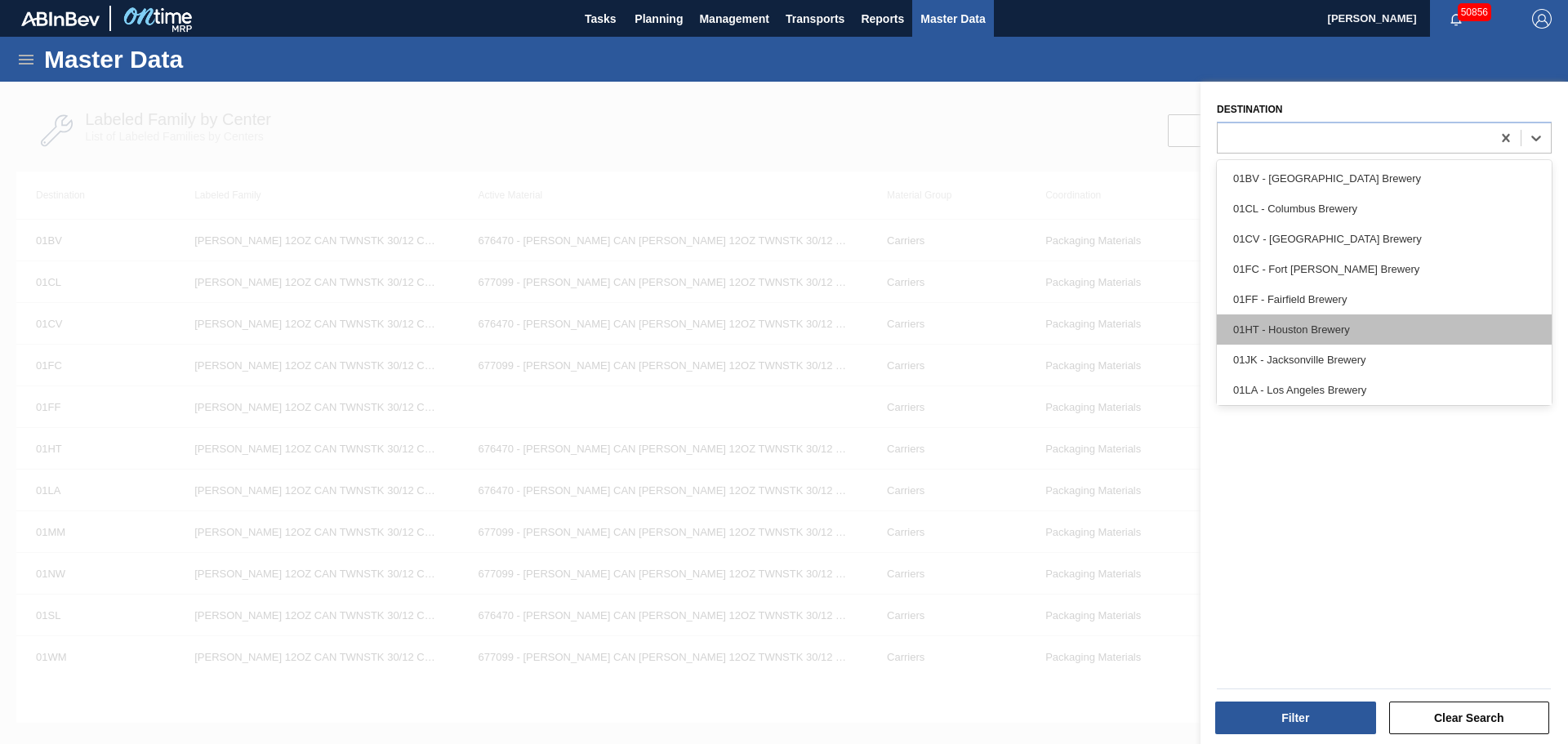
click at [1279, 314] on div "01HT - Houston Brewery" at bounding box center [1384, 329] width 335 height 30
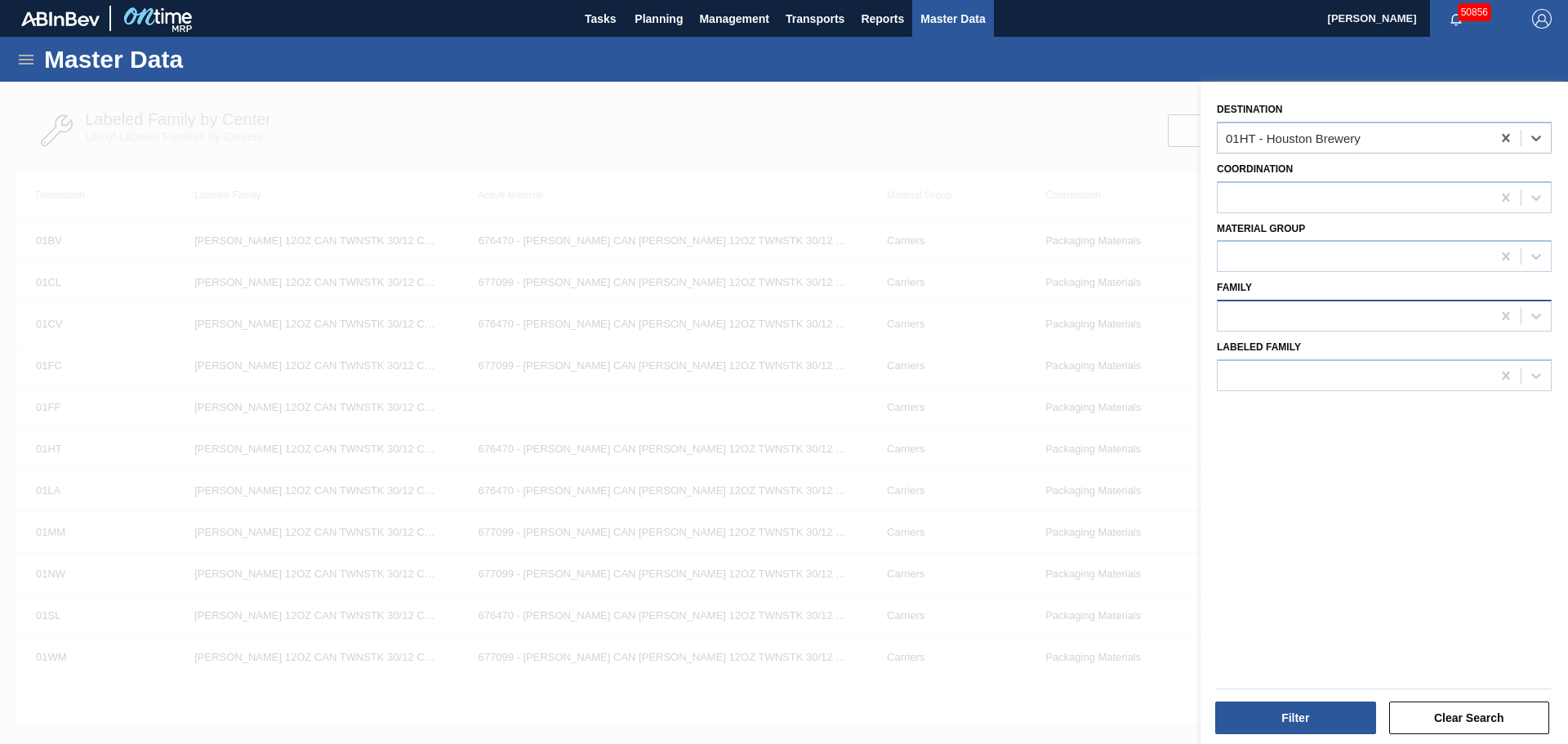
click at [1281, 302] on div at bounding box center [1384, 315] width 335 height 32
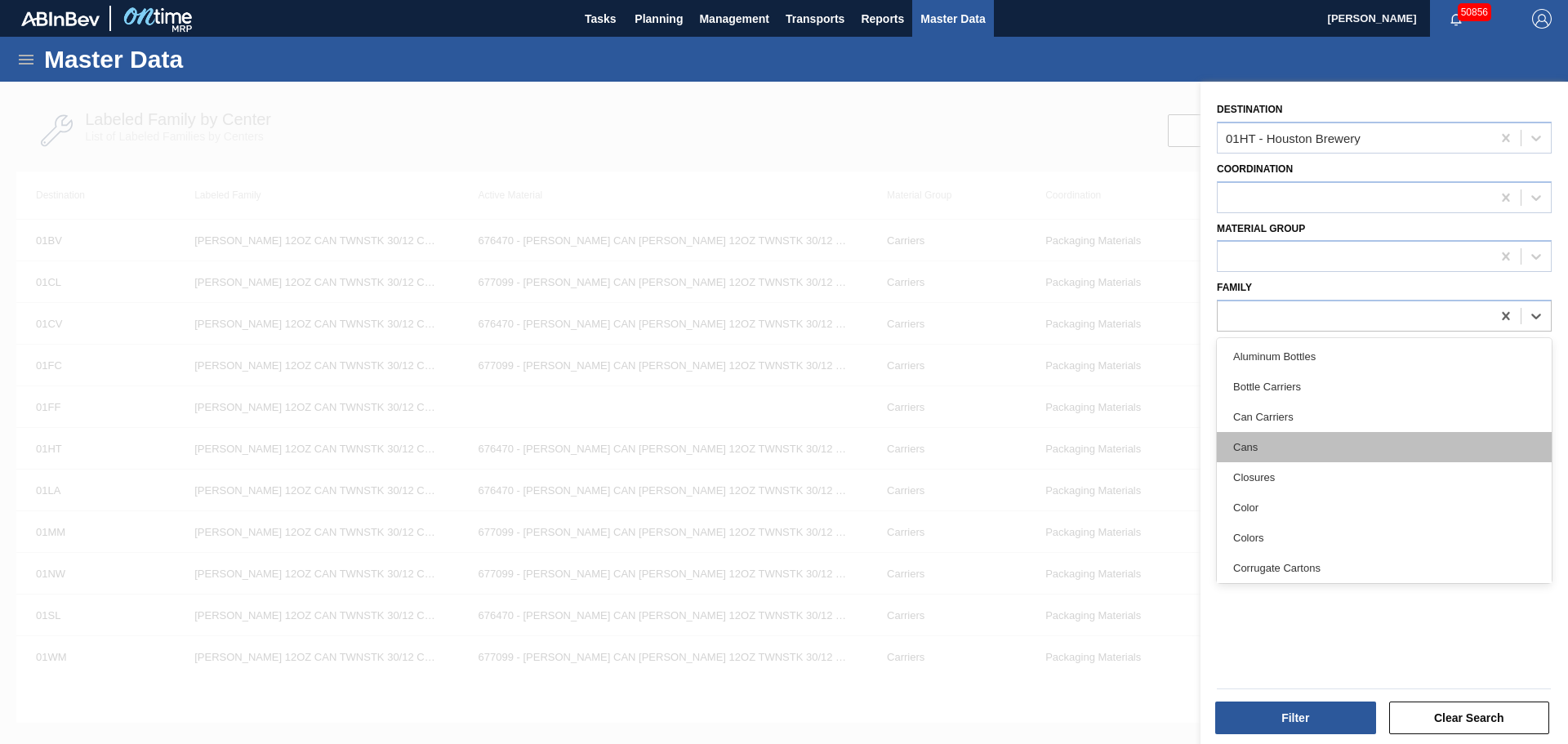
click at [1265, 434] on div "Cans" at bounding box center [1384, 446] width 335 height 30
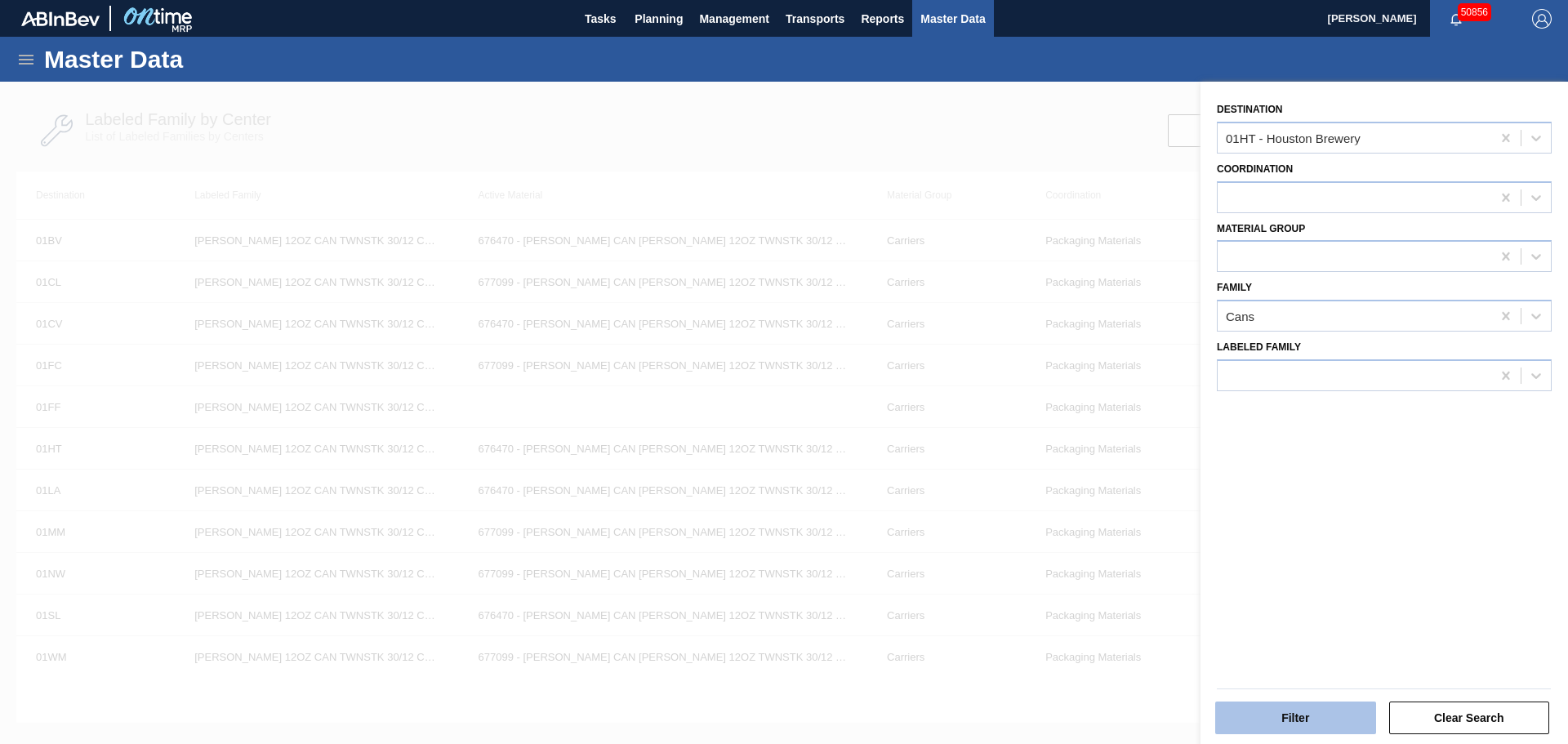
click at [1281, 728] on button "Filter" at bounding box center [1295, 718] width 160 height 33
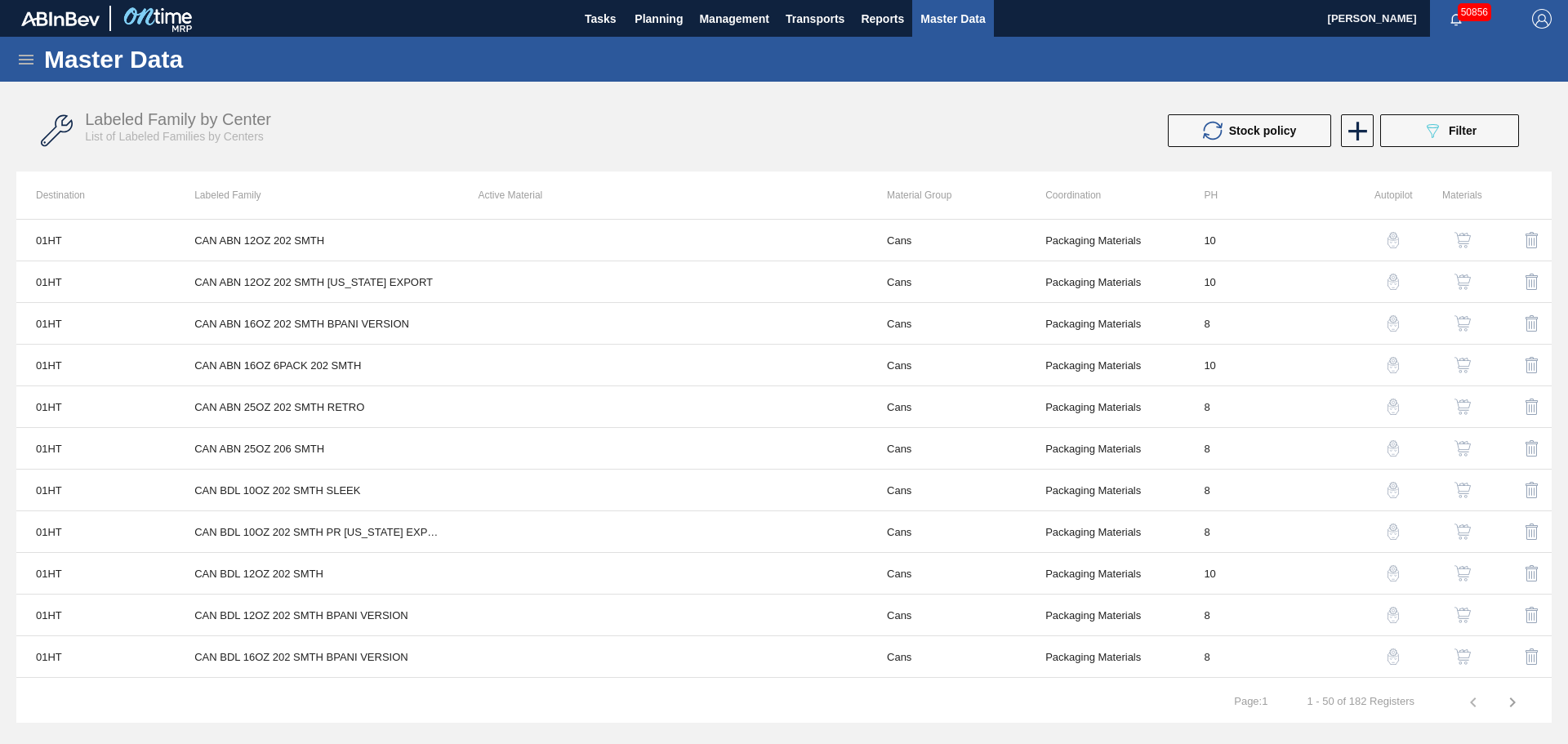
click at [1459, 233] on img "button" at bounding box center [1462, 239] width 17 height 17
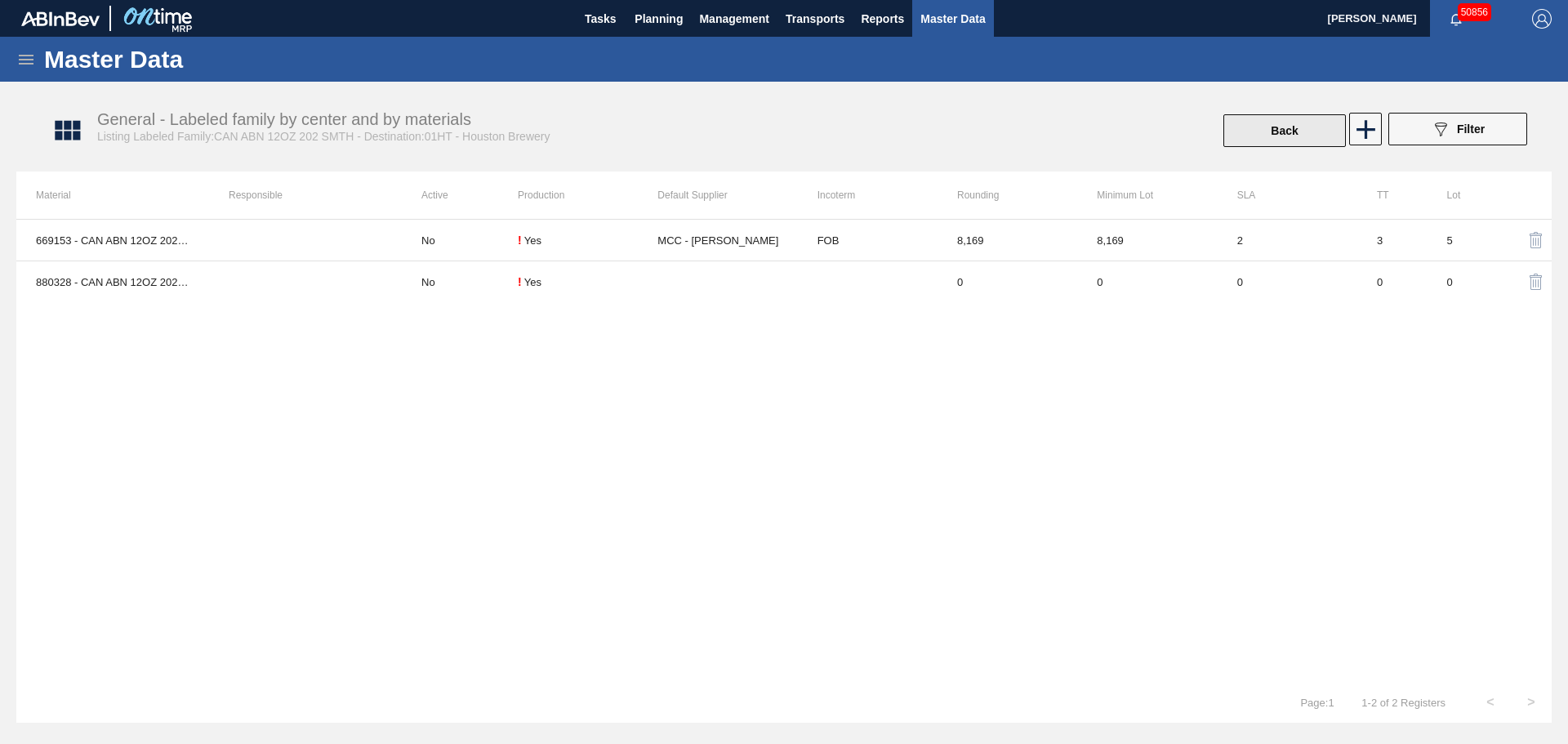
click at [1263, 133] on button "Back" at bounding box center [1285, 131] width 123 height 33
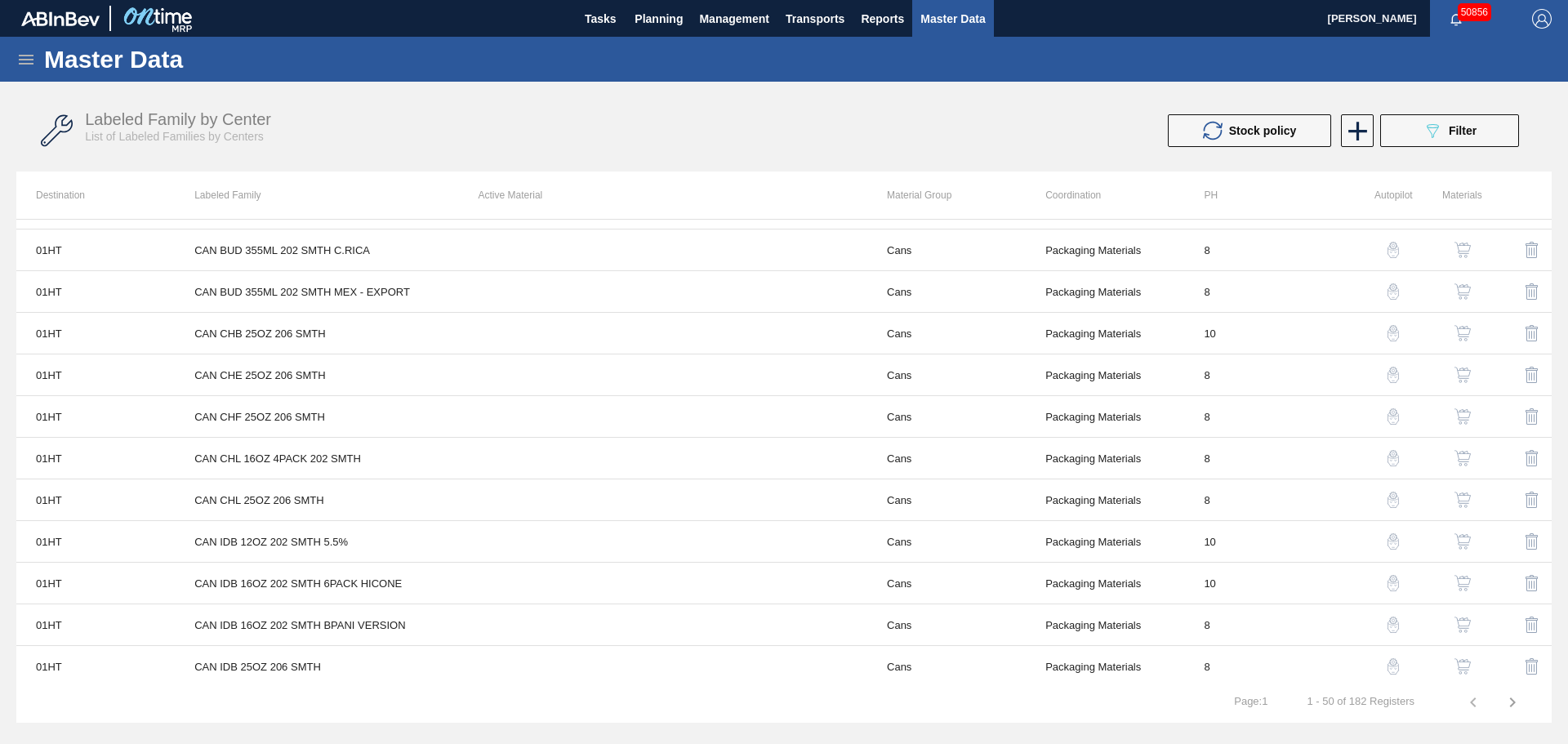
scroll to position [1619, 0]
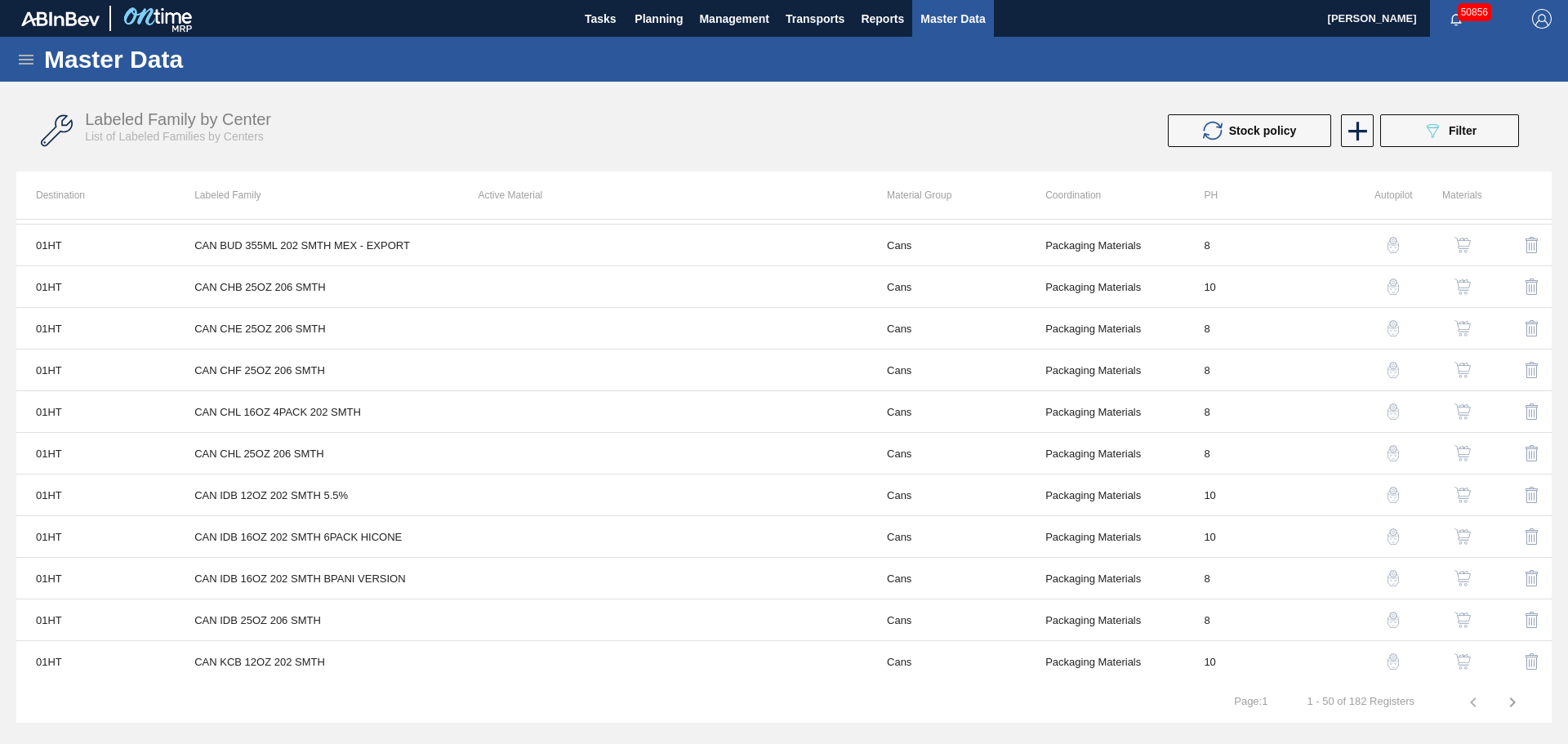
click at [1501, 700] on button "button" at bounding box center [1513, 702] width 39 height 39
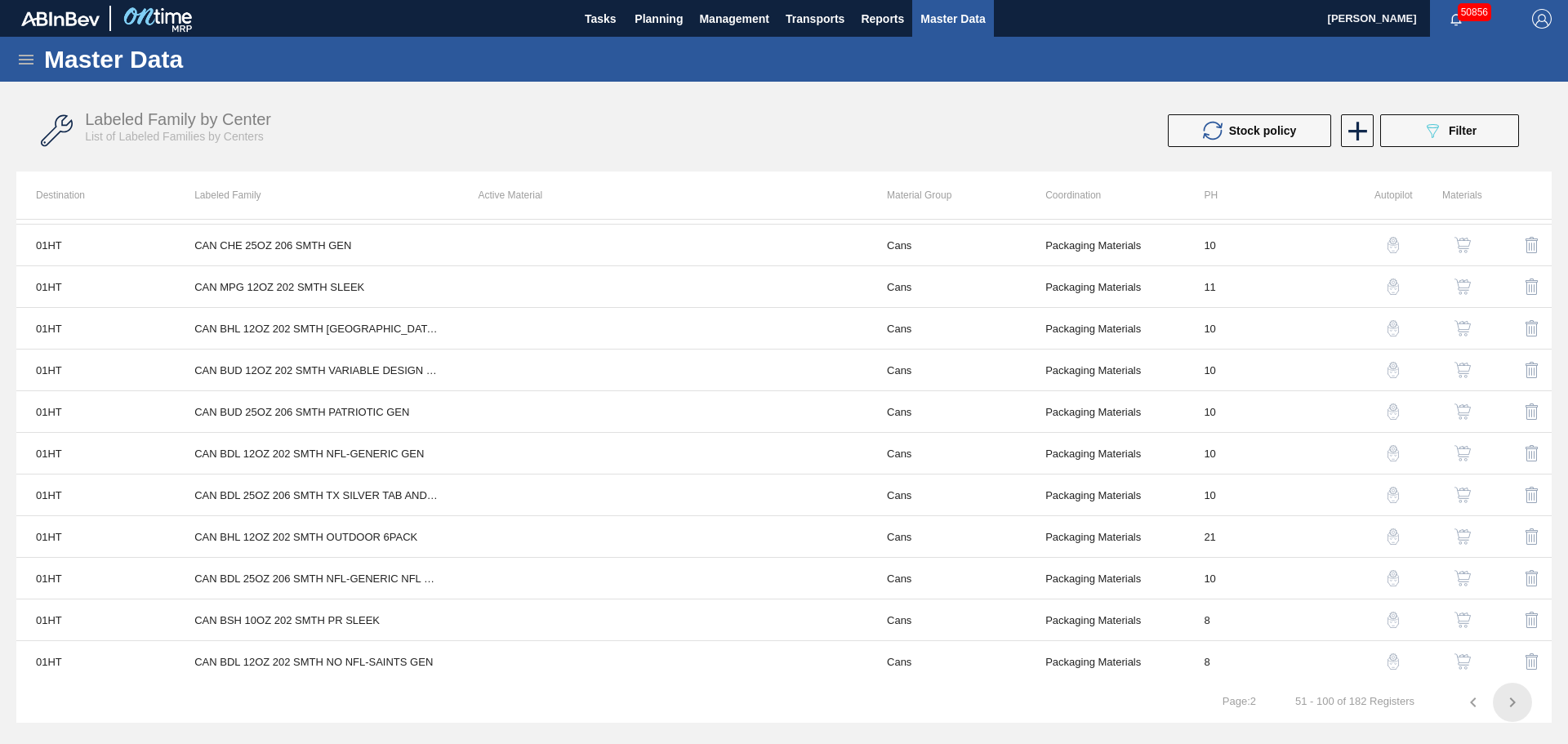
click at [1505, 702] on icon "button" at bounding box center [1513, 702] width 19 height 19
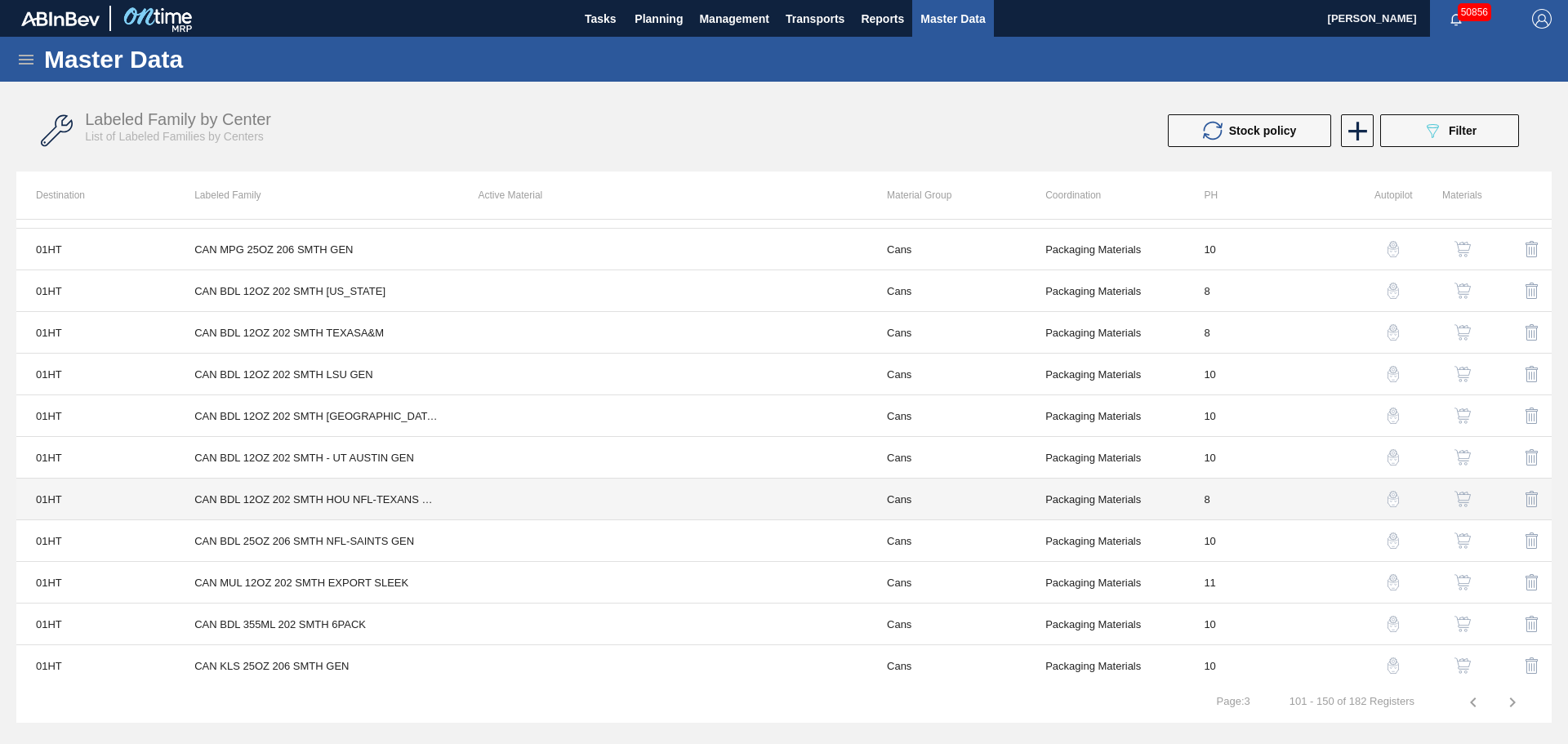
scroll to position [0, 0]
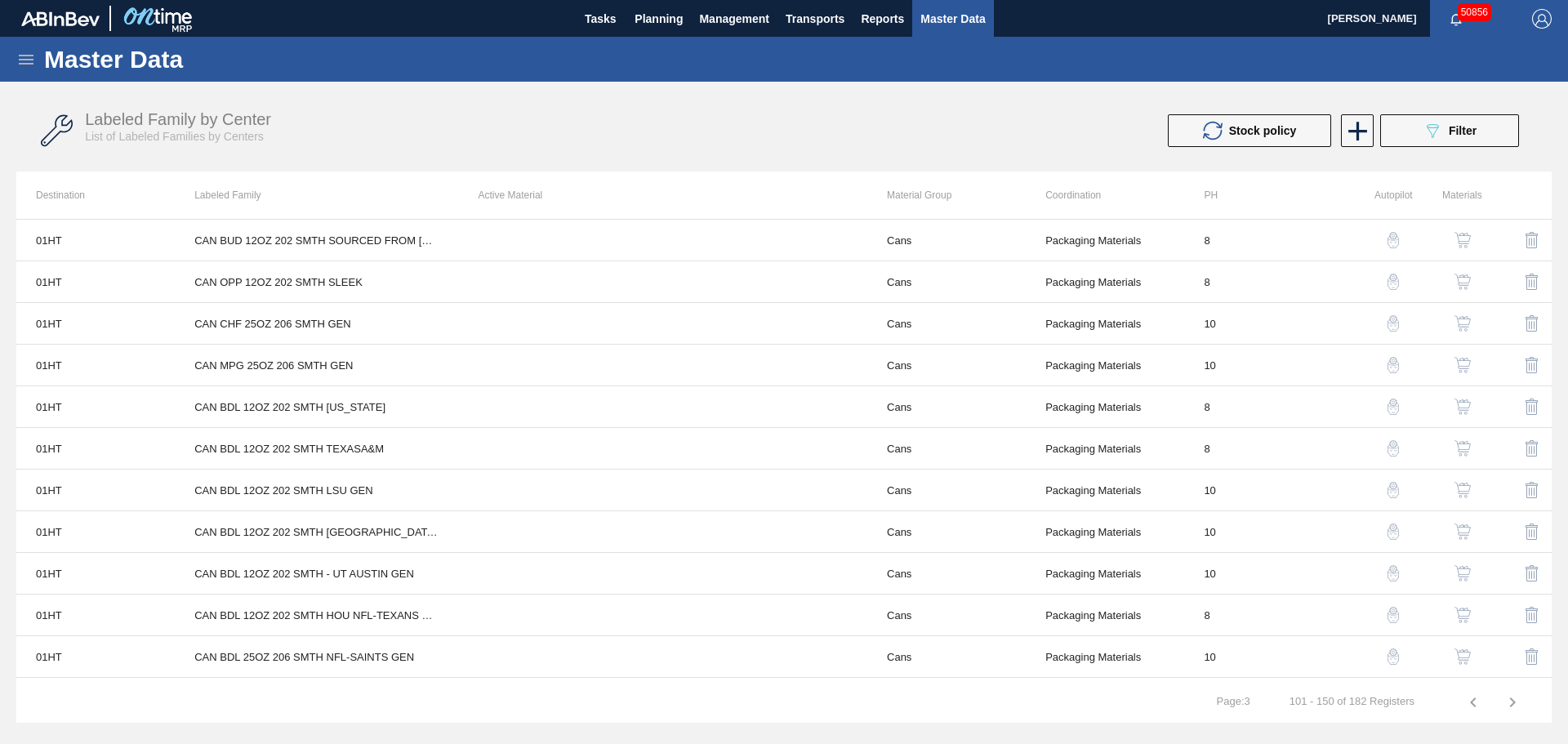
click at [1472, 701] on icon "button" at bounding box center [1473, 702] width 6 height 10
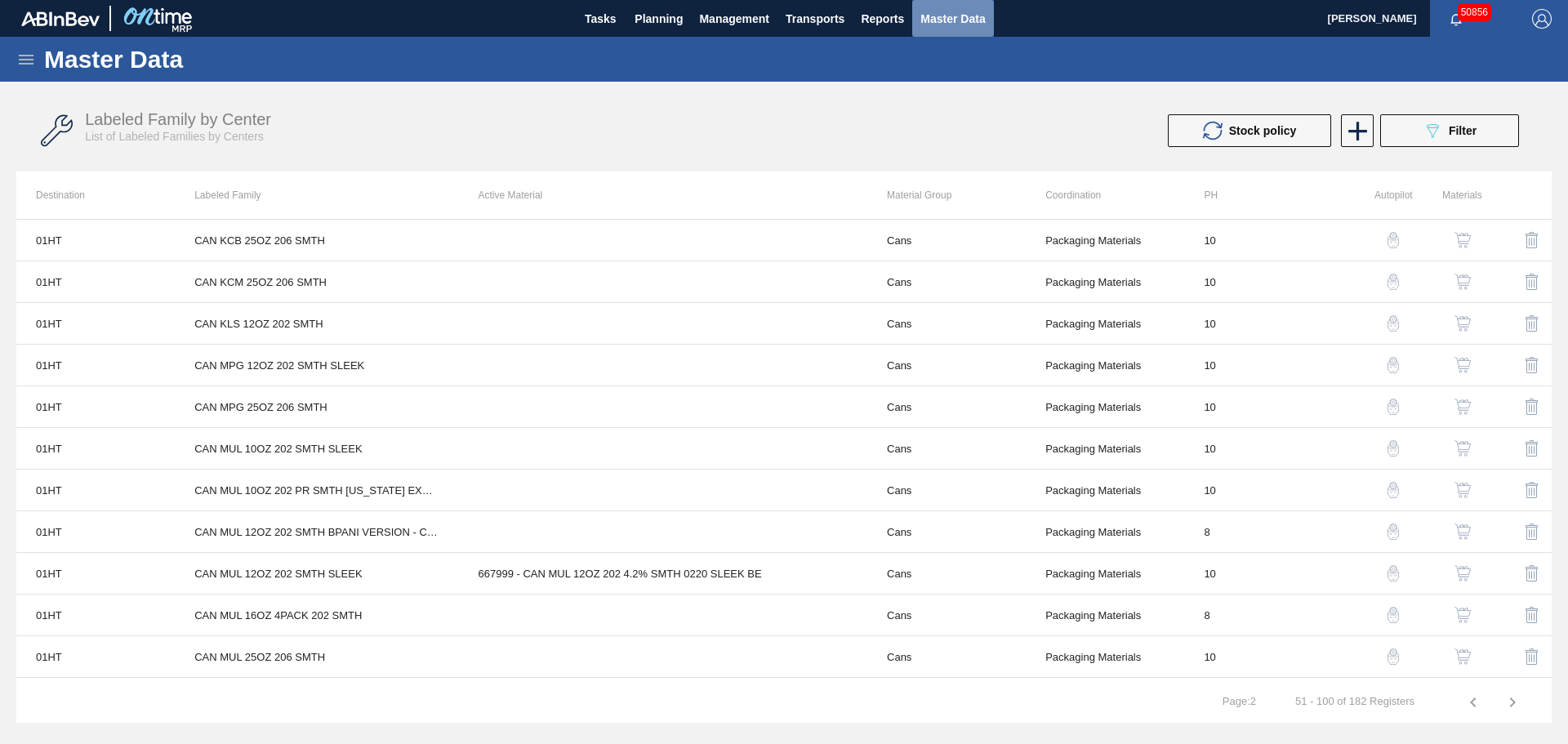
click at [963, 7] on button "Master Data" at bounding box center [952, 18] width 81 height 37
click at [21, 58] on icon at bounding box center [26, 59] width 19 height 19
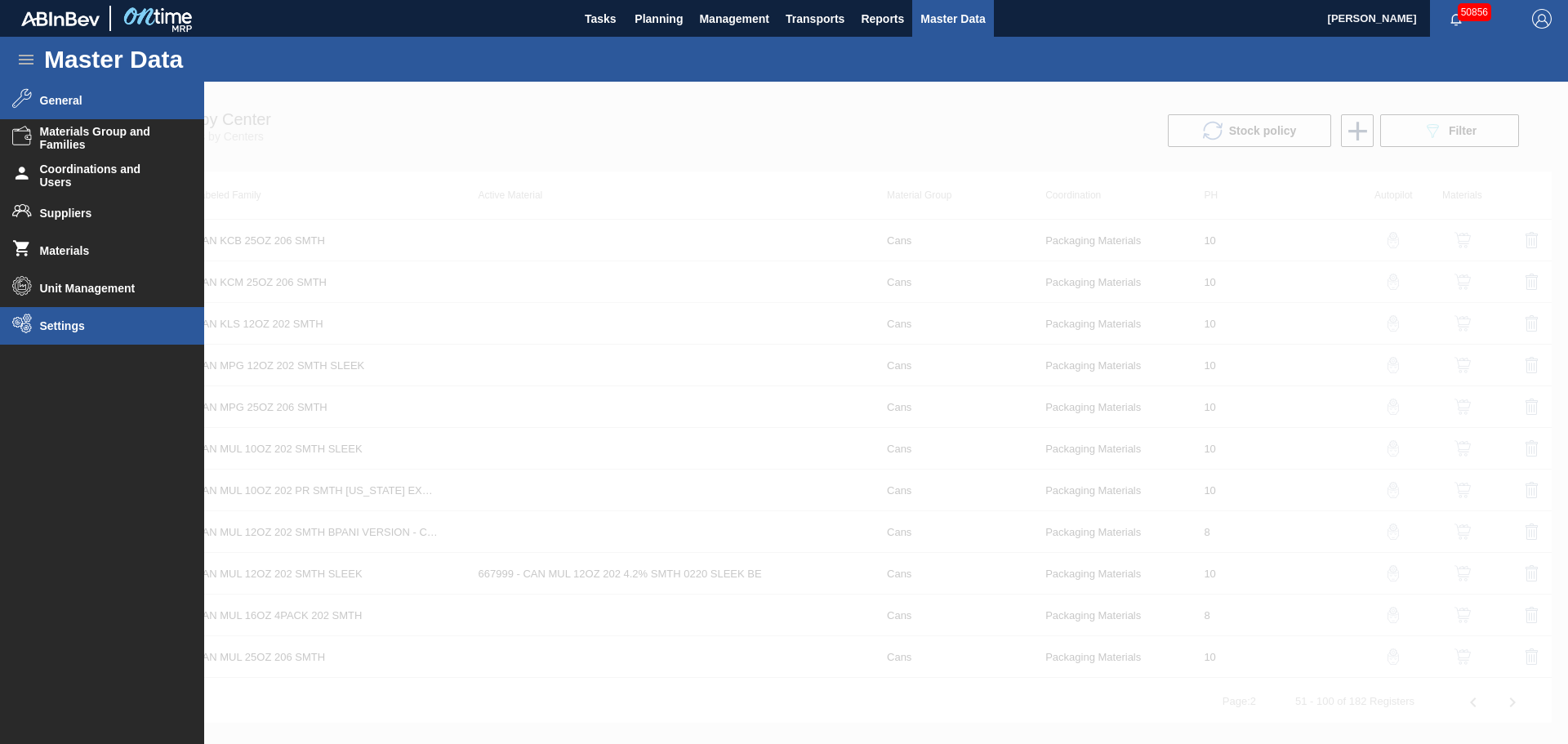
click at [75, 327] on span "Settings" at bounding box center [107, 325] width 135 height 13
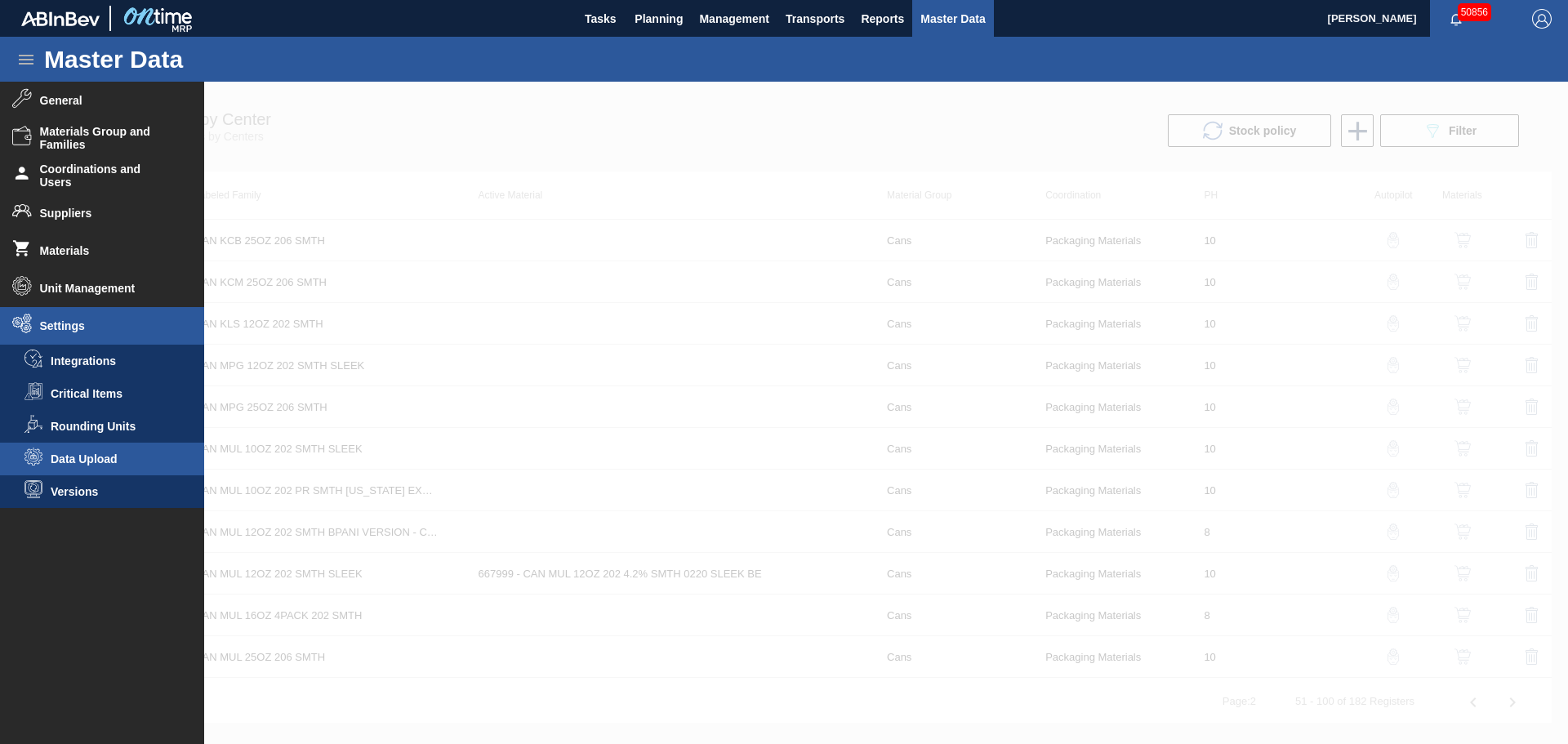
click at [115, 451] on li "Data Upload" at bounding box center [102, 459] width 204 height 33
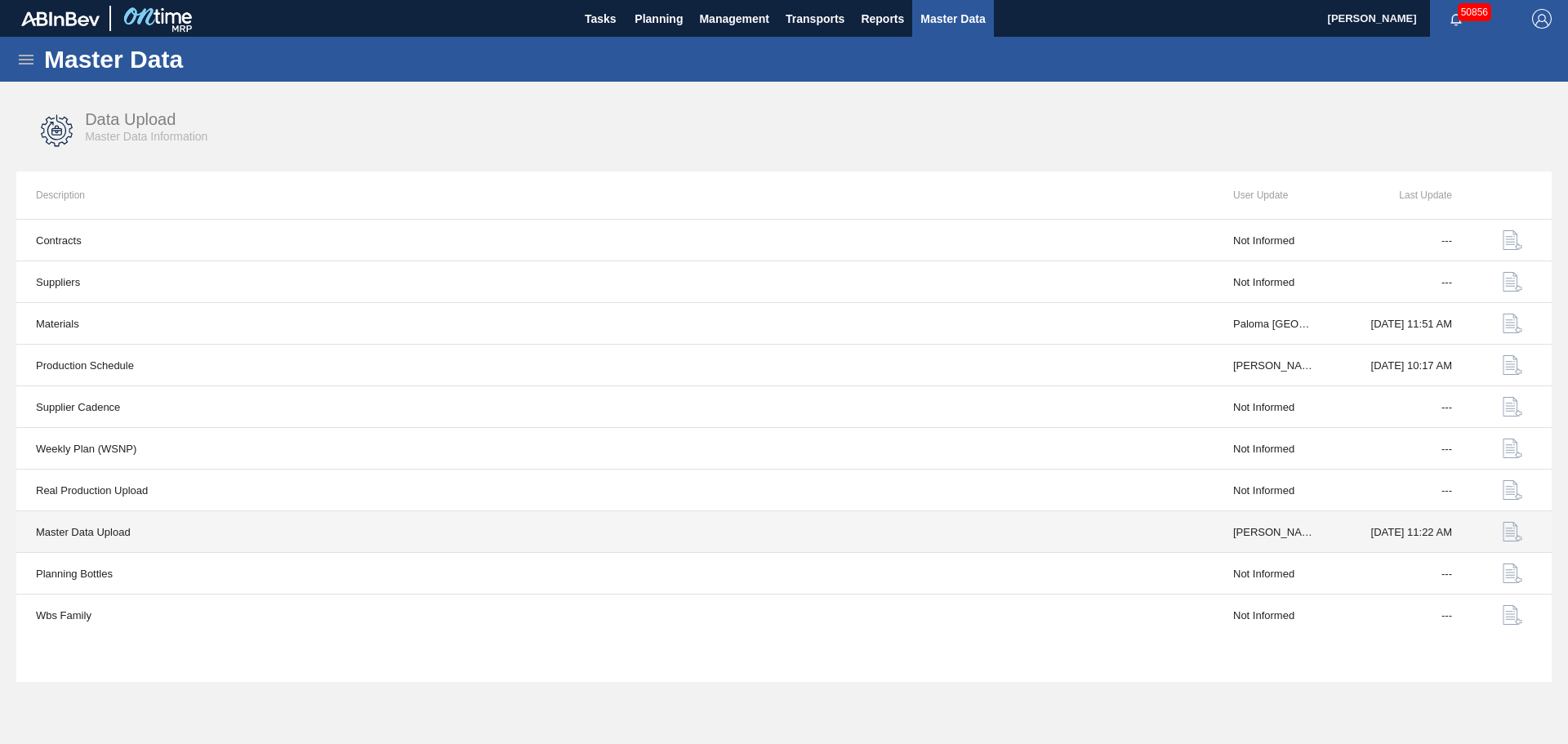
click at [1506, 532] on img "button" at bounding box center [1513, 532] width 19 height 19
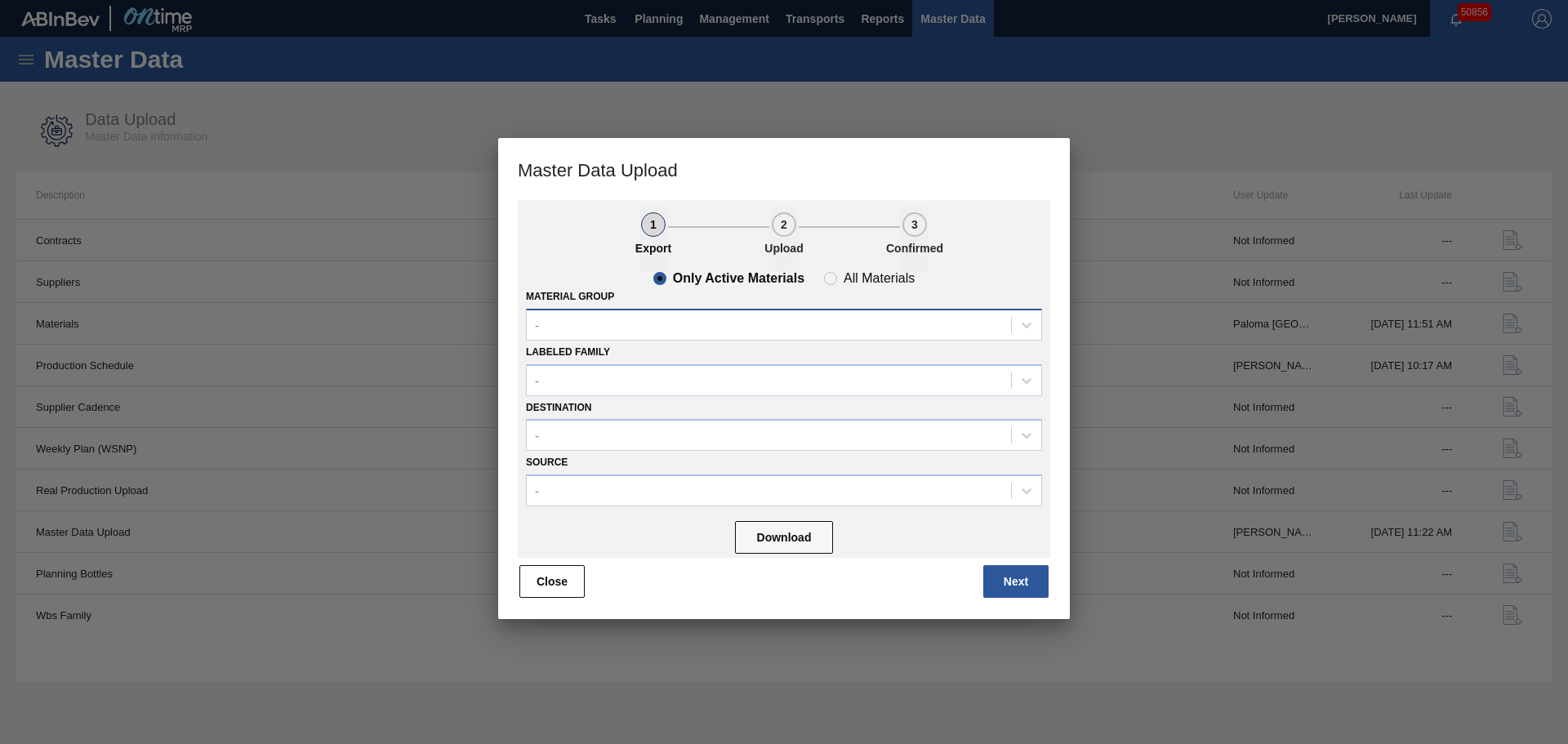
click at [677, 329] on div "-" at bounding box center [769, 325] width 484 height 23
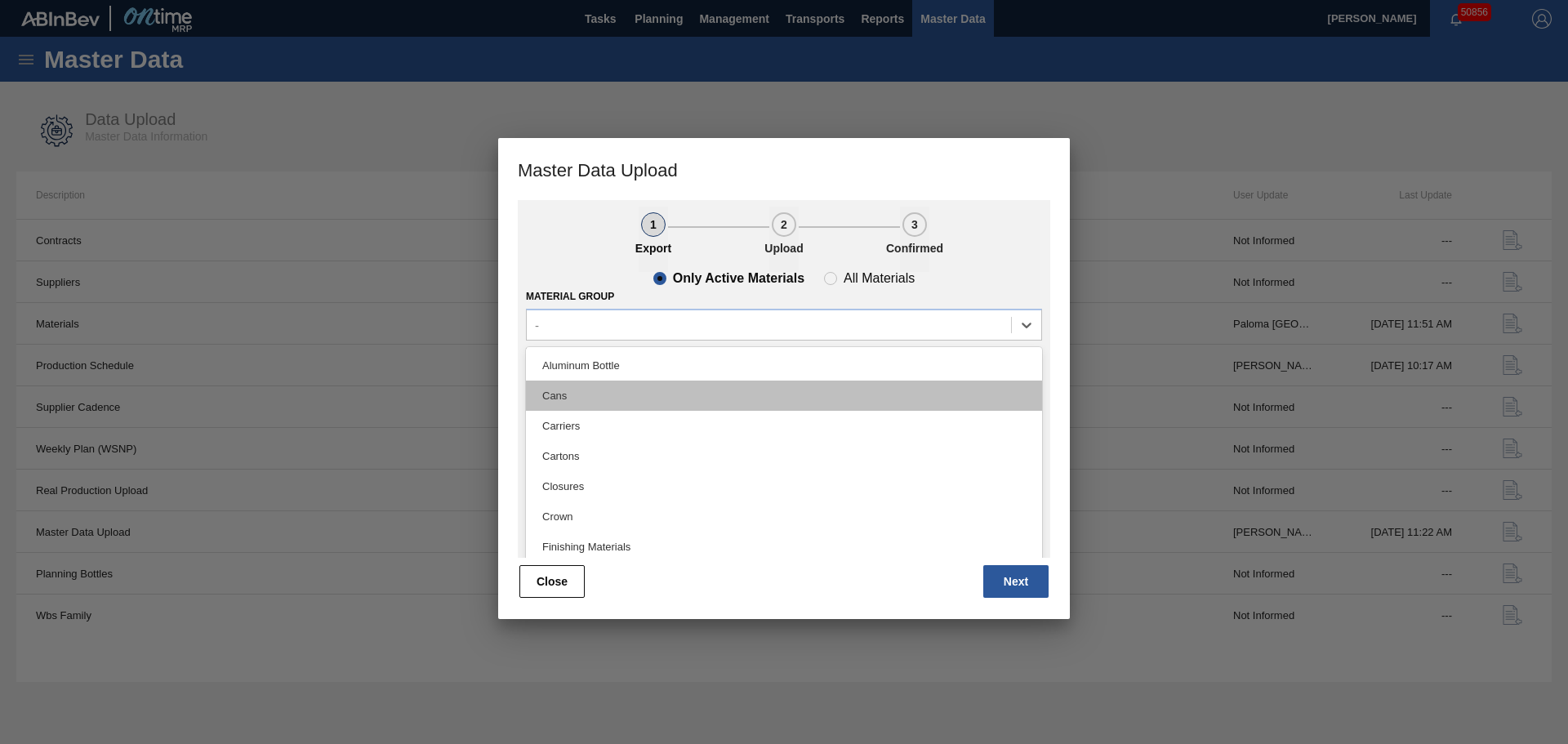
click at [566, 385] on div "Cans" at bounding box center [784, 395] width 517 height 30
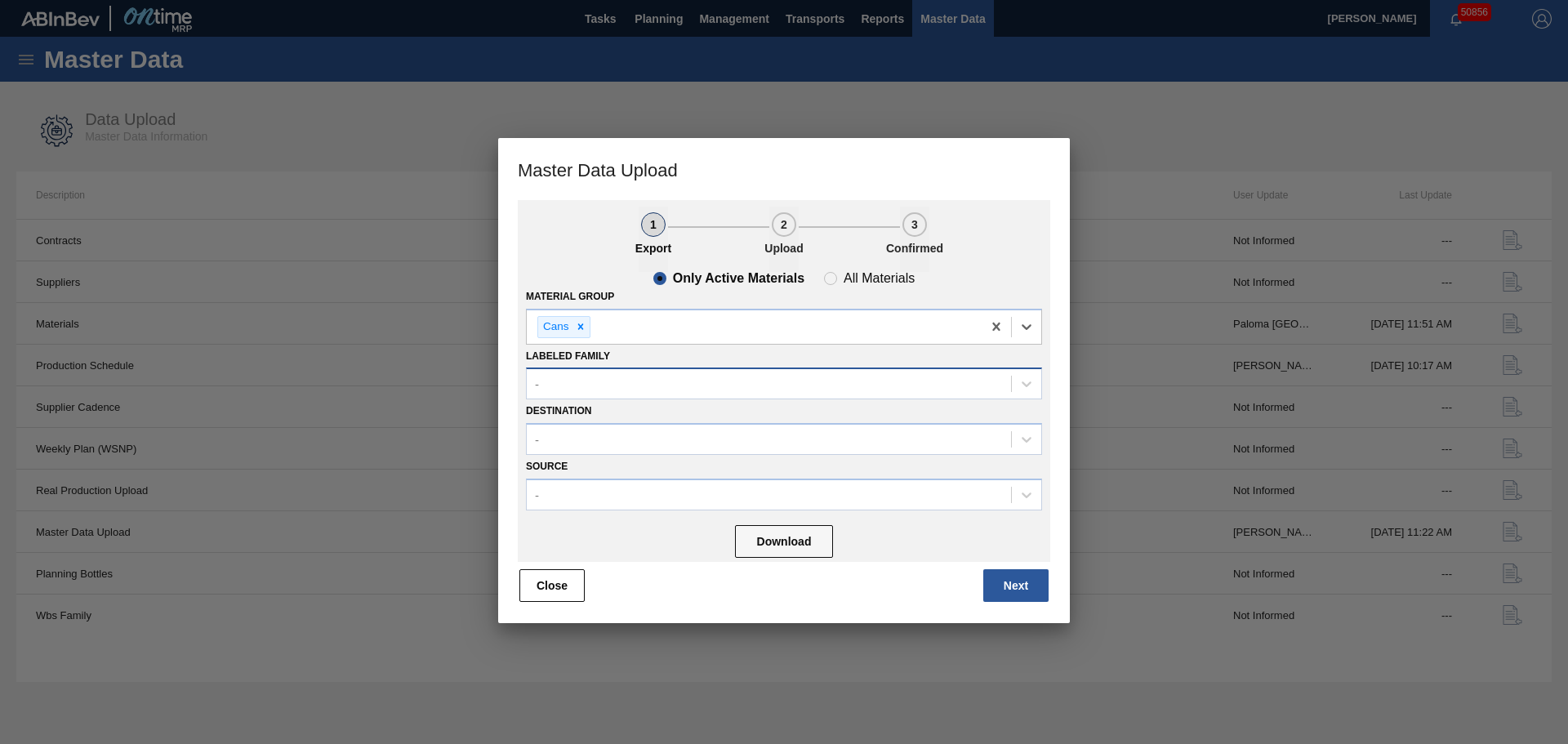
click at [599, 388] on div "-" at bounding box center [769, 384] width 484 height 23
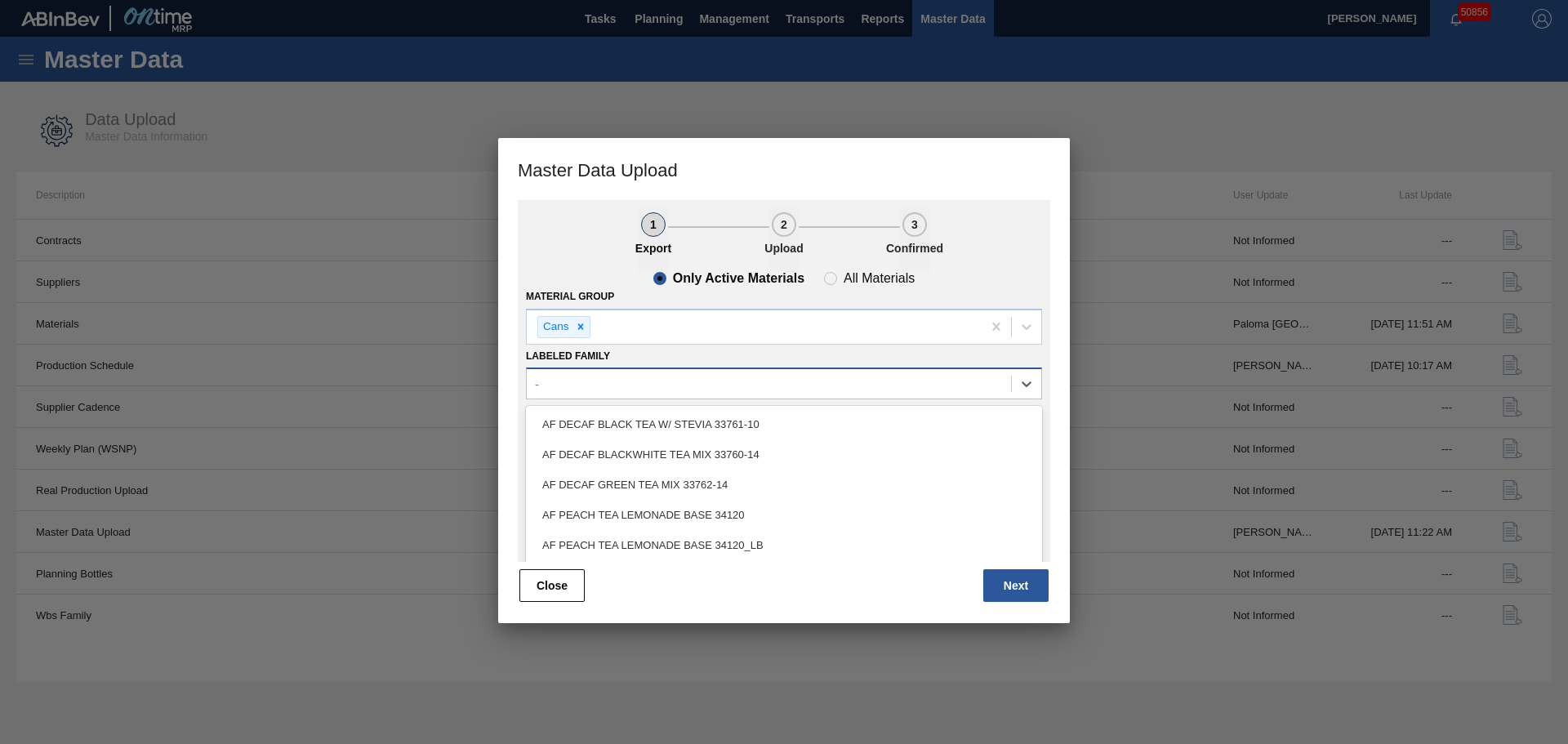
click at [613, 389] on div "-" at bounding box center [769, 384] width 484 height 23
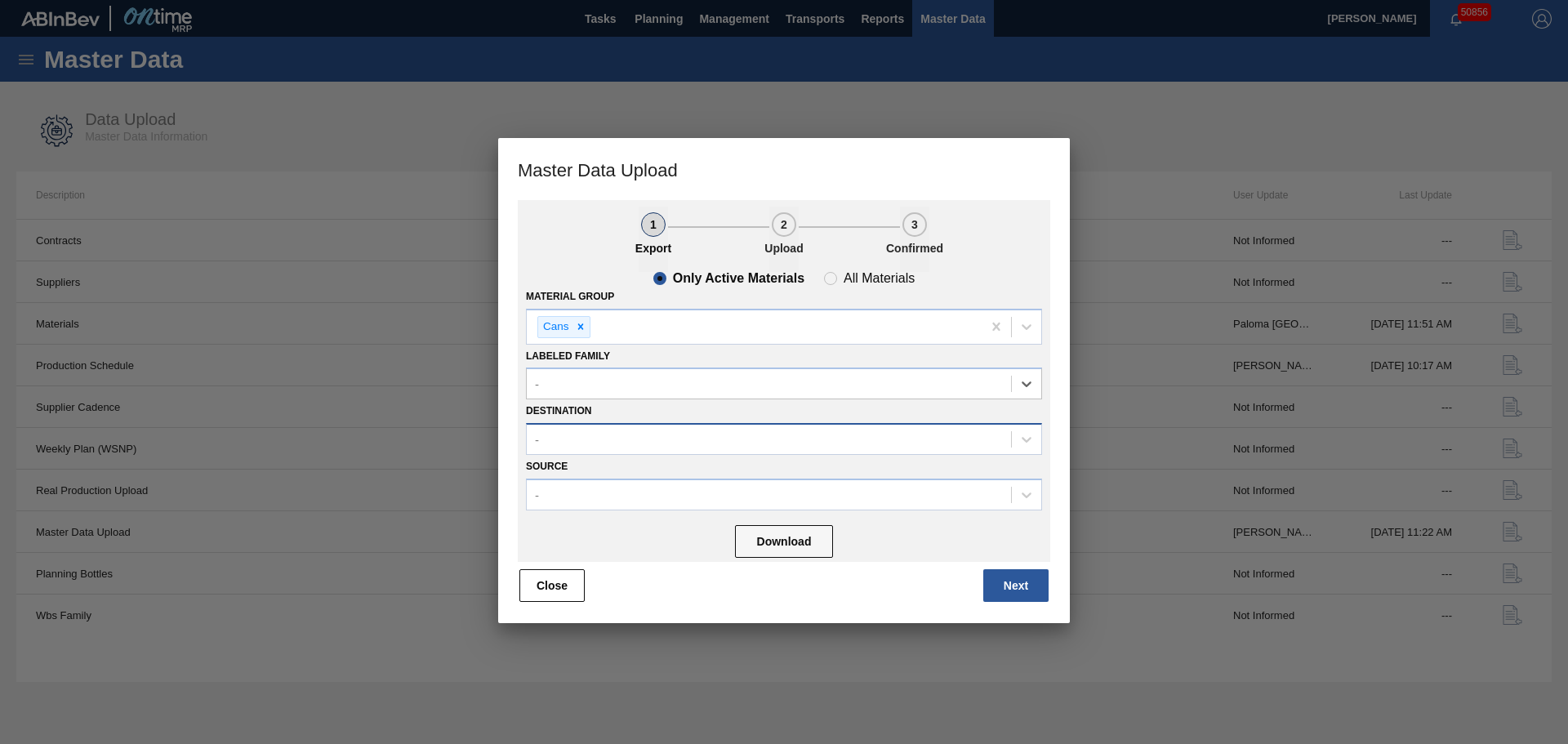
click at [590, 430] on div "-" at bounding box center [769, 440] width 484 height 23
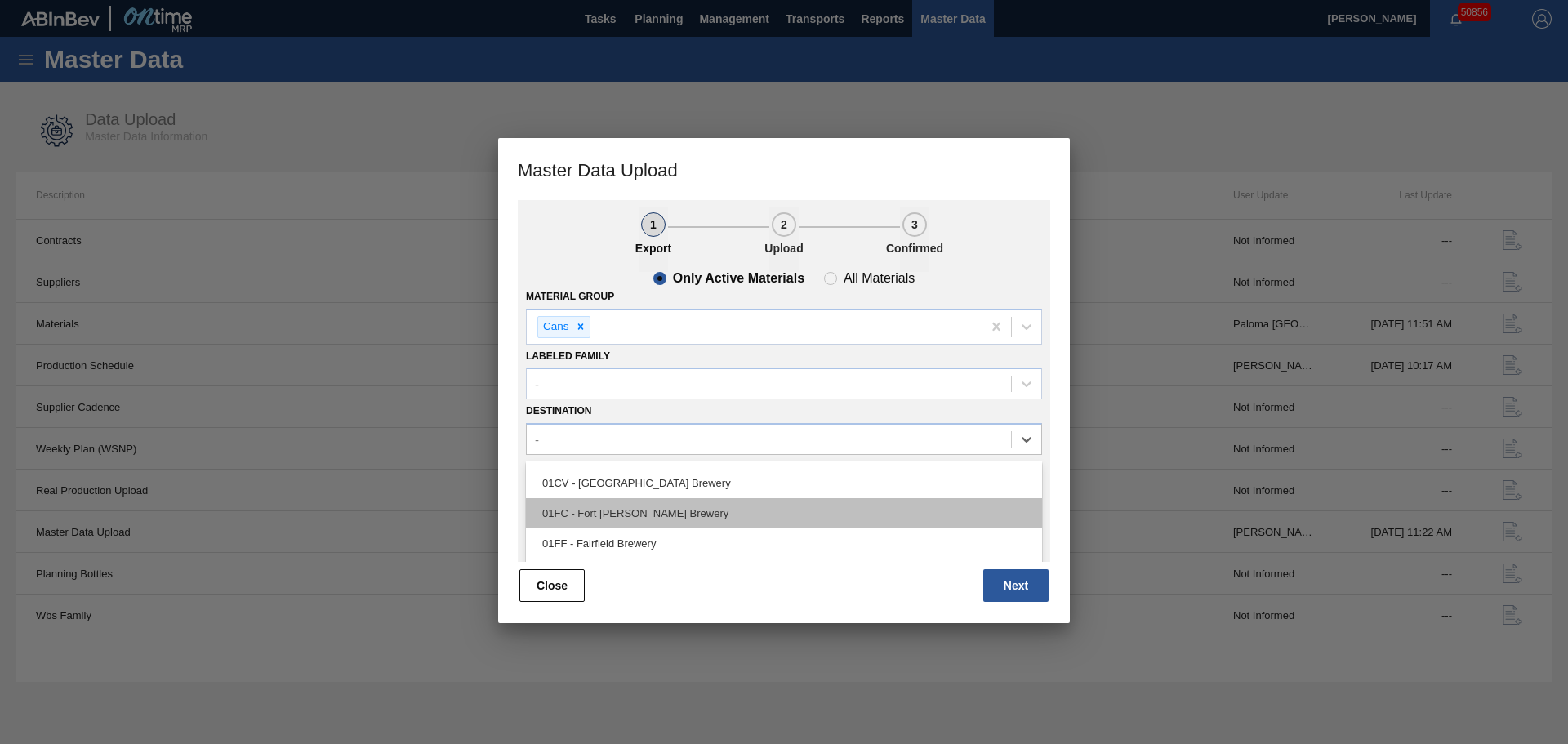
scroll to position [82, 0]
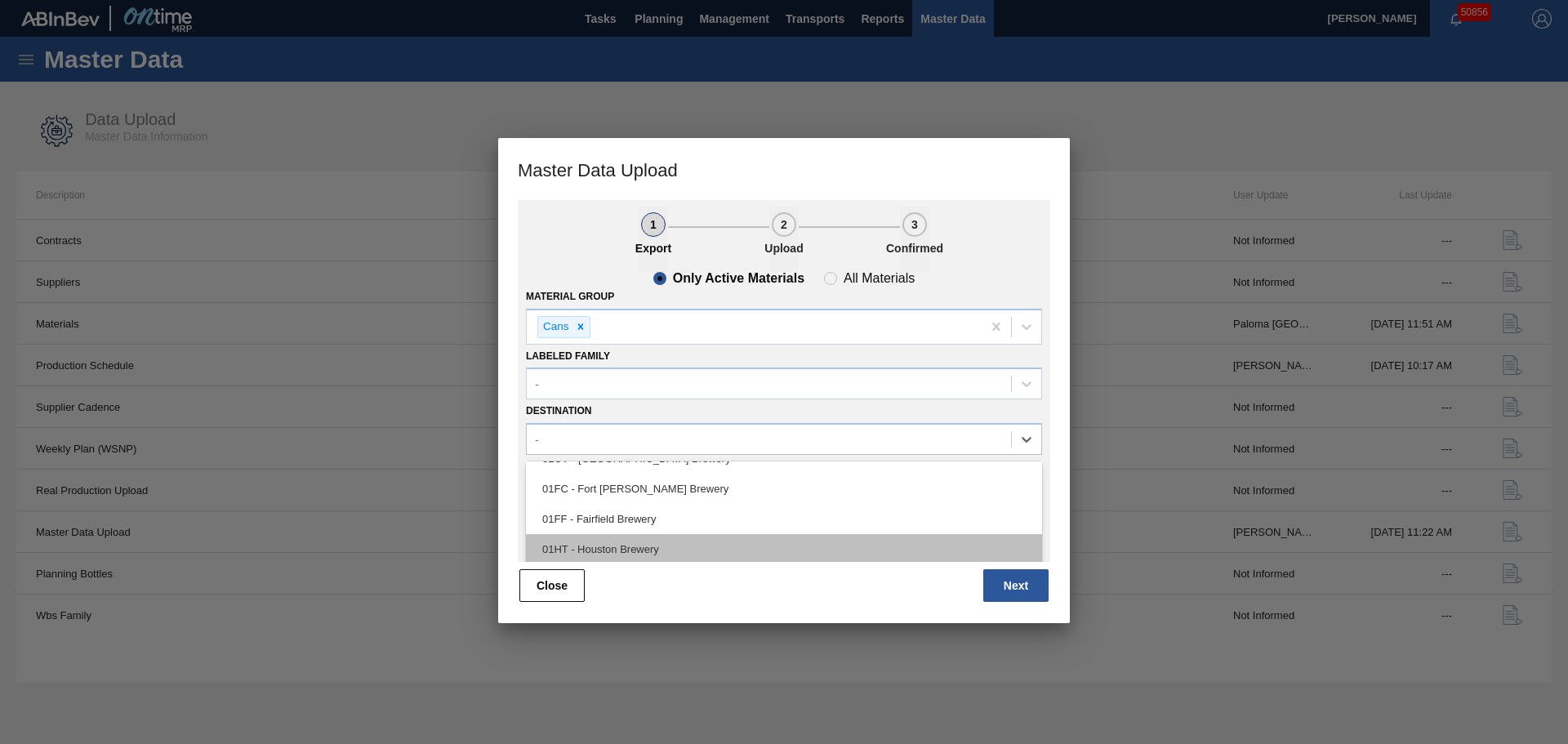
click at [597, 543] on div "01HT - Houston Brewery" at bounding box center [784, 549] width 517 height 30
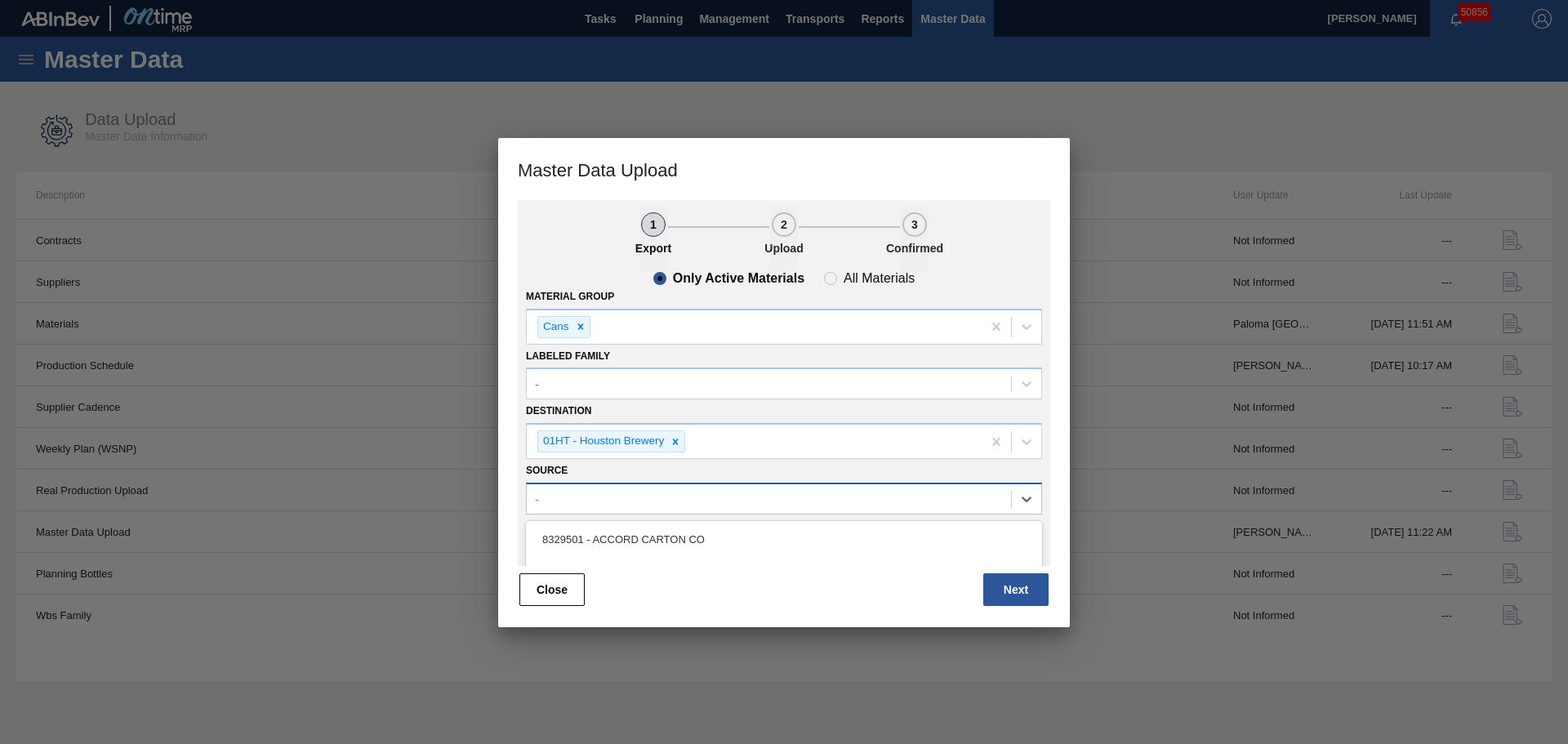
click at [697, 495] on div "-" at bounding box center [769, 498] width 484 height 23
click at [698, 494] on div "-" at bounding box center [769, 498] width 484 height 23
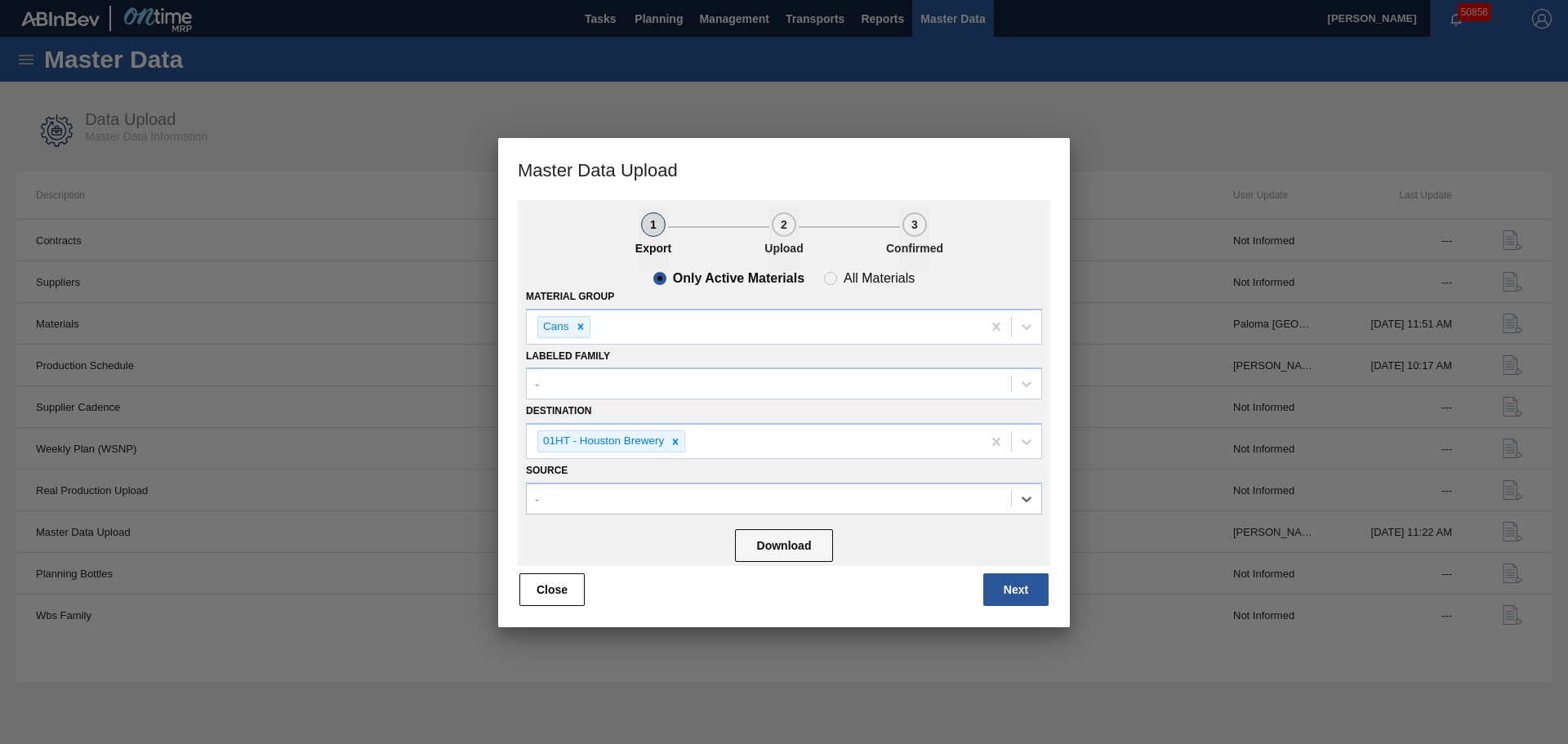
click at [821, 276] on div "Only Active Materials All Materials" at bounding box center [784, 278] width 262 height 13
click at [826, 278] on span "All Materials" at bounding box center [869, 278] width 90 height 13
click at [826, 278] on input "All Materials" at bounding box center [830, 278] width 26 height 26
radio input "true"
radio input "false"
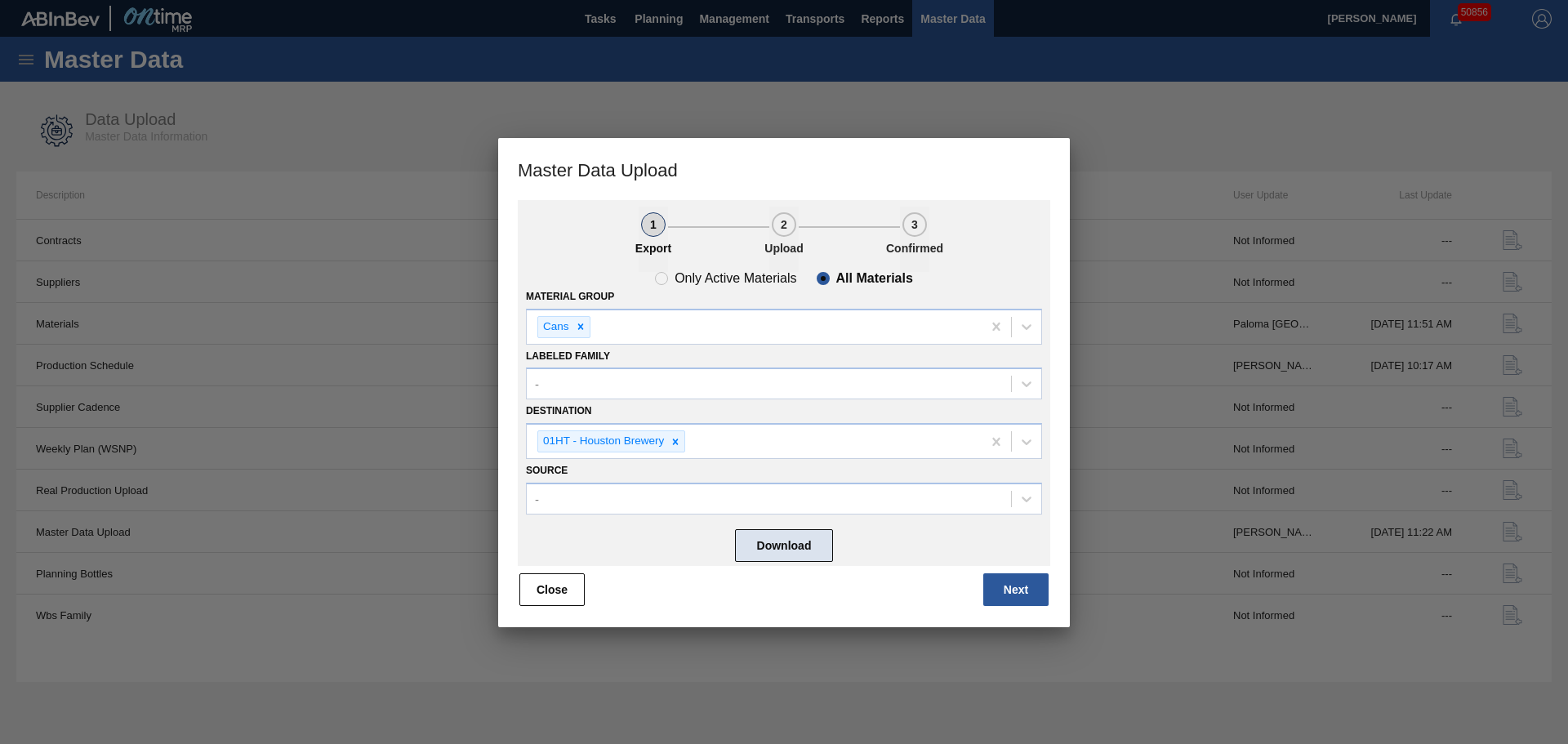
click at [754, 538] on button "Download" at bounding box center [784, 546] width 98 height 33
click at [688, 530] on div "Download" at bounding box center [784, 544] width 517 height 43
click at [1021, 591] on button "Next" at bounding box center [1016, 589] width 65 height 33
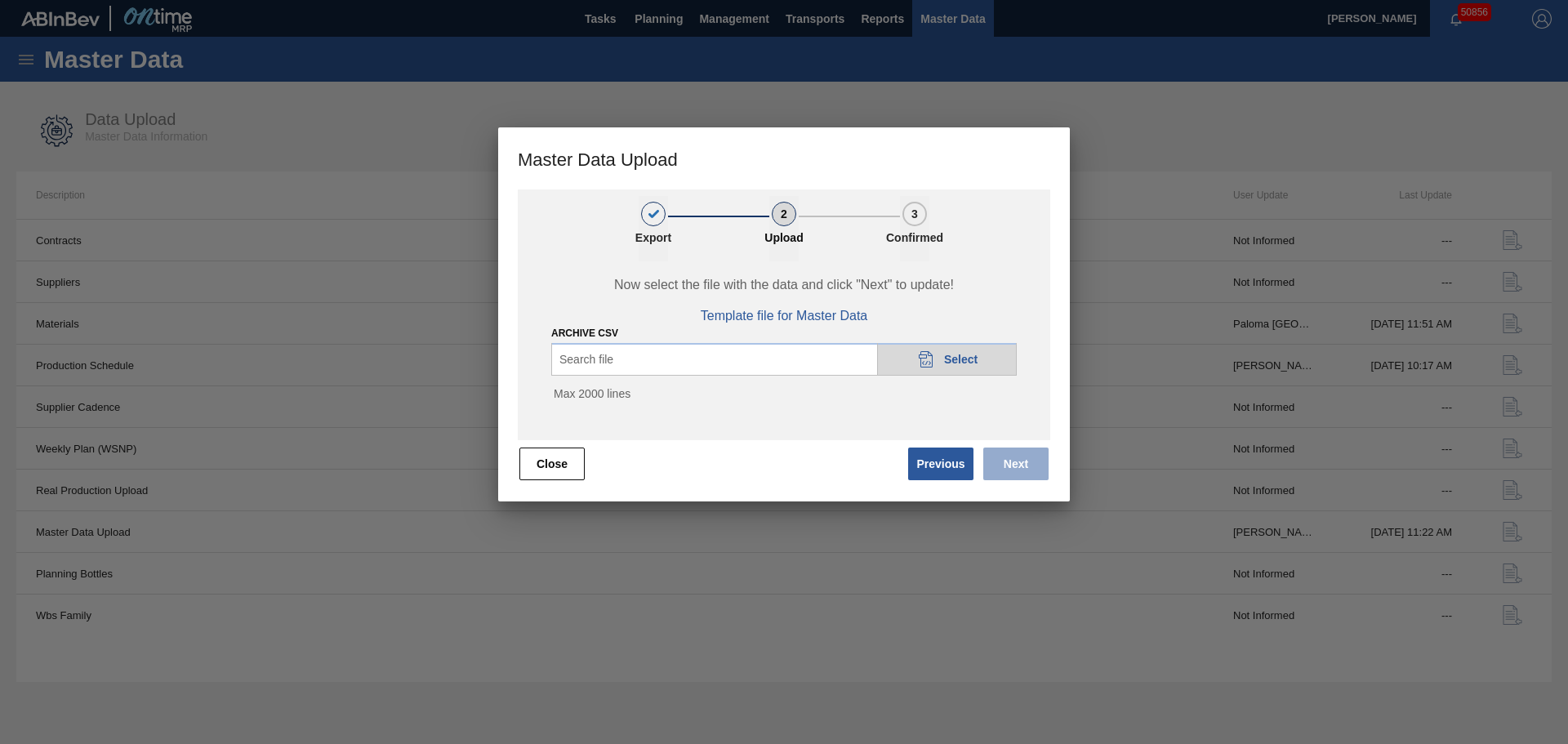
click at [950, 356] on span "Select" at bounding box center [961, 359] width 33 height 13
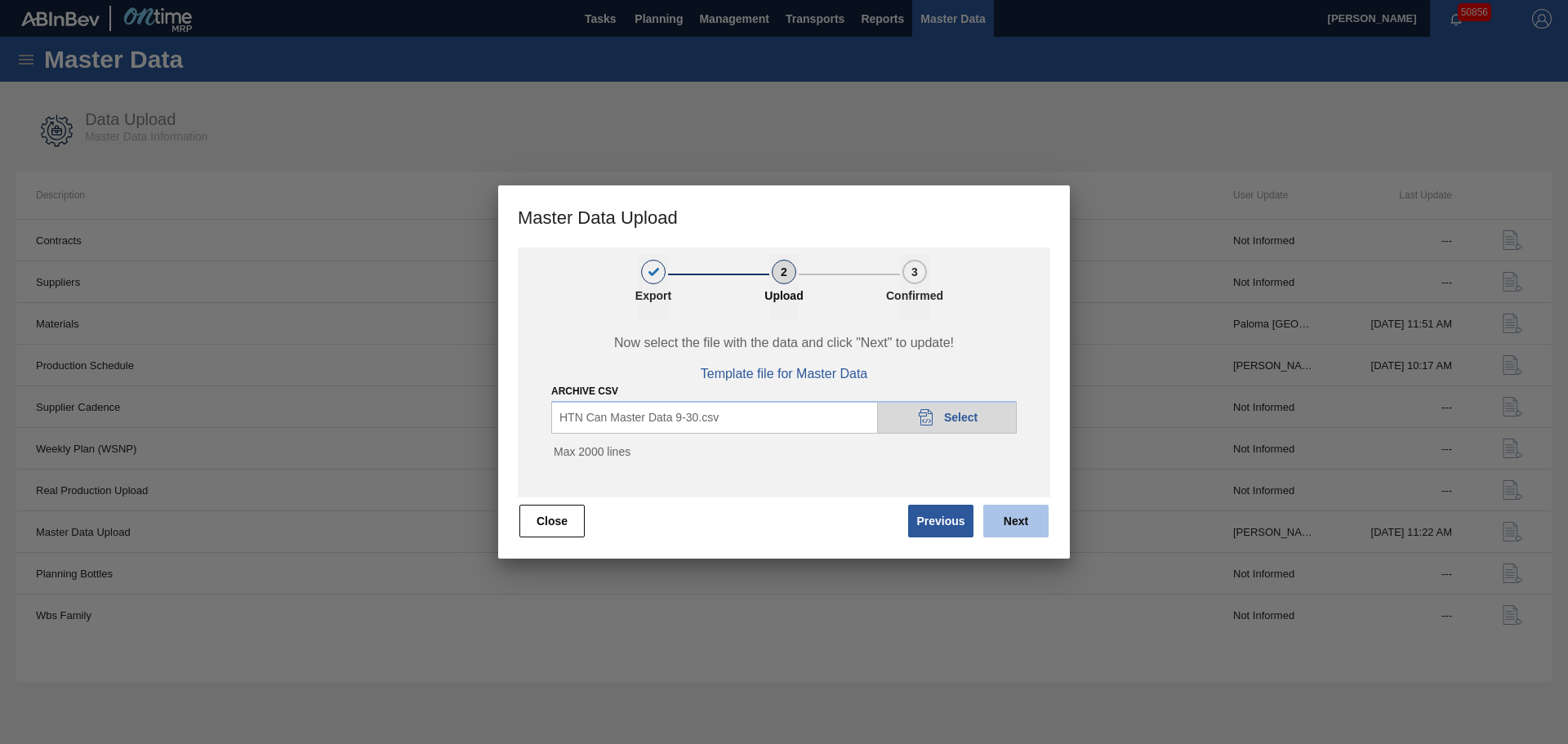
click at [1011, 527] on button "Next" at bounding box center [1016, 521] width 65 height 33
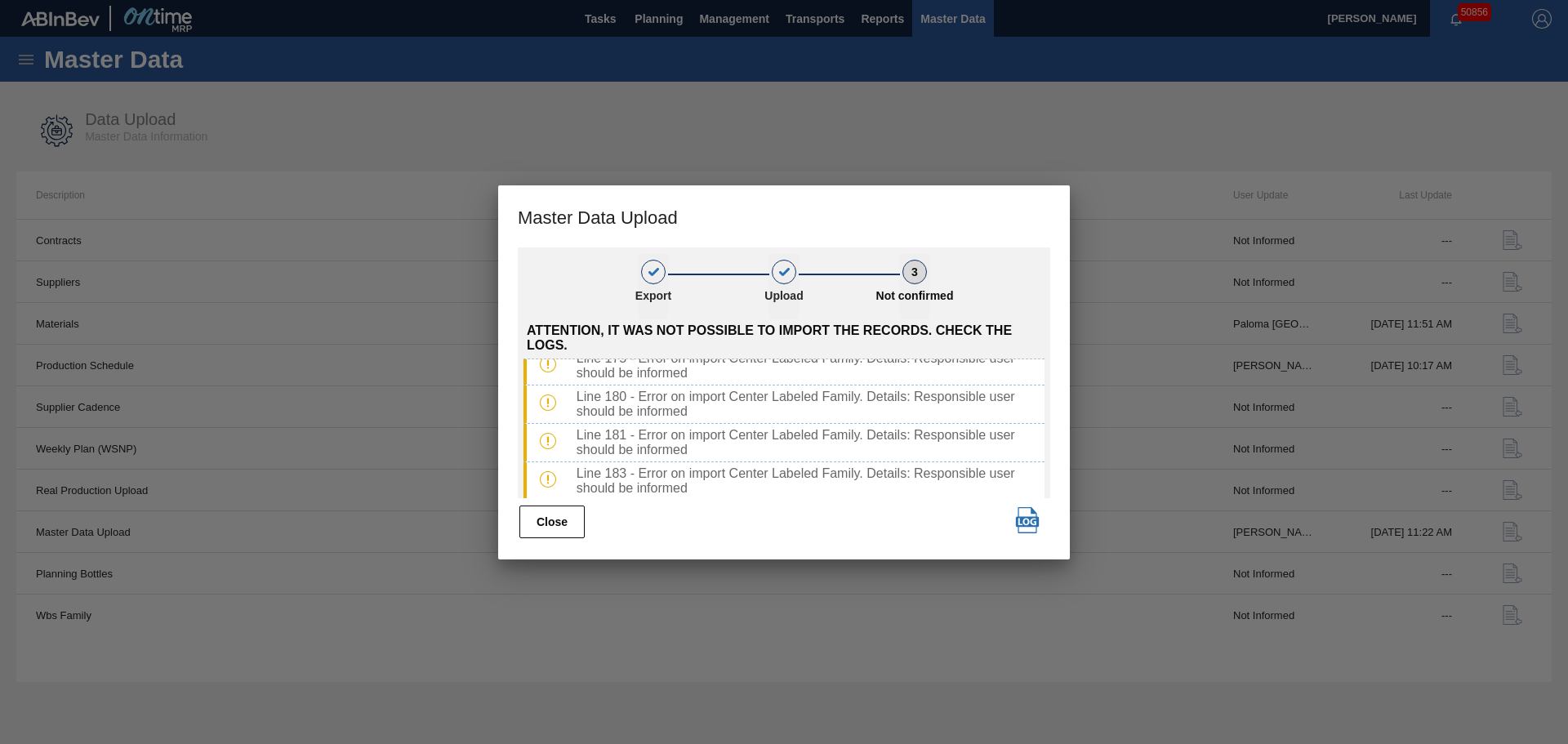
scroll to position [2998, 0]
click at [571, 527] on button "Close" at bounding box center [552, 522] width 65 height 33
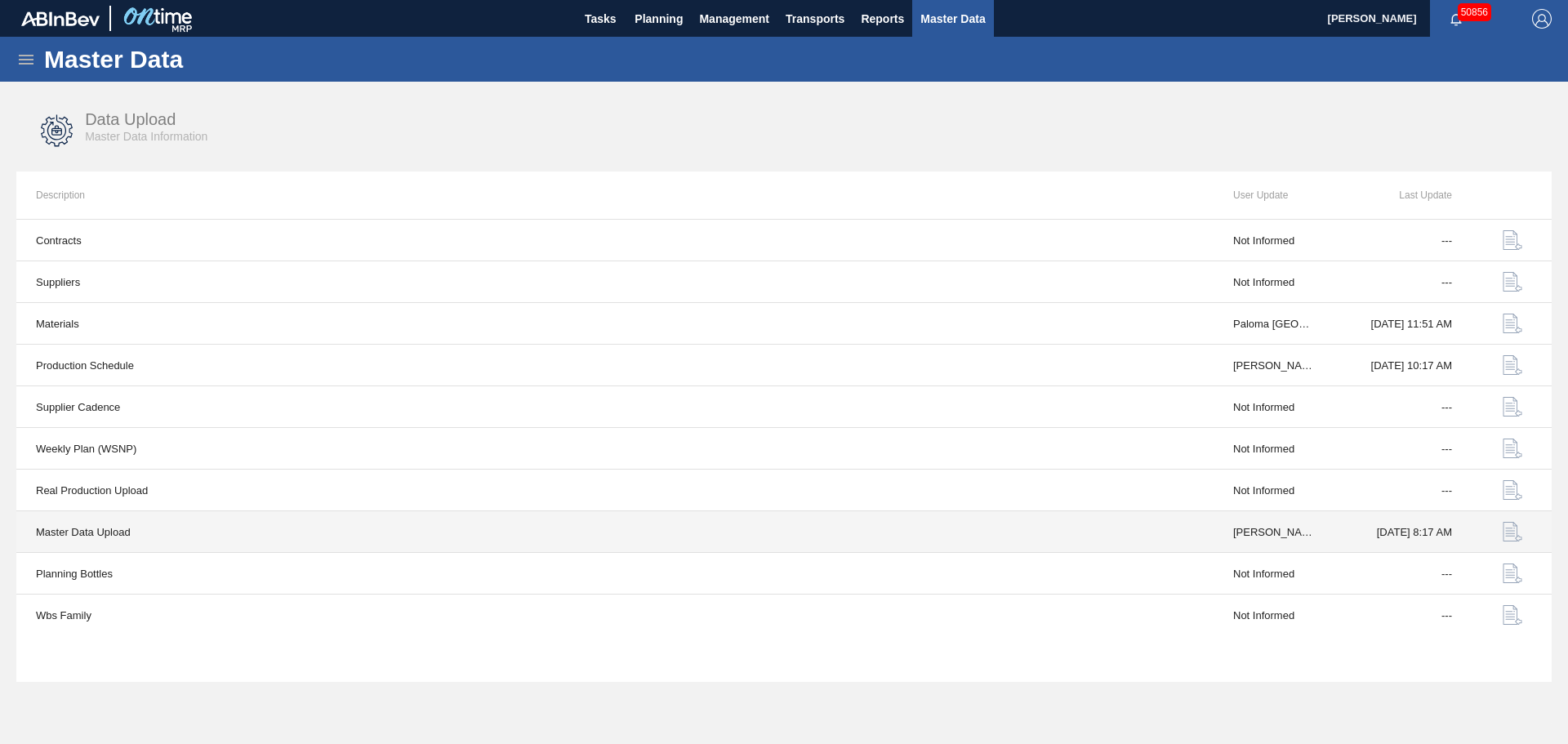
click at [1497, 532] on button "button" at bounding box center [1513, 531] width 39 height 39
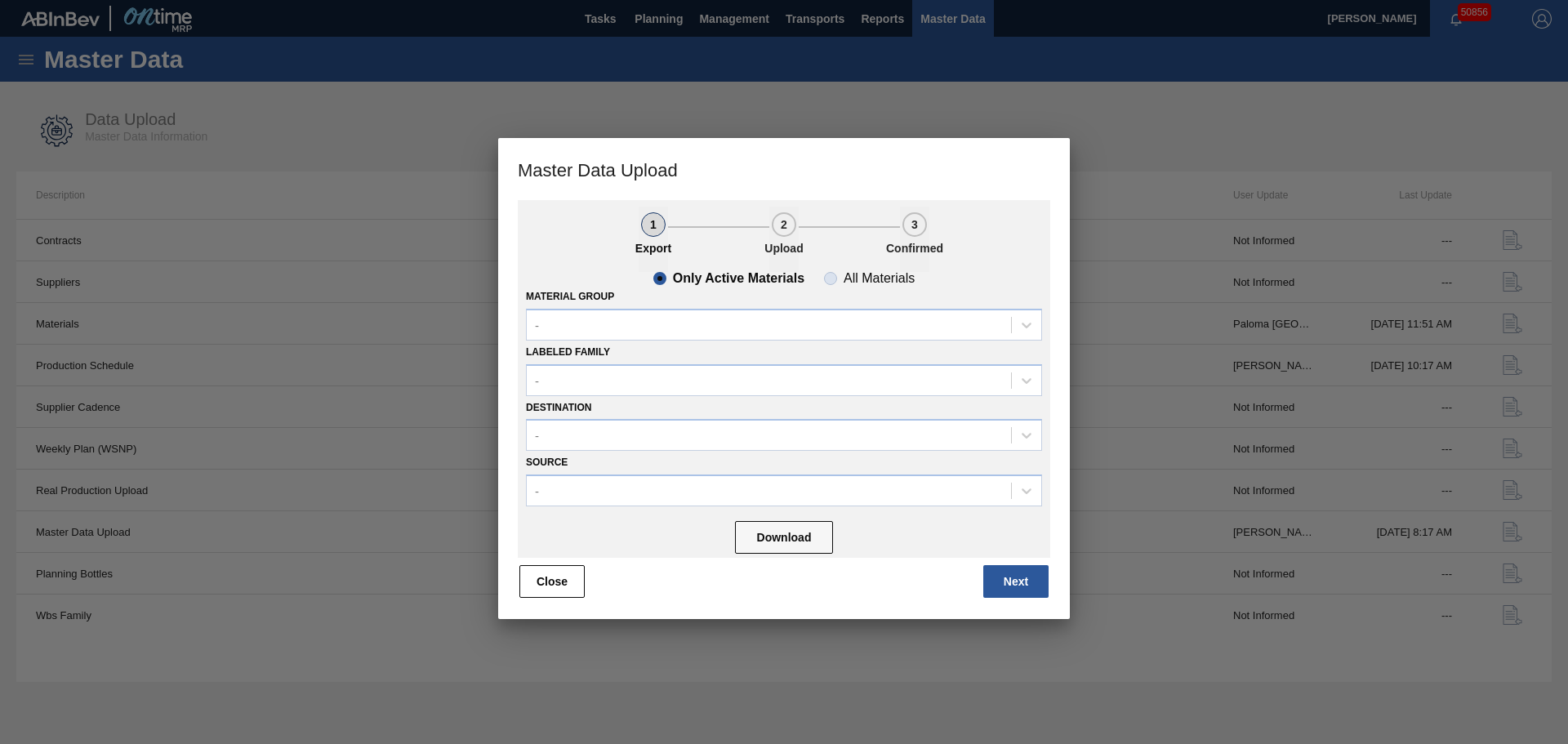
click at [0, 0] on slot "All Materials" at bounding box center [0, 0] width 0 height 0
click at [843, 281] on input "All Materials" at bounding box center [830, 278] width 26 height 26
radio input "true"
radio input "false"
click at [628, 329] on div "-" at bounding box center [769, 325] width 484 height 23
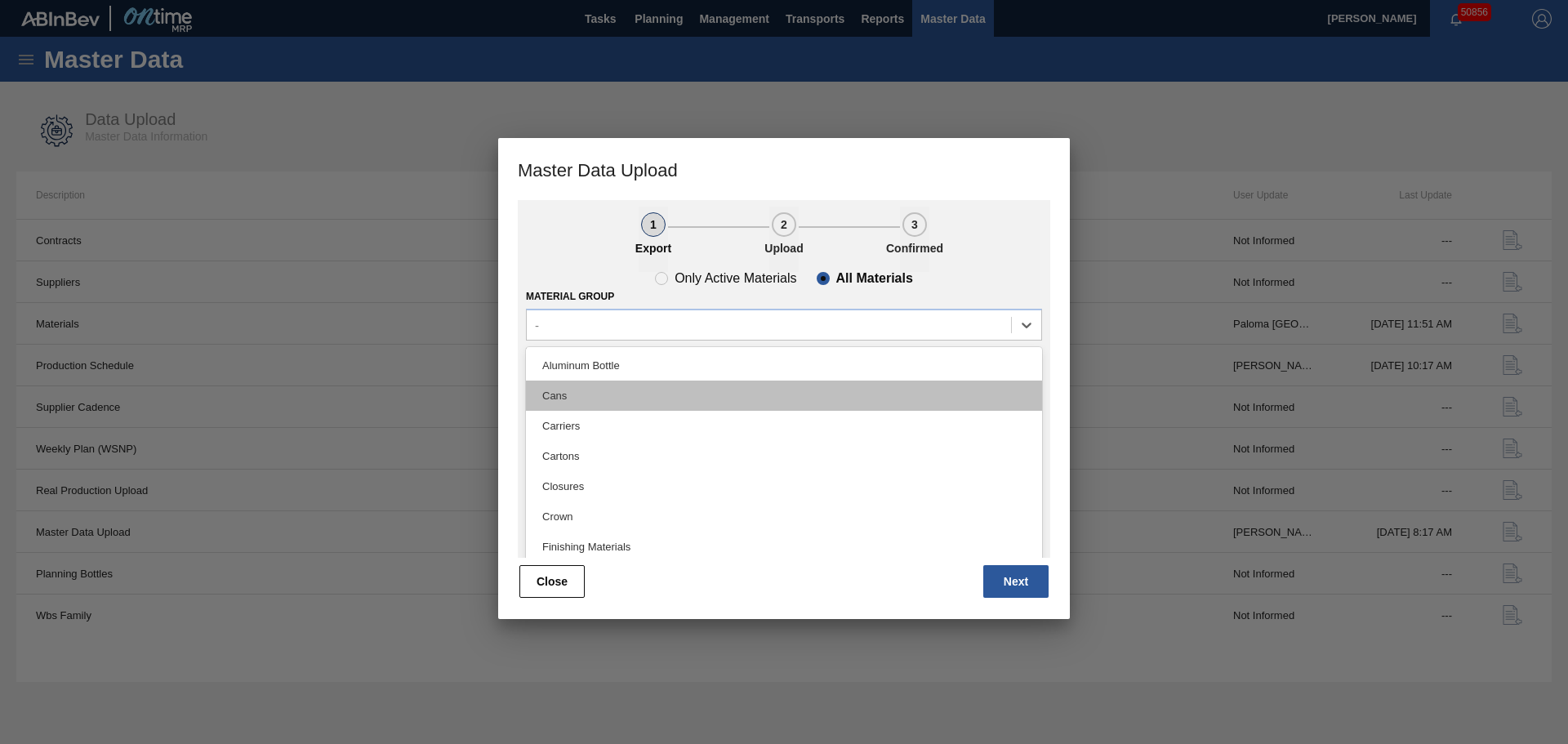
click at [592, 399] on div "Cans" at bounding box center [784, 395] width 517 height 30
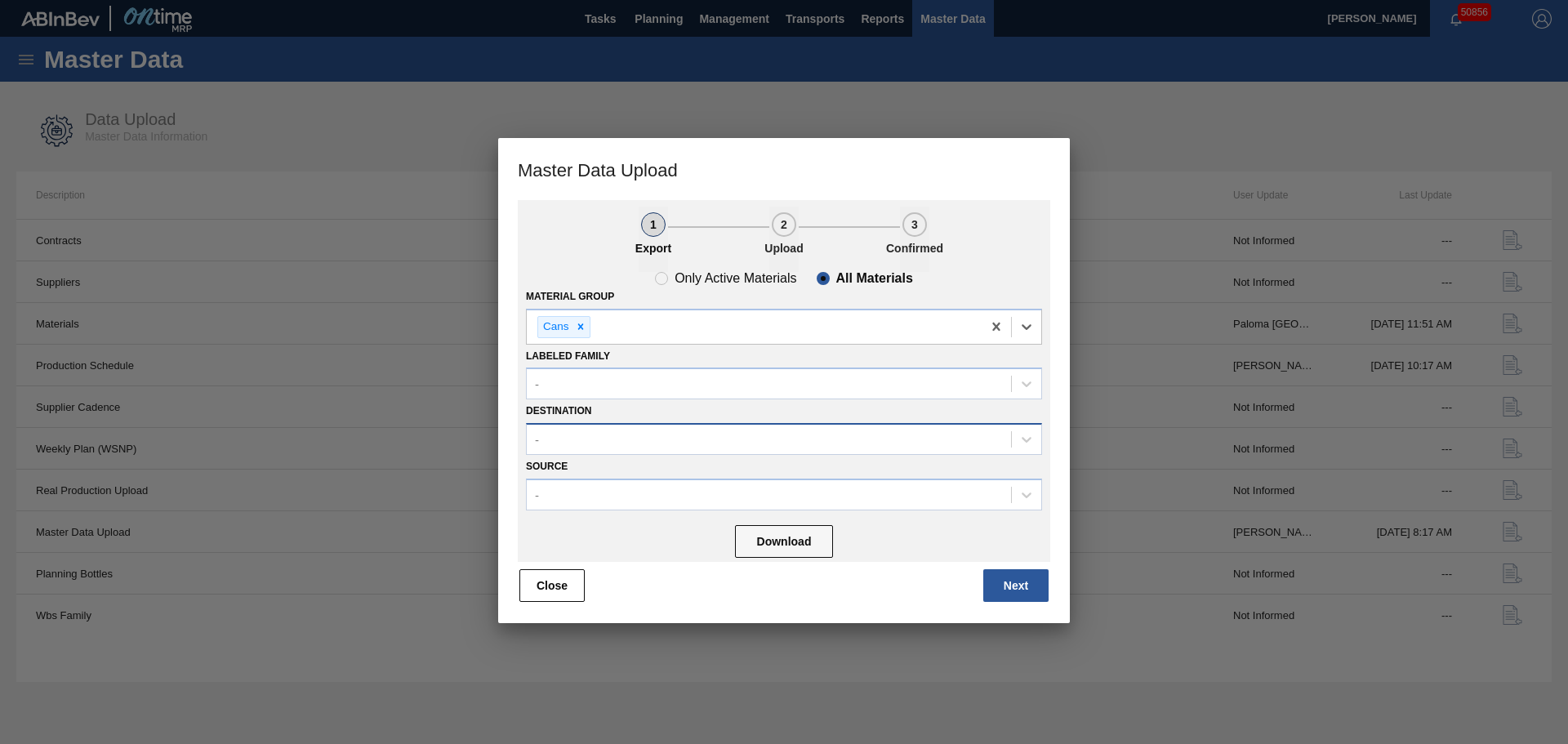
click at [588, 439] on div "-" at bounding box center [769, 440] width 484 height 23
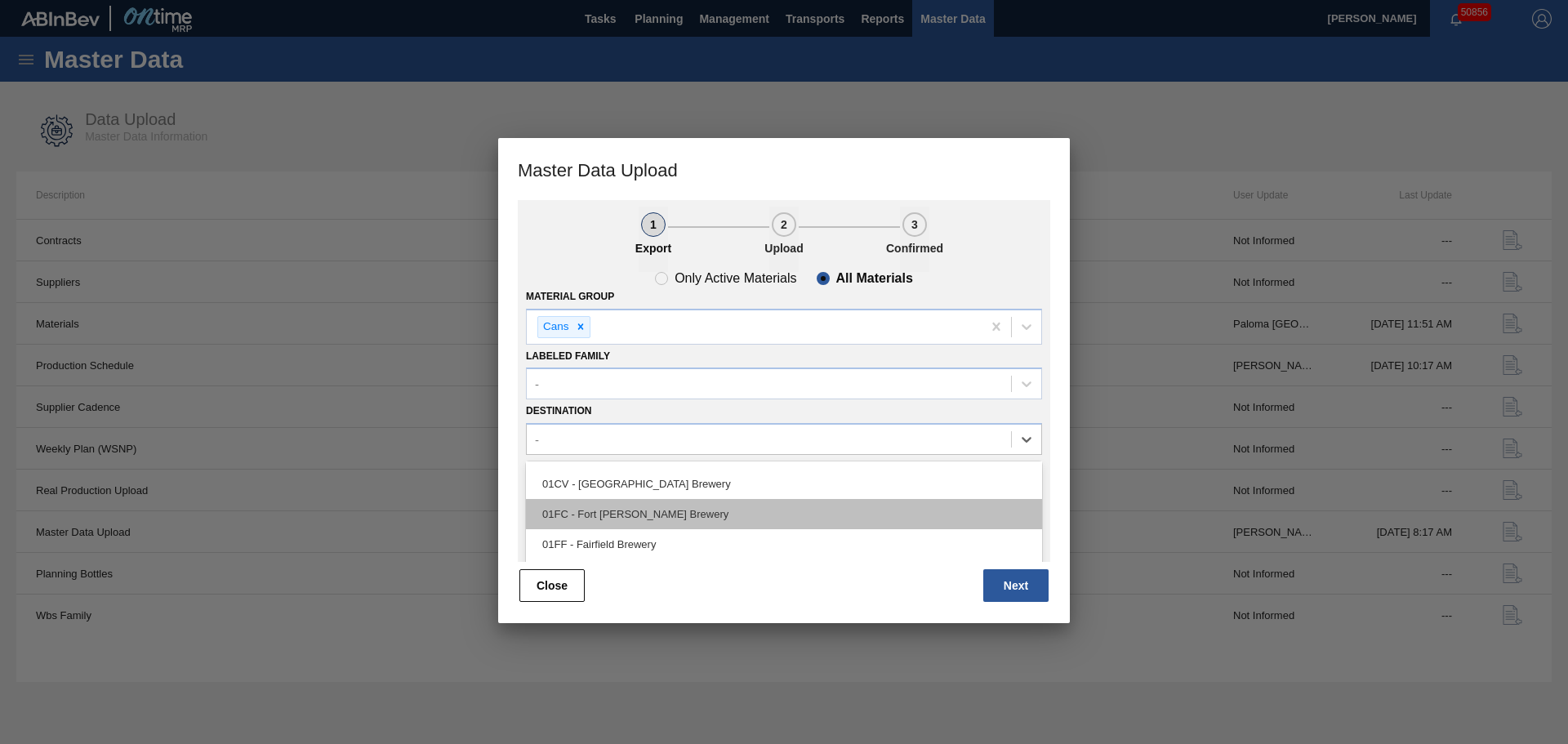
scroll to position [82, 0]
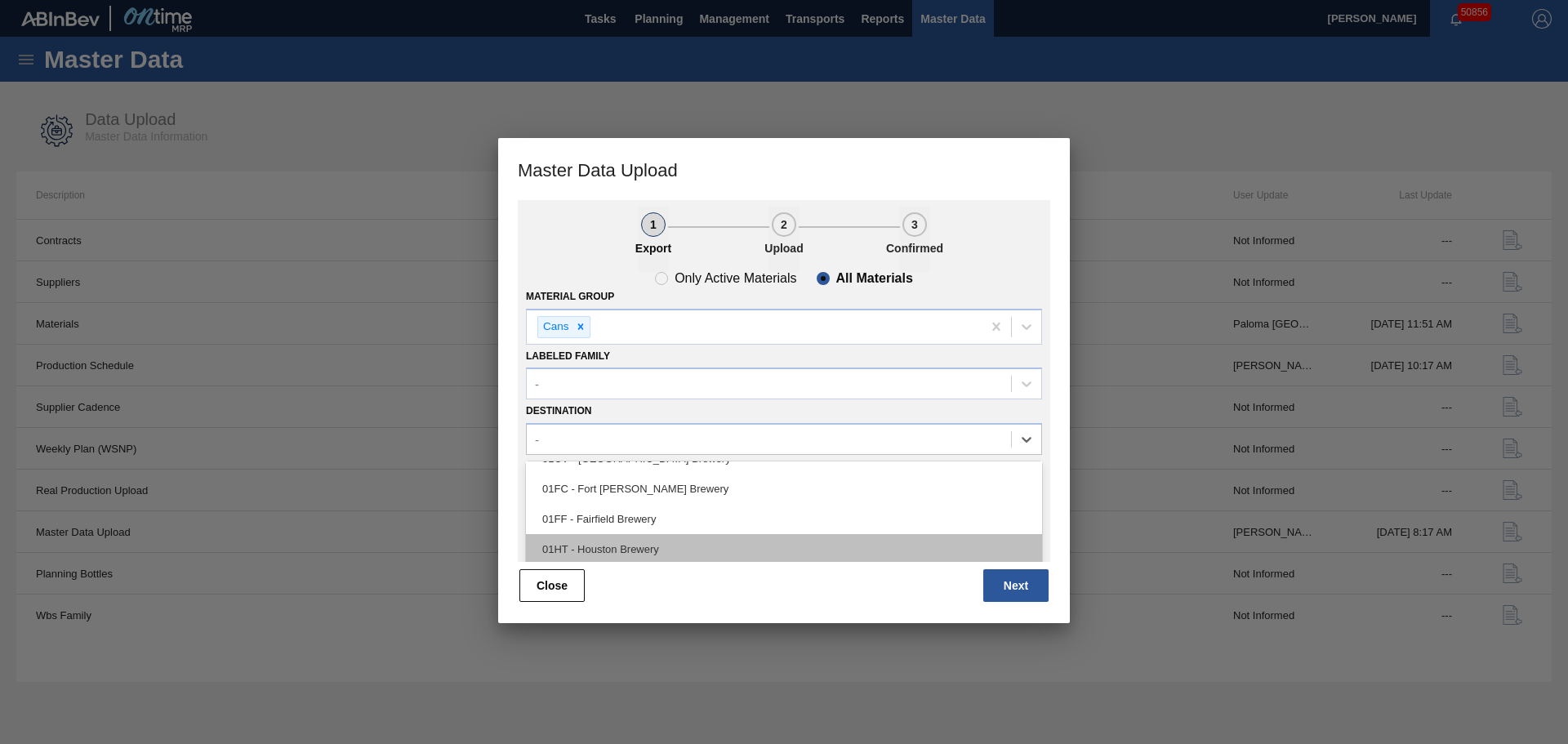
click at [605, 542] on div "01HT - Houston Brewery" at bounding box center [784, 549] width 517 height 30
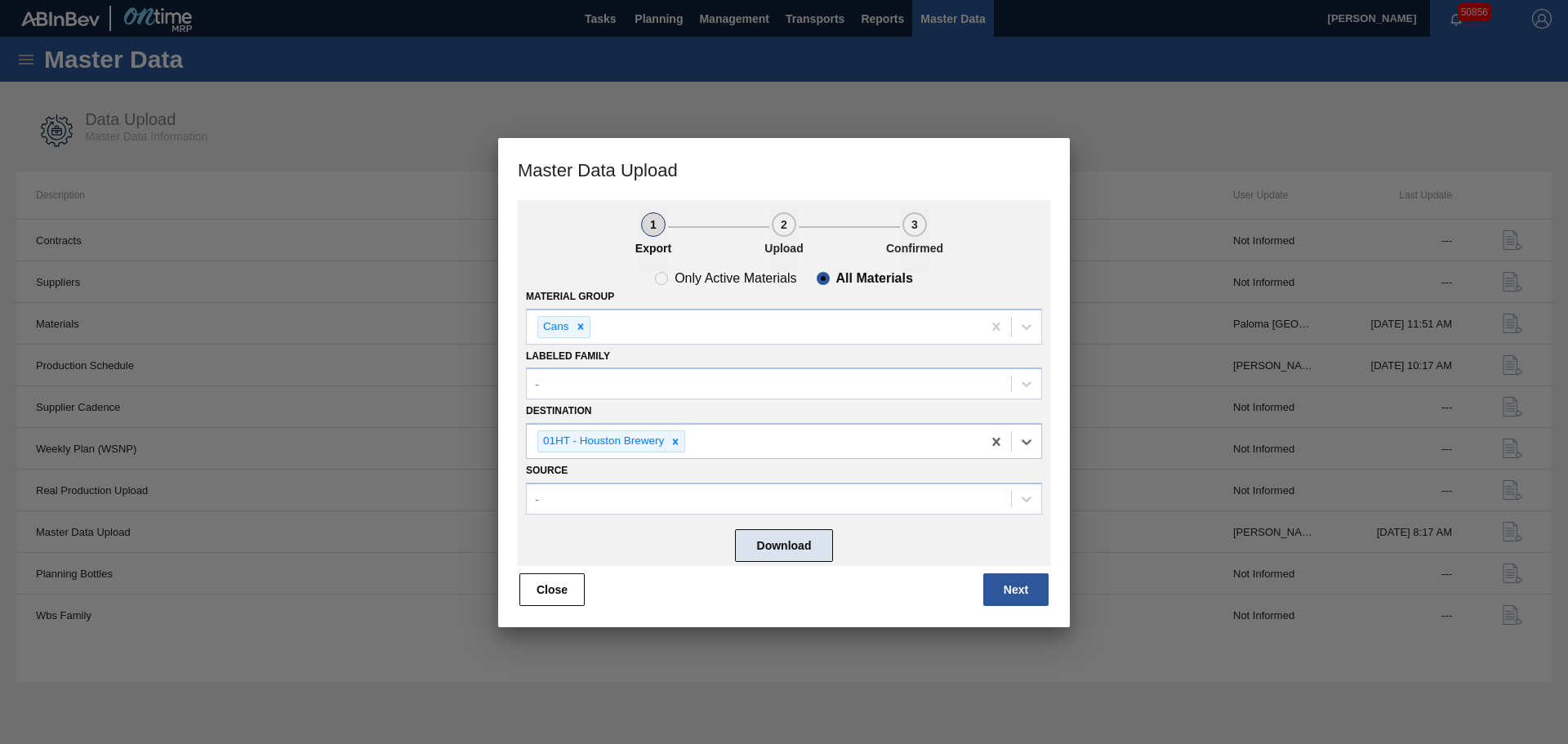
click at [771, 547] on button "Download" at bounding box center [784, 546] width 98 height 33
click at [1016, 583] on button "Next" at bounding box center [1016, 589] width 65 height 33
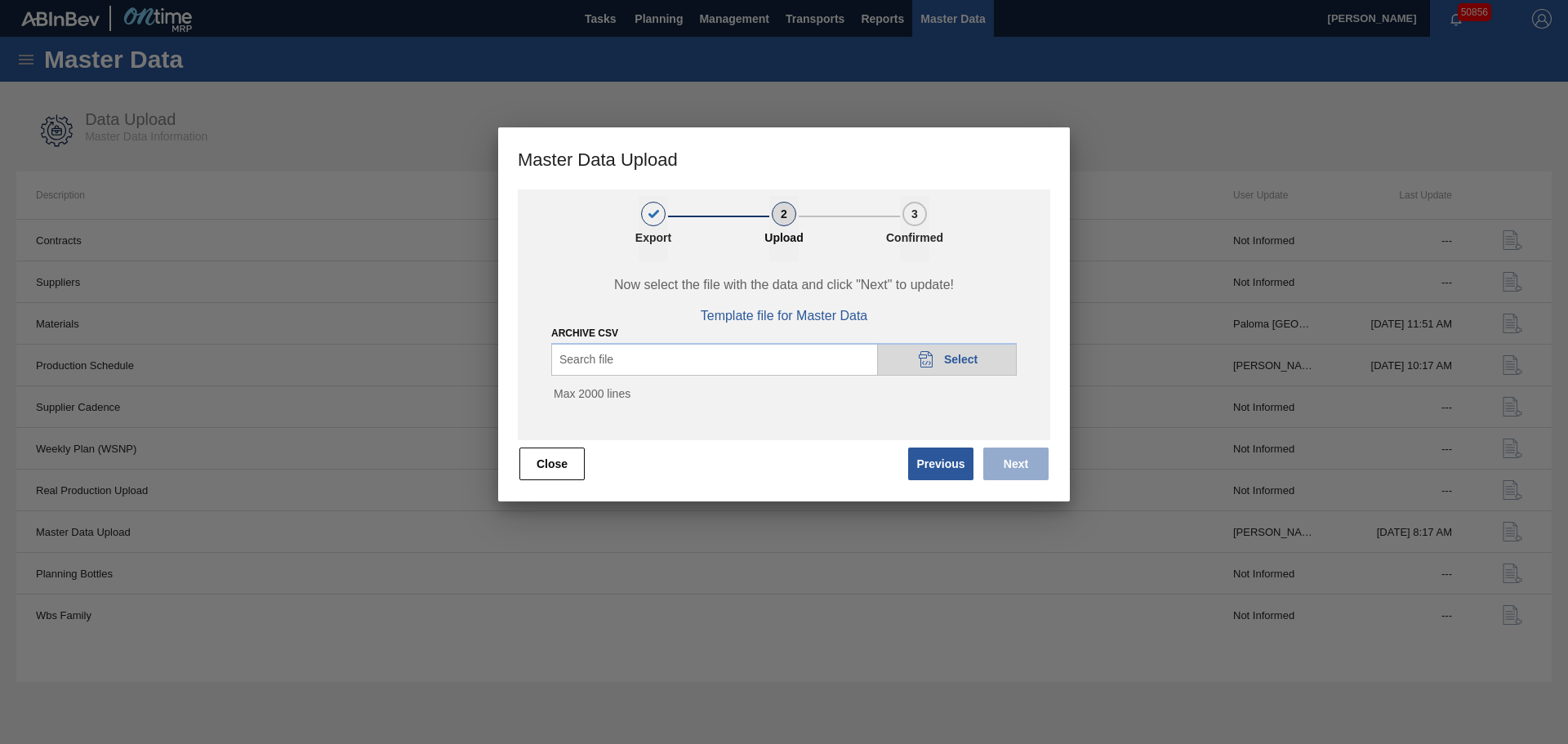
click at [960, 351] on div "20DAD902-3625-4257-8FDA-0C0CB19E2A3D Select" at bounding box center [947, 360] width 140 height 33
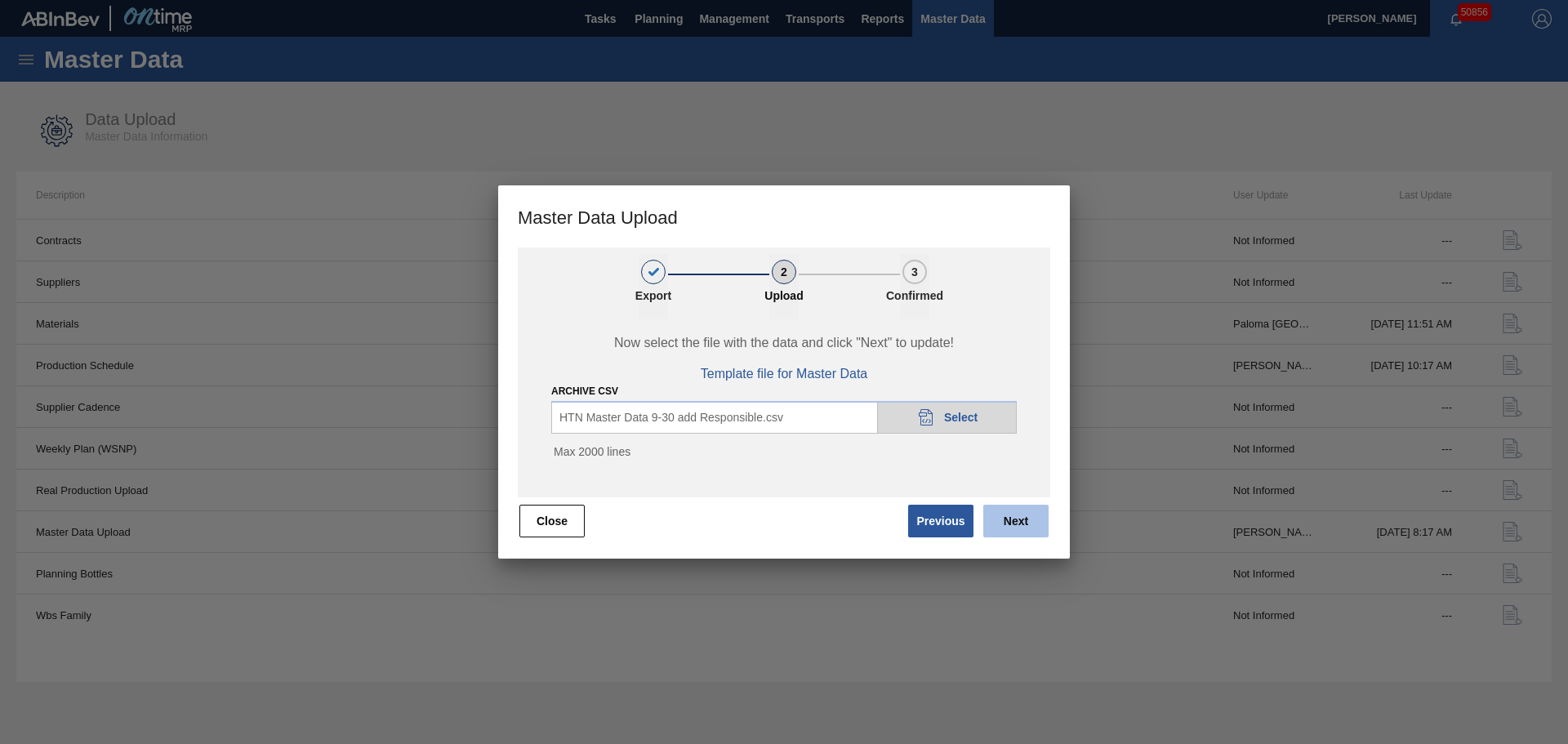
click at [1014, 516] on button "Next" at bounding box center [1016, 521] width 65 height 33
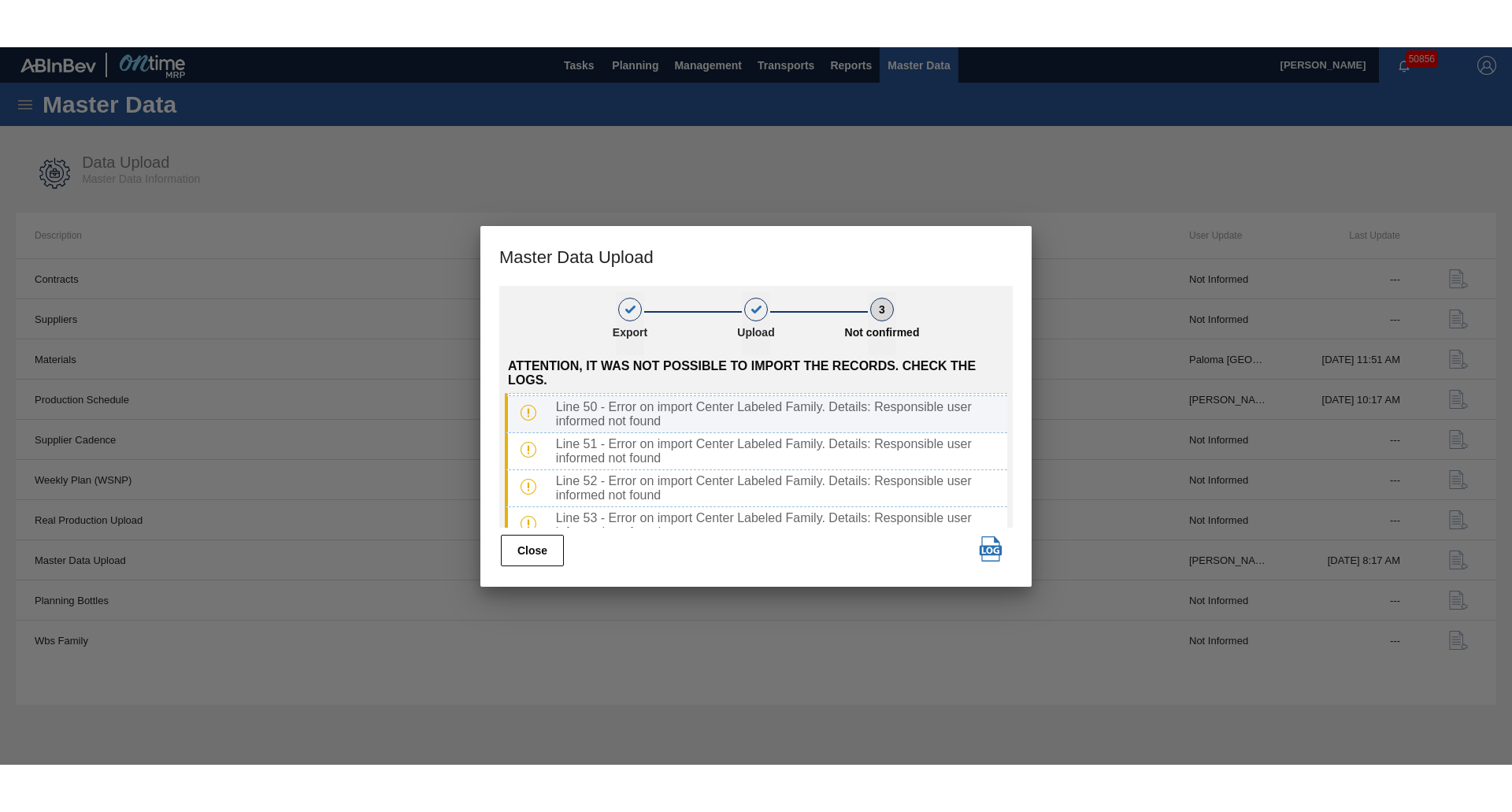
scroll to position [2519, 0]
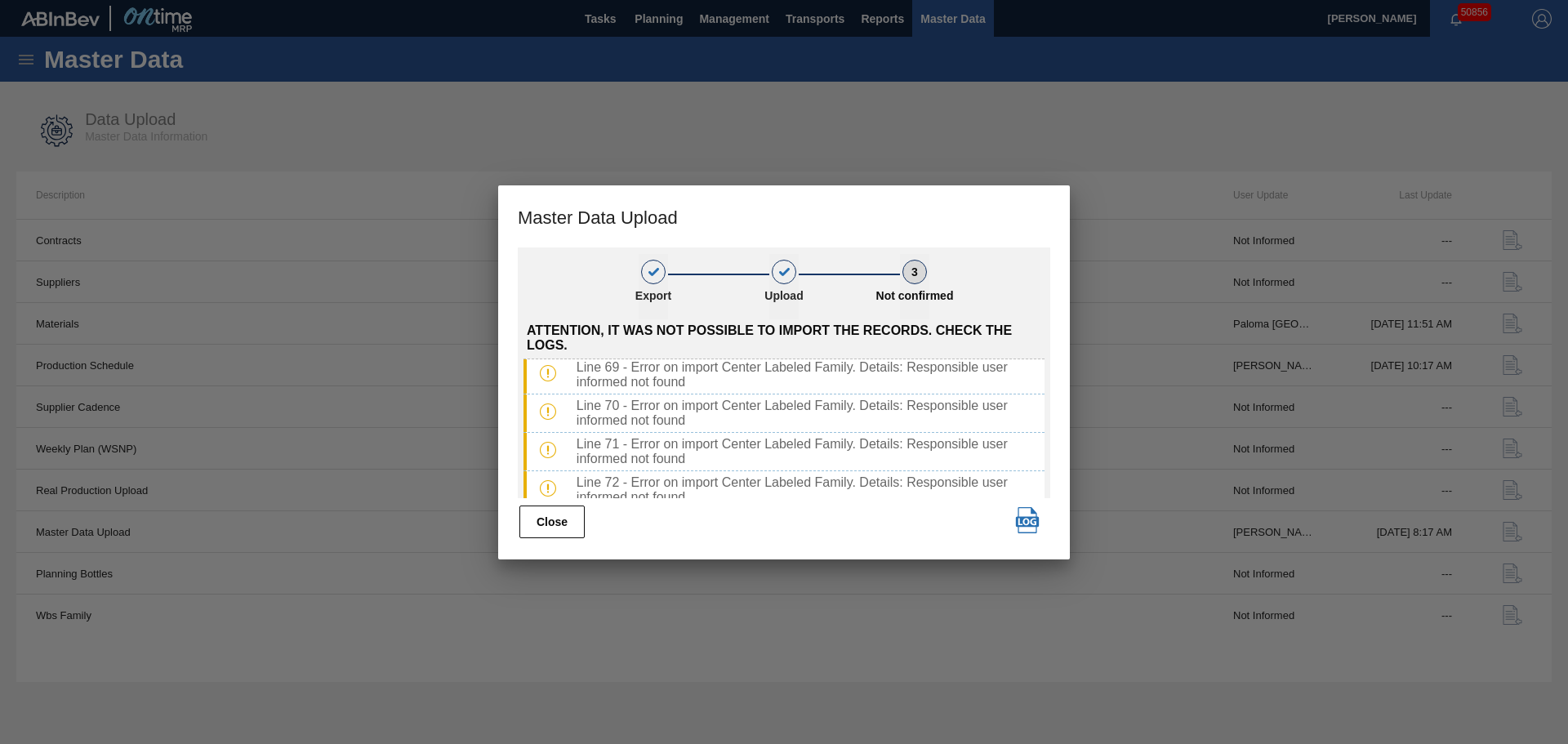
click at [573, 532] on button "Close" at bounding box center [552, 522] width 65 height 33
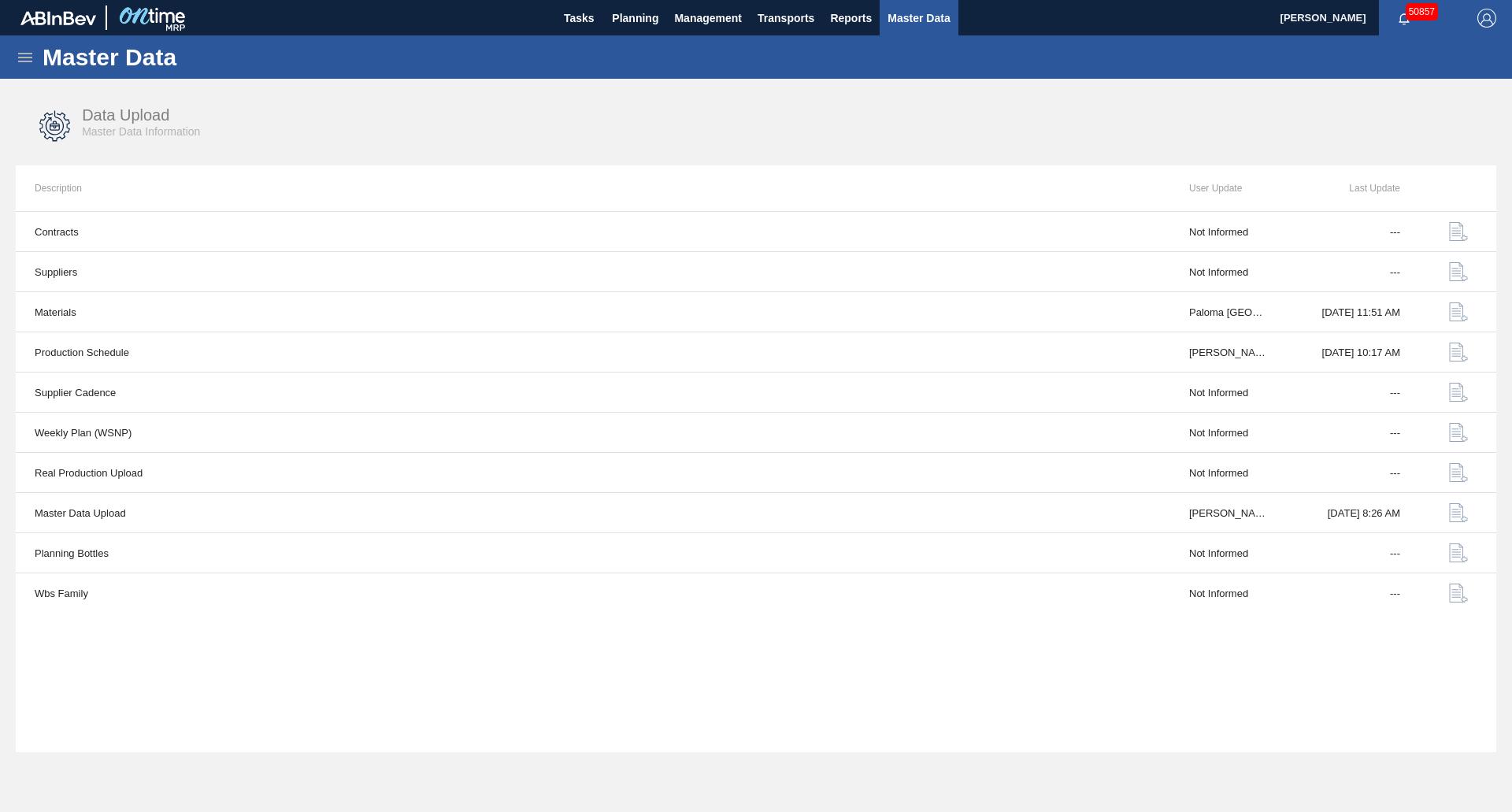
click at [30, 54] on icon at bounding box center [25, 57] width 19 height 19
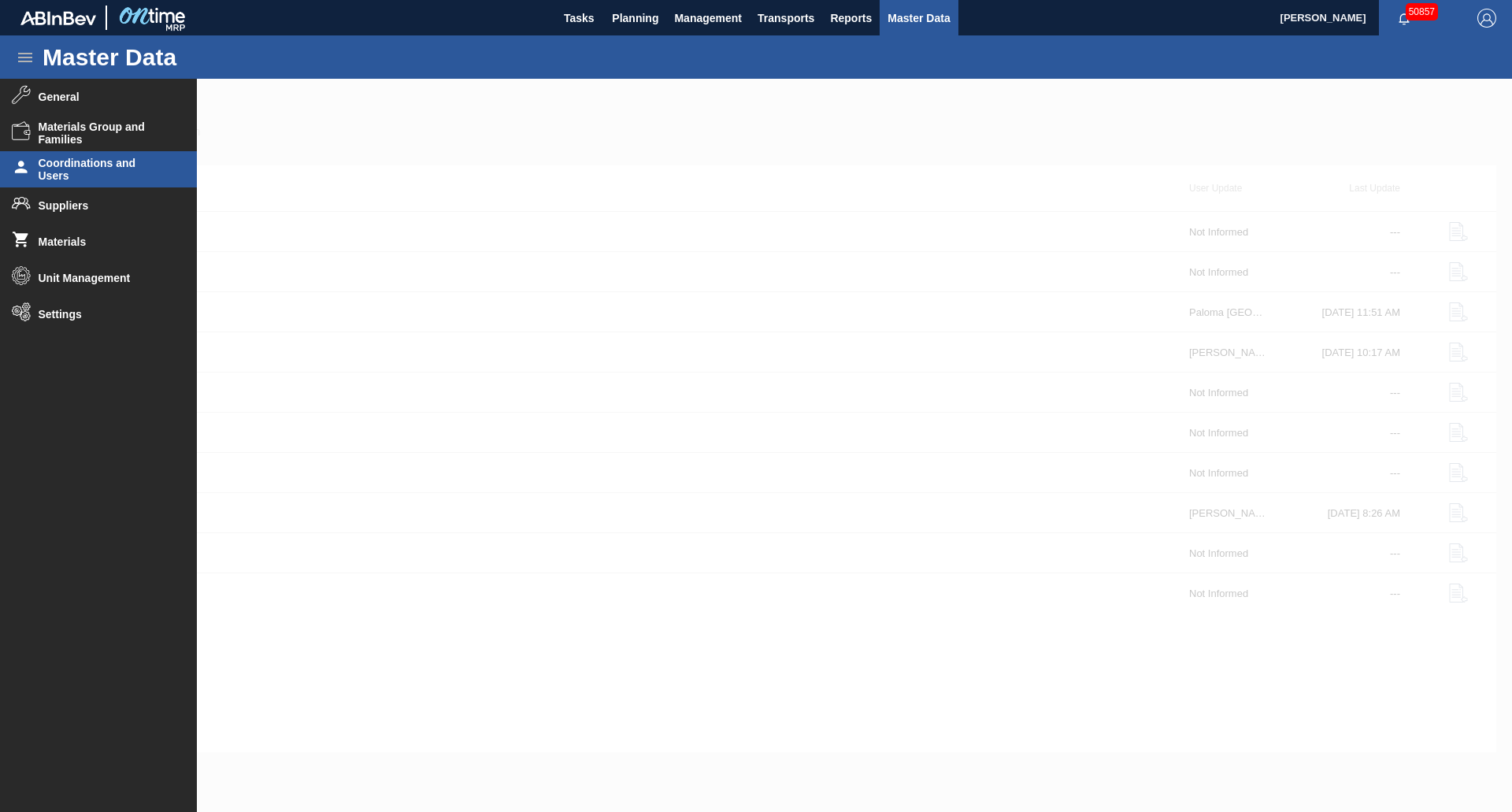
click at [90, 178] on span "Coordinations and Users" at bounding box center [103, 169] width 130 height 25
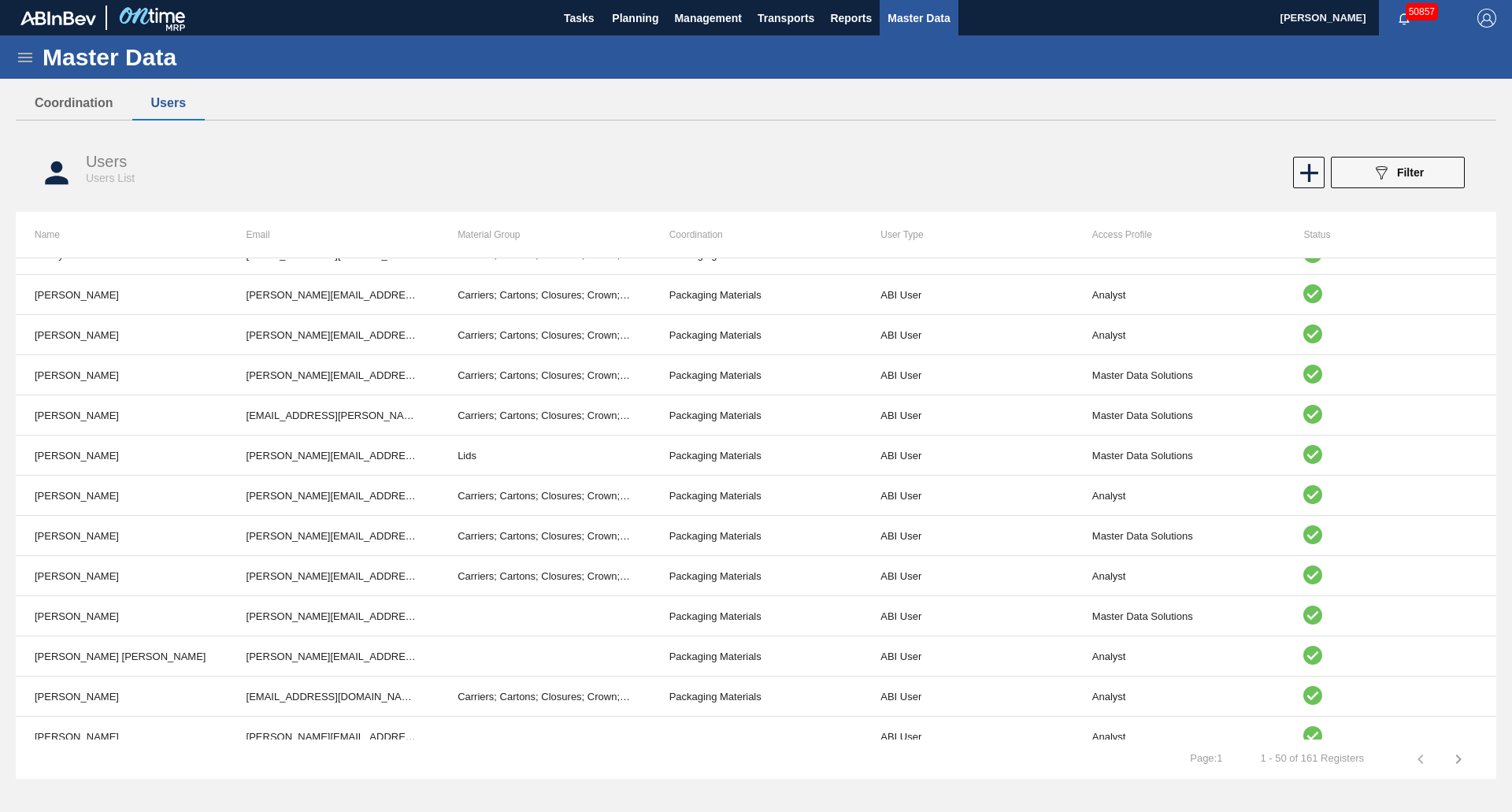
scroll to position [788, 0]
